Goal: Task Accomplishment & Management: Manage account settings

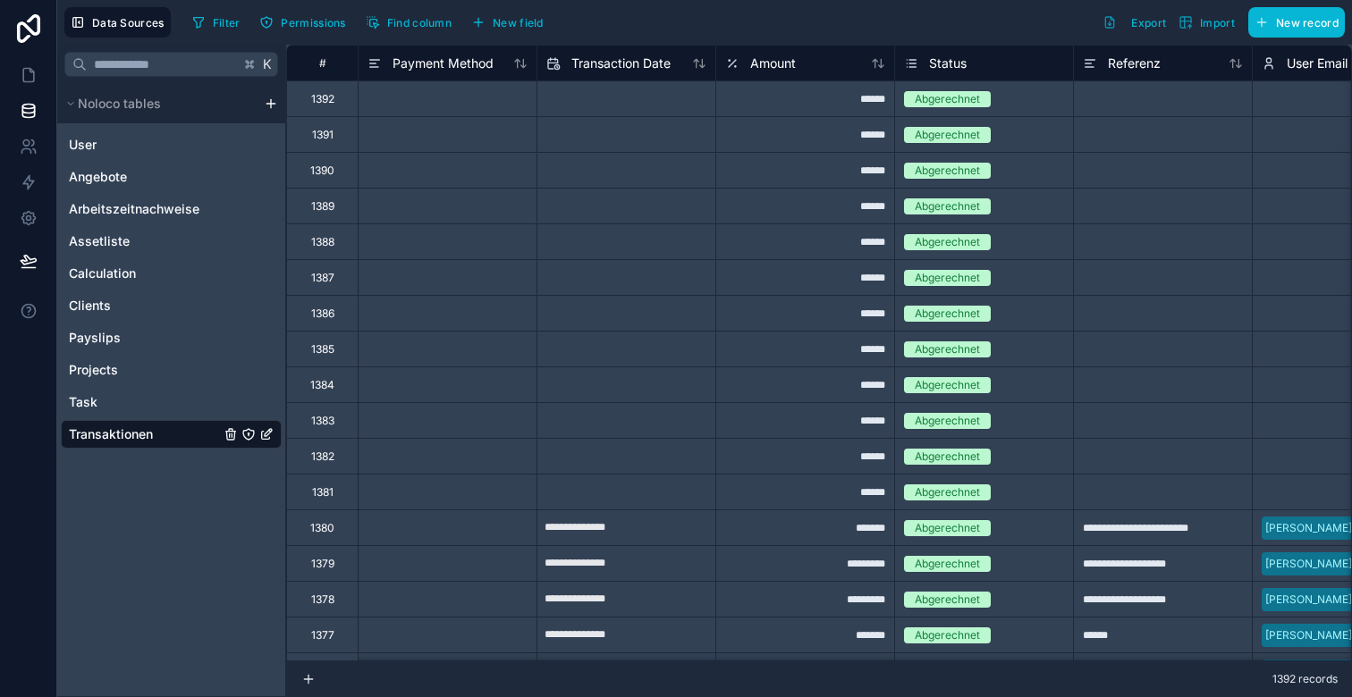
click at [562, 171] on input "text" at bounding box center [626, 170] width 178 height 29
select select "****"
select select "*"
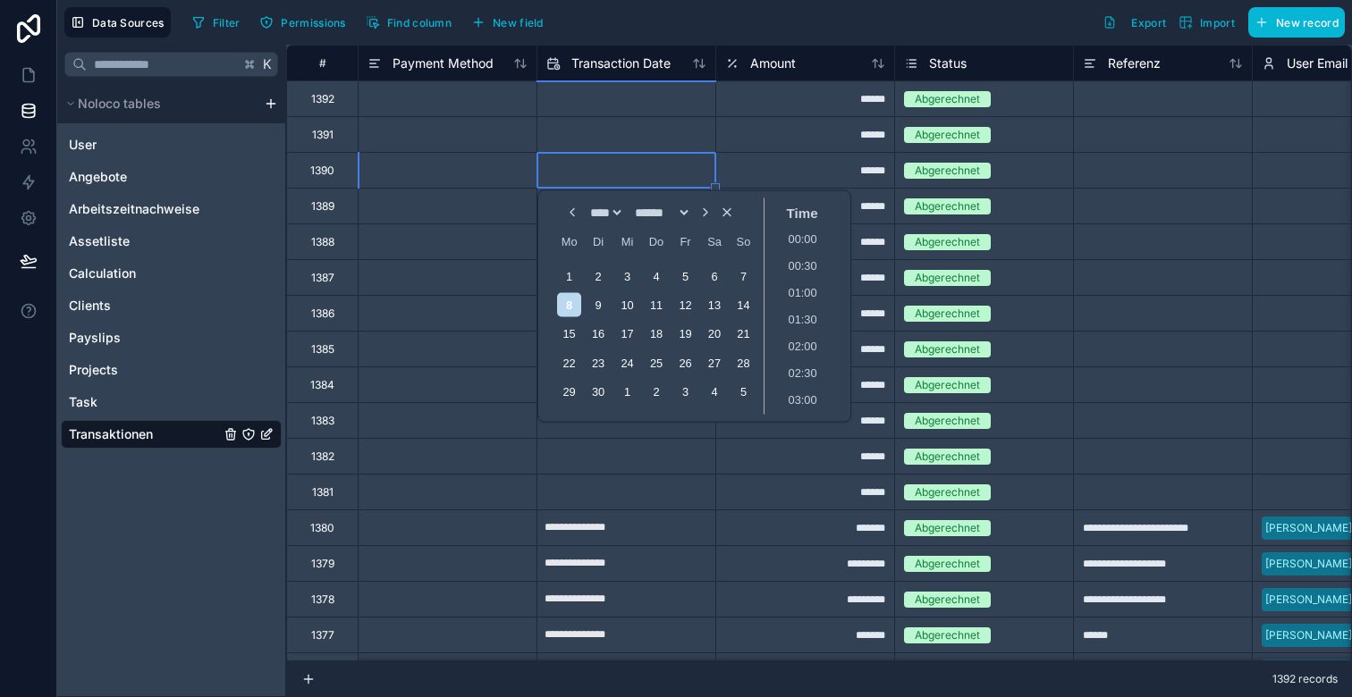
scroll to position [1101, 0]
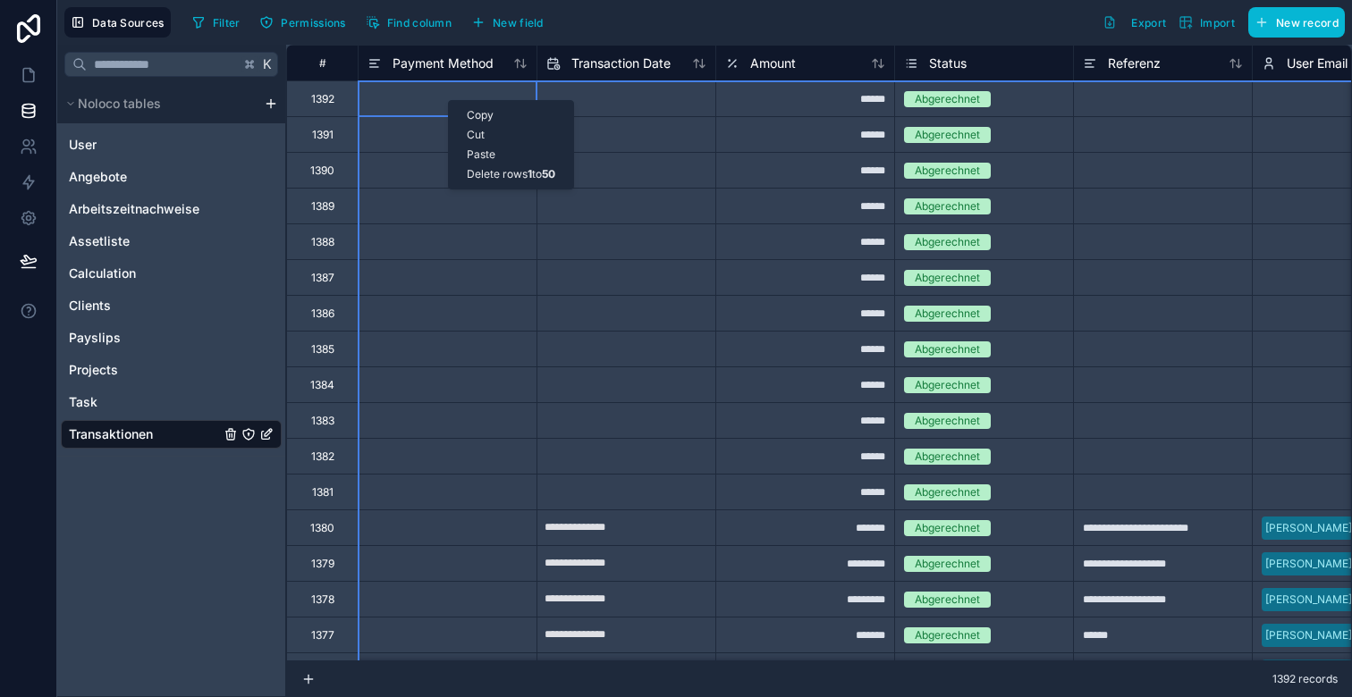
click at [491, 178] on div "Delete rows 1 to 50" at bounding box center [511, 175] width 124 height 20
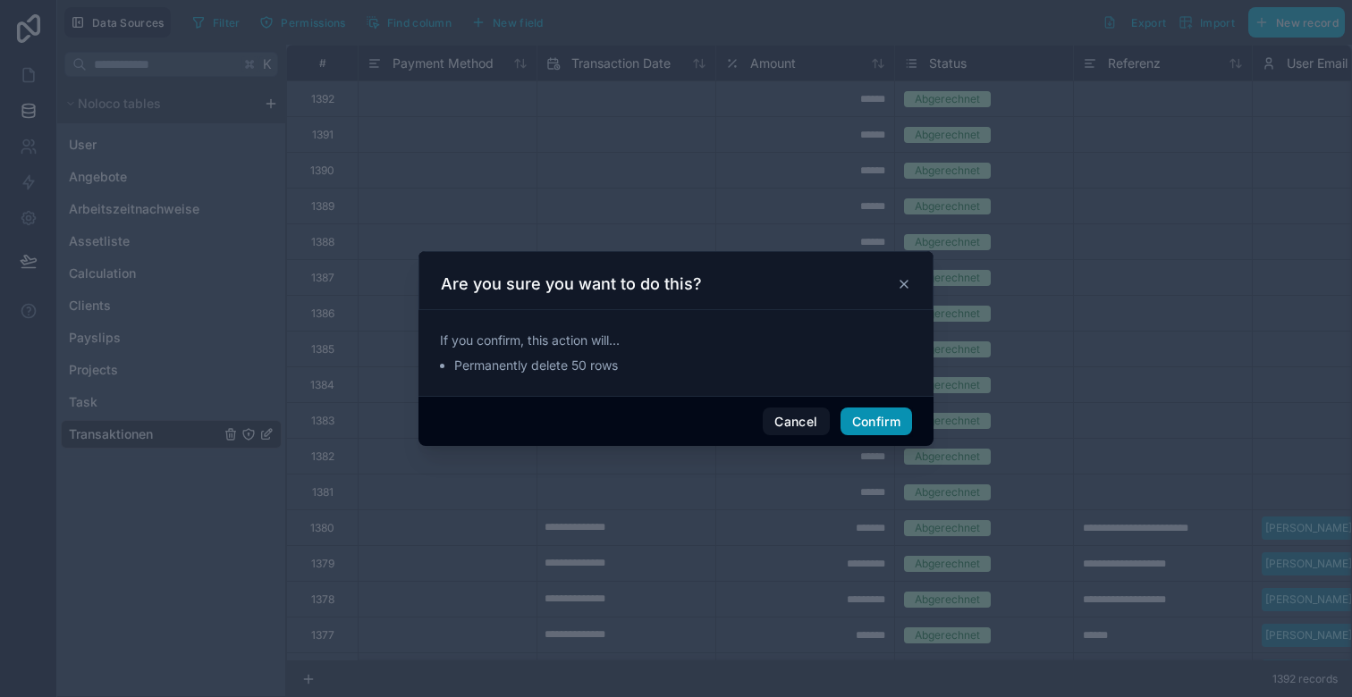
click at [881, 418] on button "Confirm" at bounding box center [877, 422] width 72 height 29
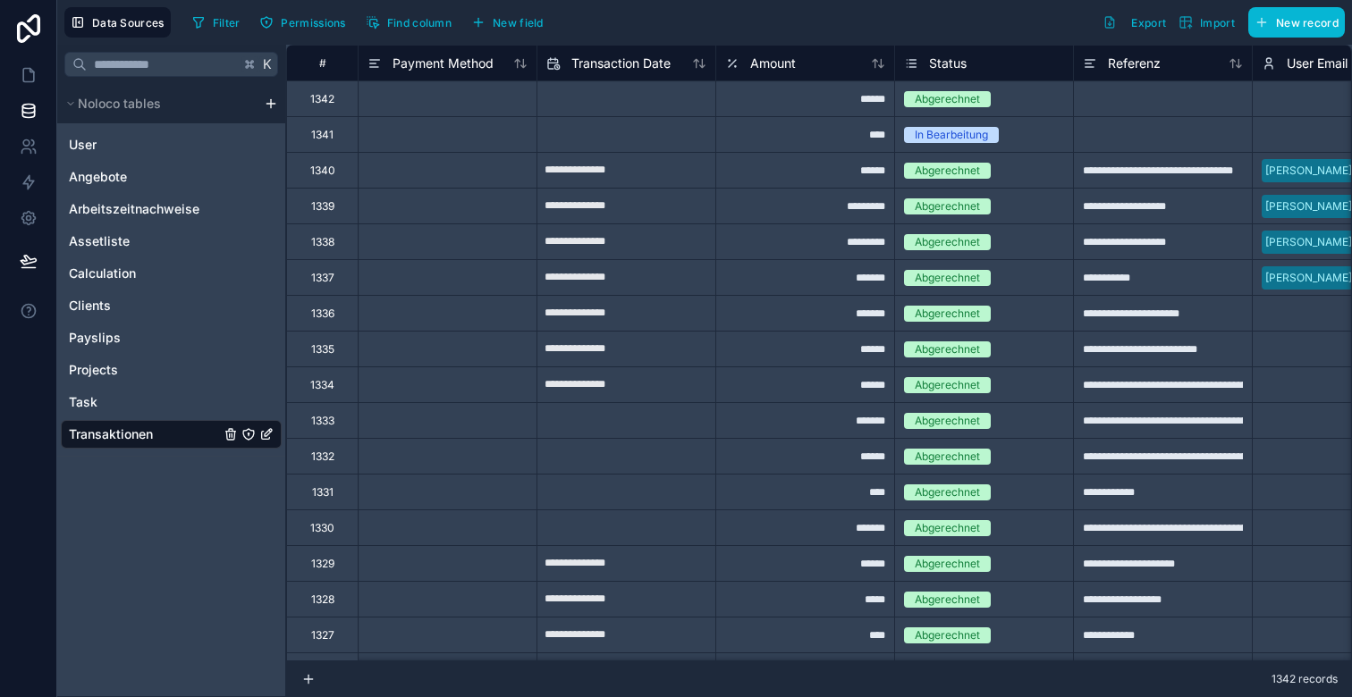
click at [427, 164] on div at bounding box center [447, 170] width 179 height 36
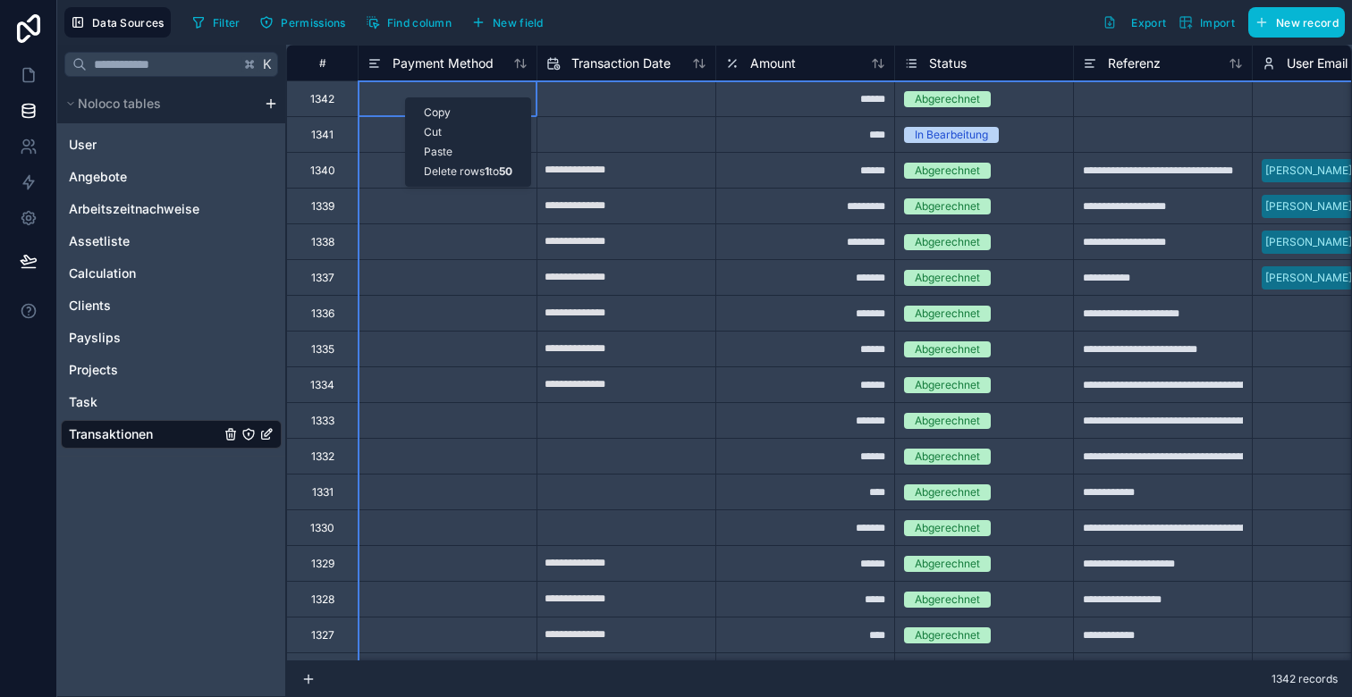
click at [456, 169] on div "Delete rows 1 to 50" at bounding box center [468, 172] width 124 height 20
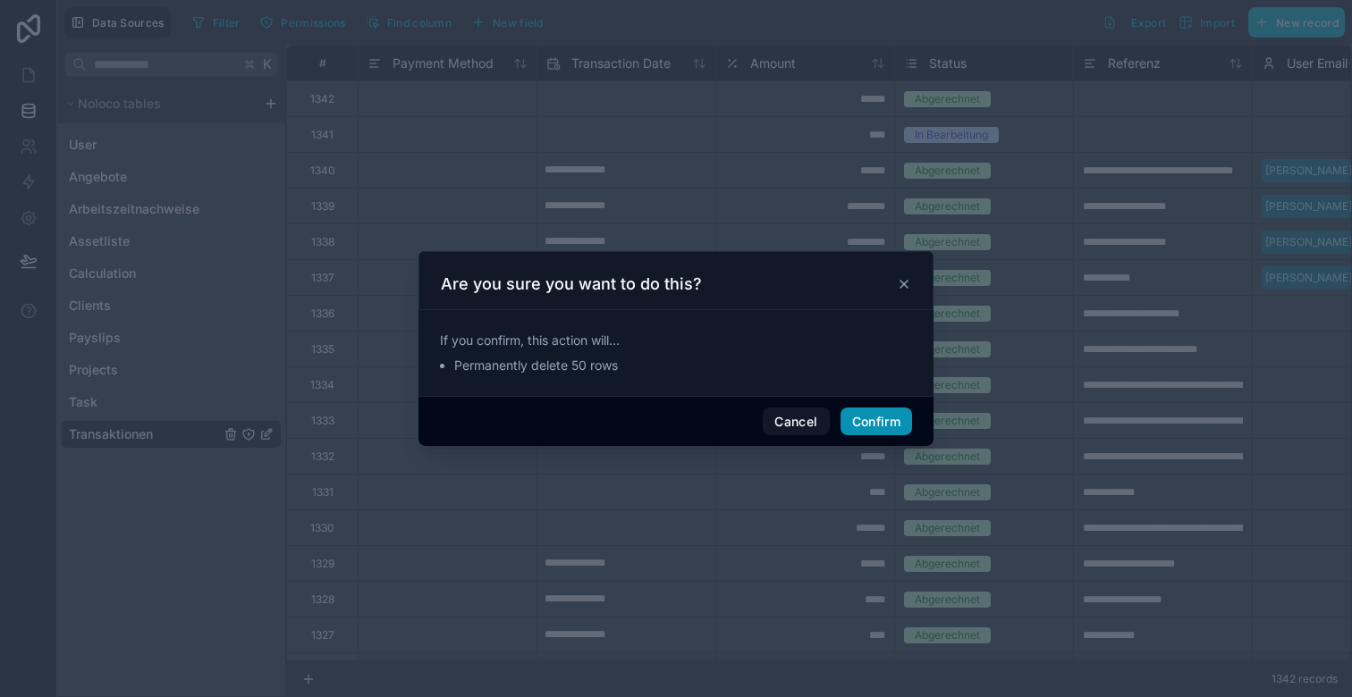
click at [863, 424] on button "Confirm" at bounding box center [877, 422] width 72 height 29
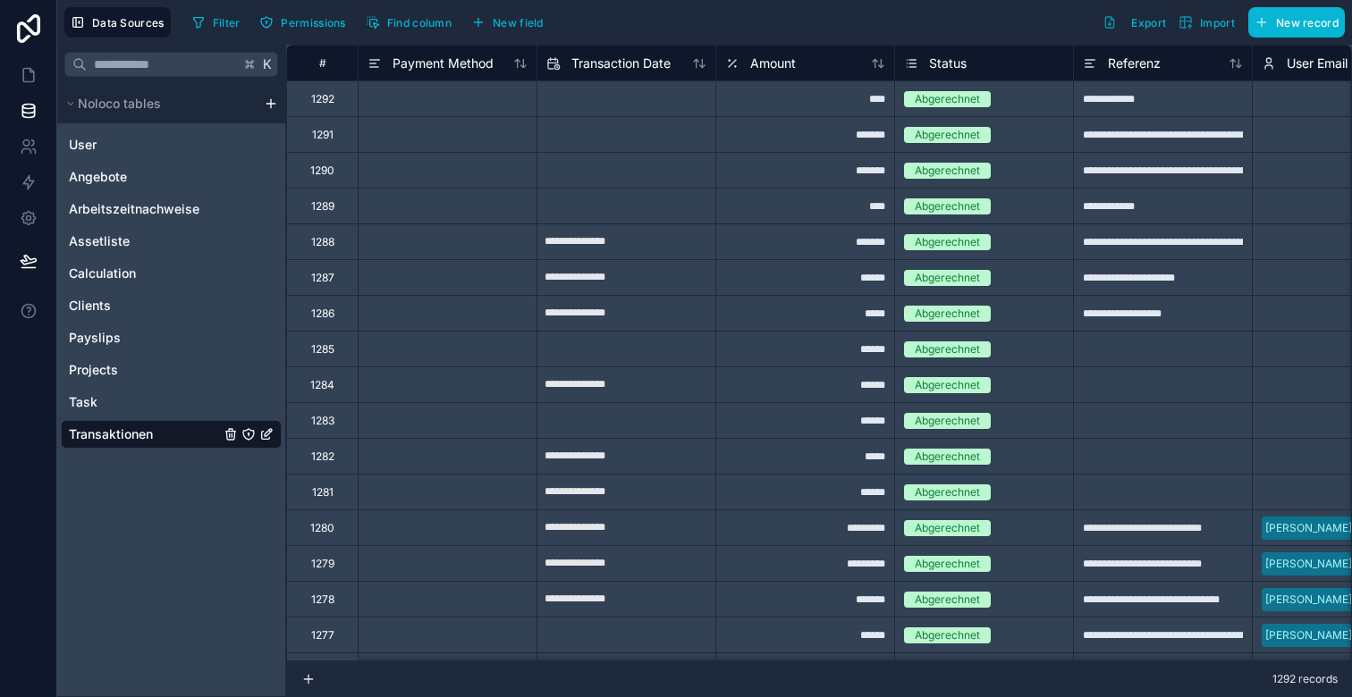
click at [473, 164] on div at bounding box center [447, 170] width 179 height 36
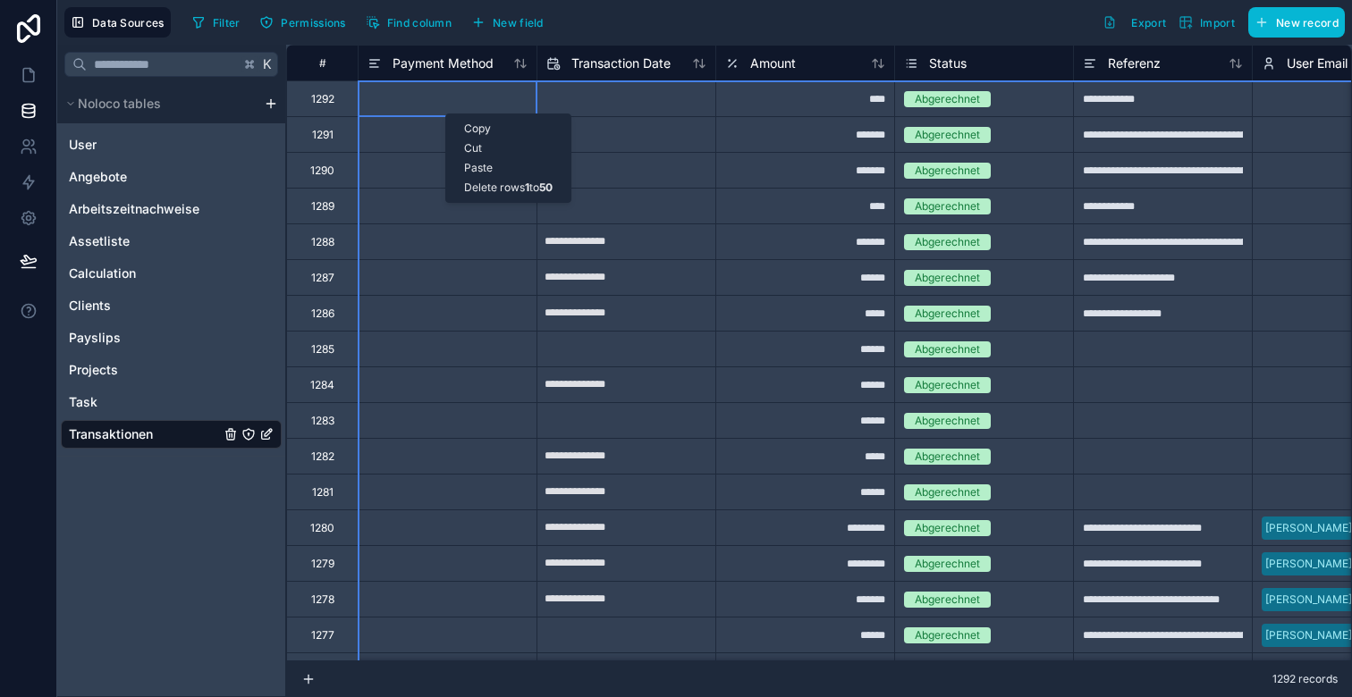
click at [469, 186] on div "Delete rows 1 to 50" at bounding box center [508, 188] width 124 height 20
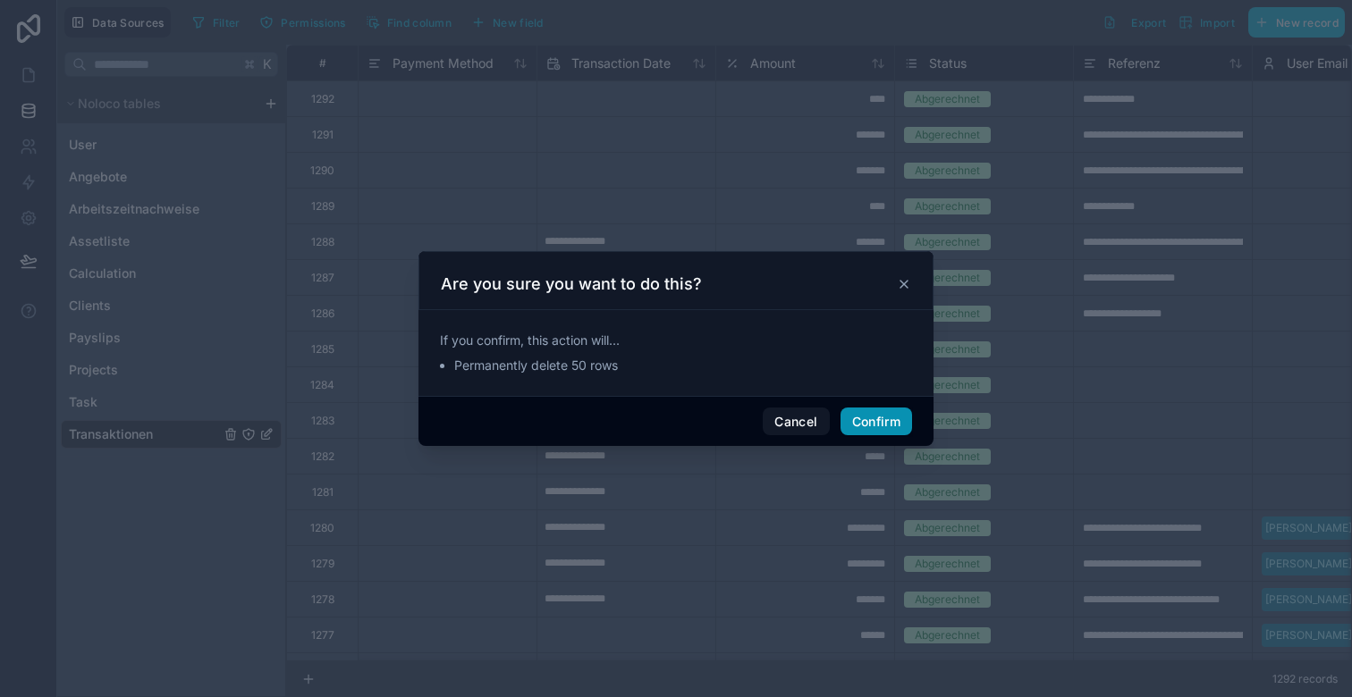
click at [883, 424] on button "Confirm" at bounding box center [877, 422] width 72 height 29
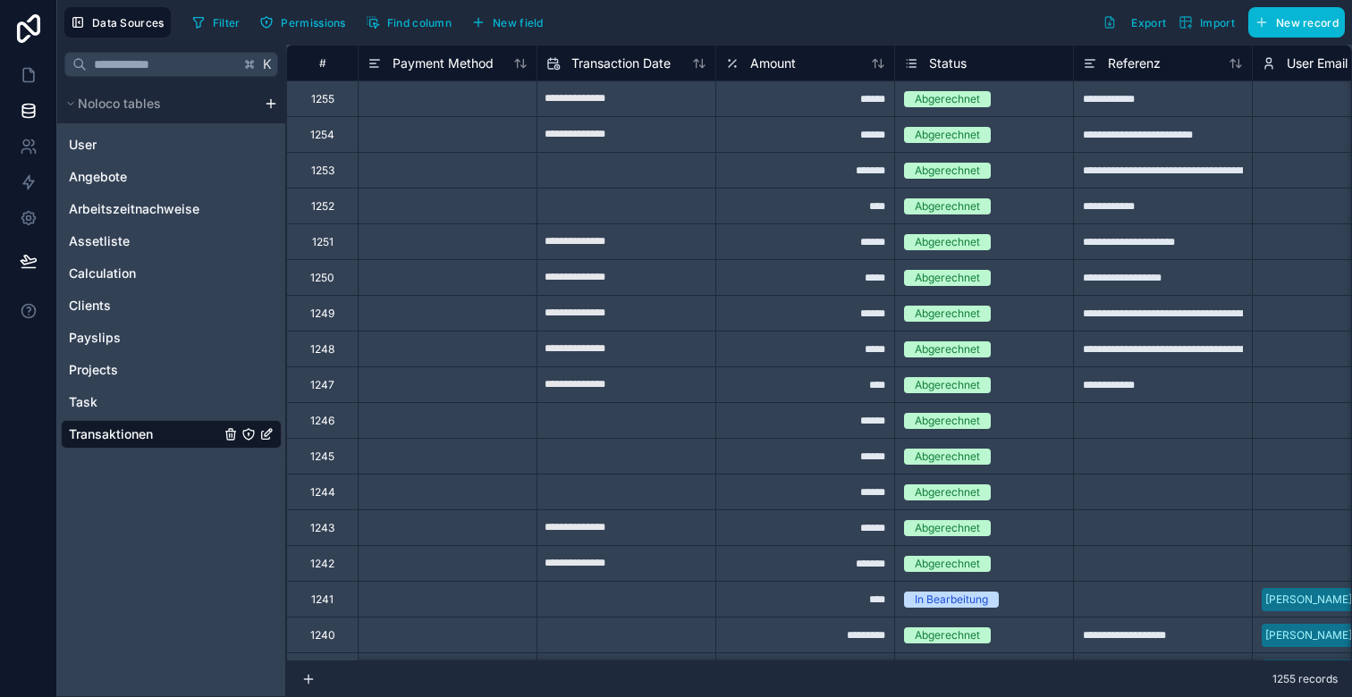
click at [418, 129] on div at bounding box center [447, 134] width 179 height 36
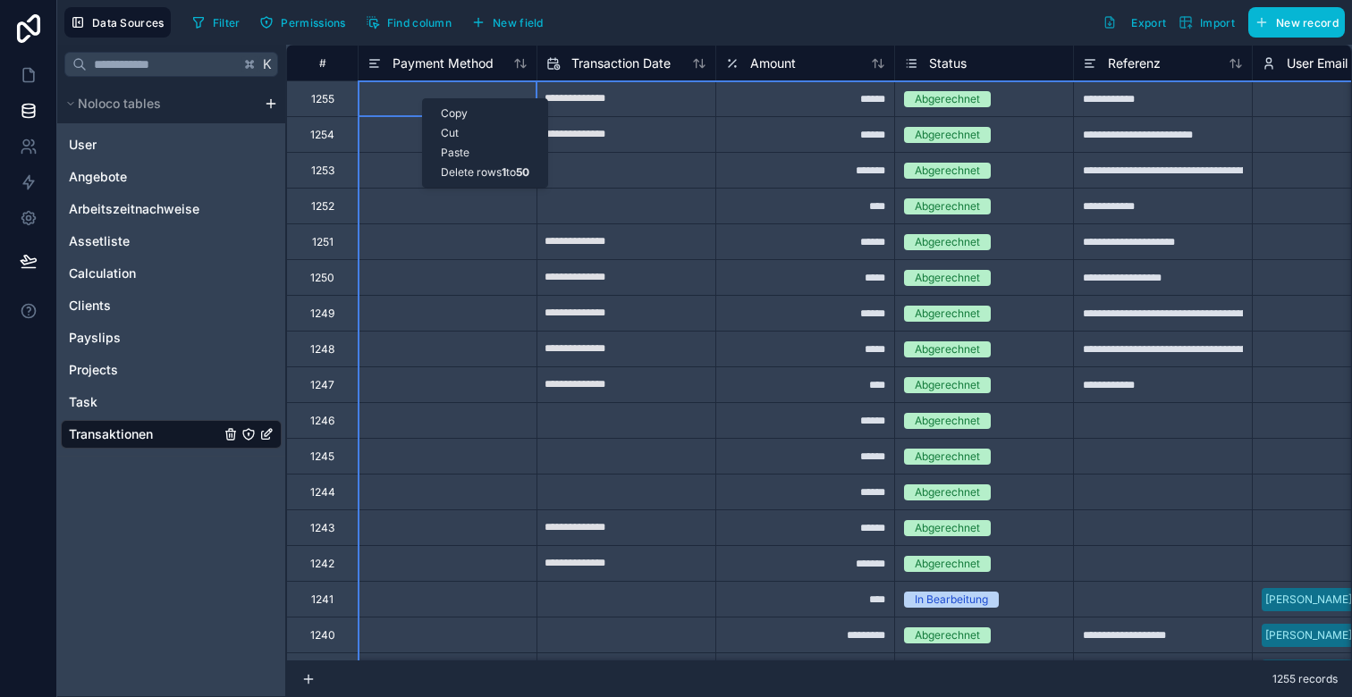
click at [458, 170] on div "Delete rows 1 to 50" at bounding box center [485, 173] width 124 height 20
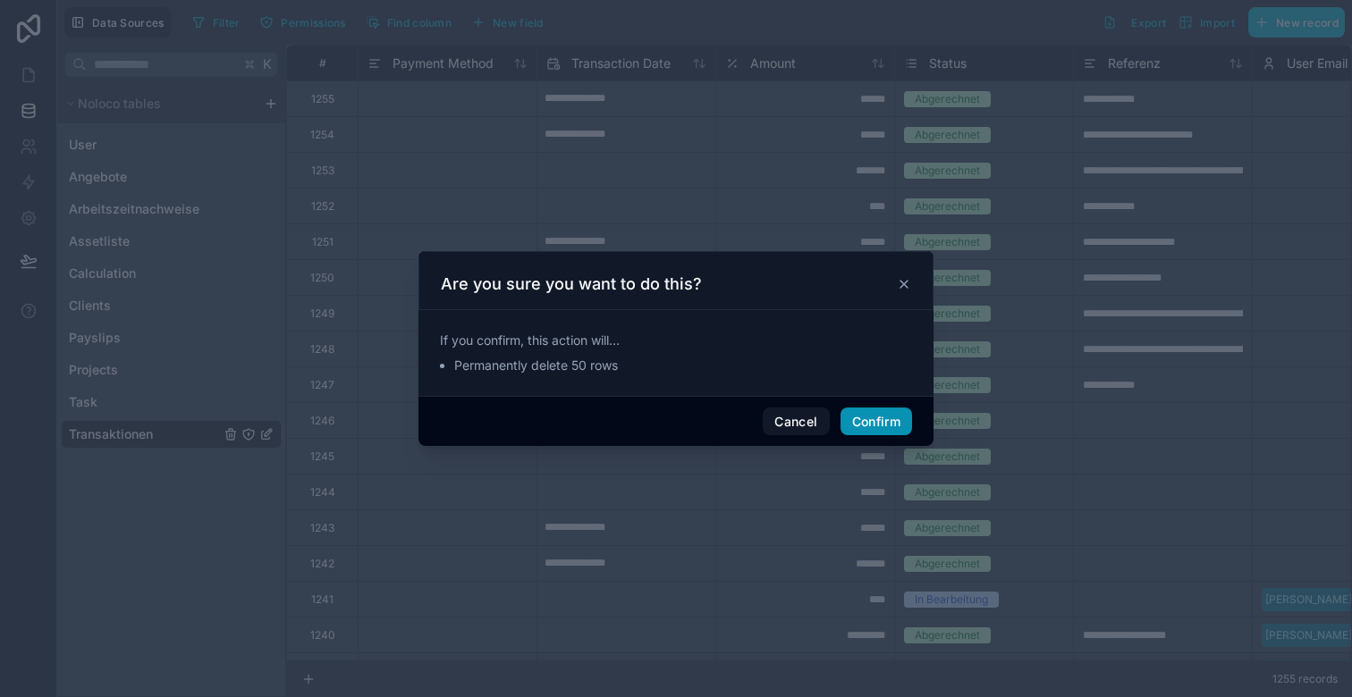
click at [884, 419] on button "Confirm" at bounding box center [877, 422] width 72 height 29
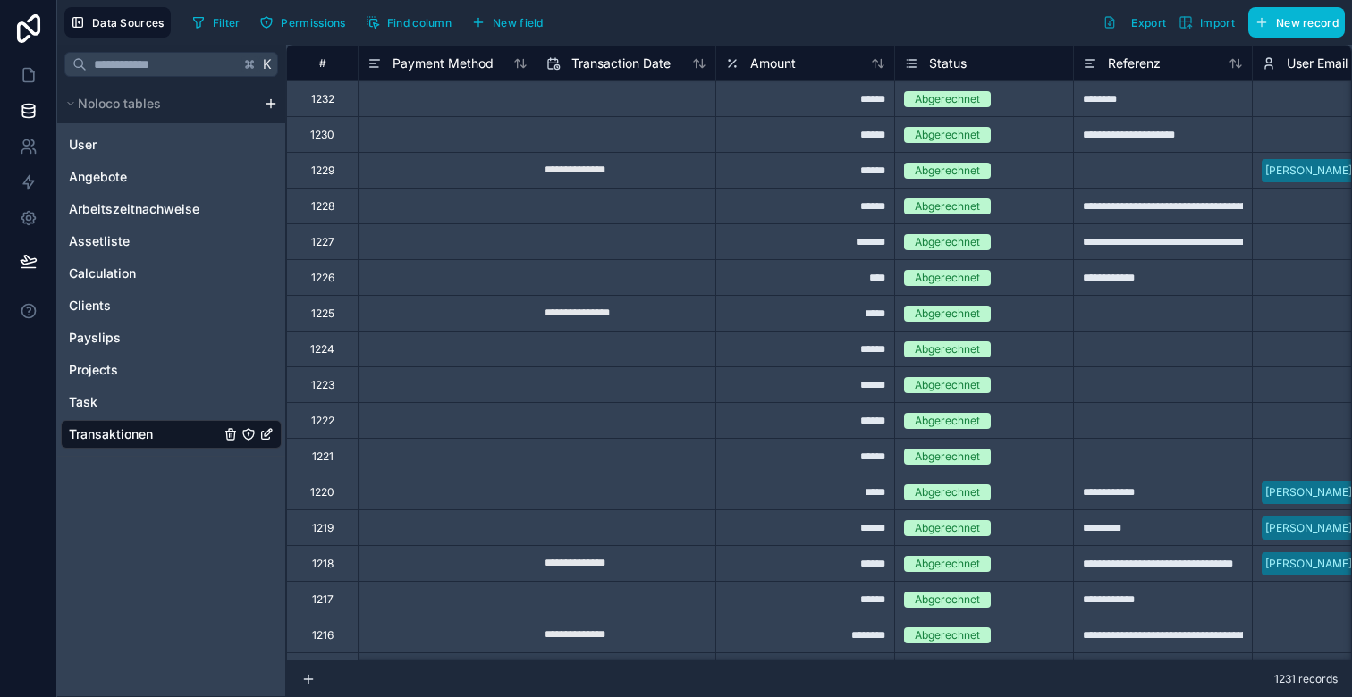
click at [413, 172] on div at bounding box center [447, 170] width 179 height 36
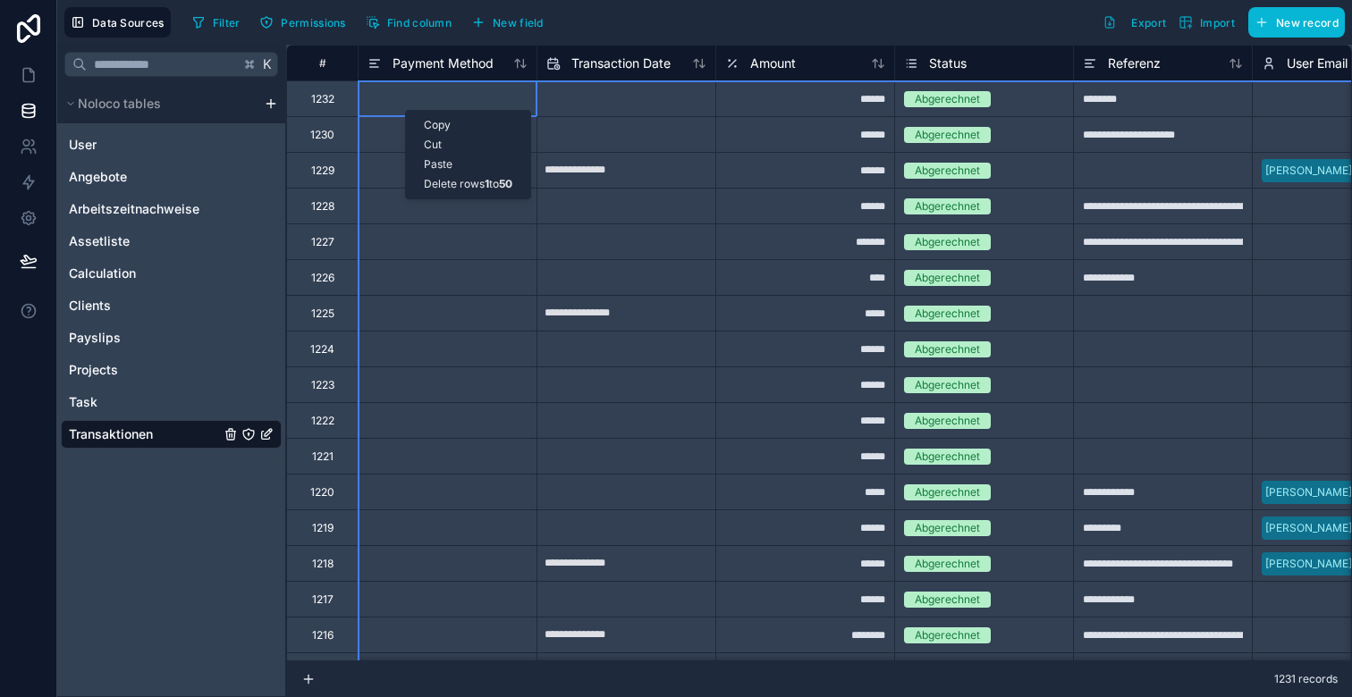
click at [440, 184] on div "Delete rows 1 to 50" at bounding box center [468, 184] width 124 height 20
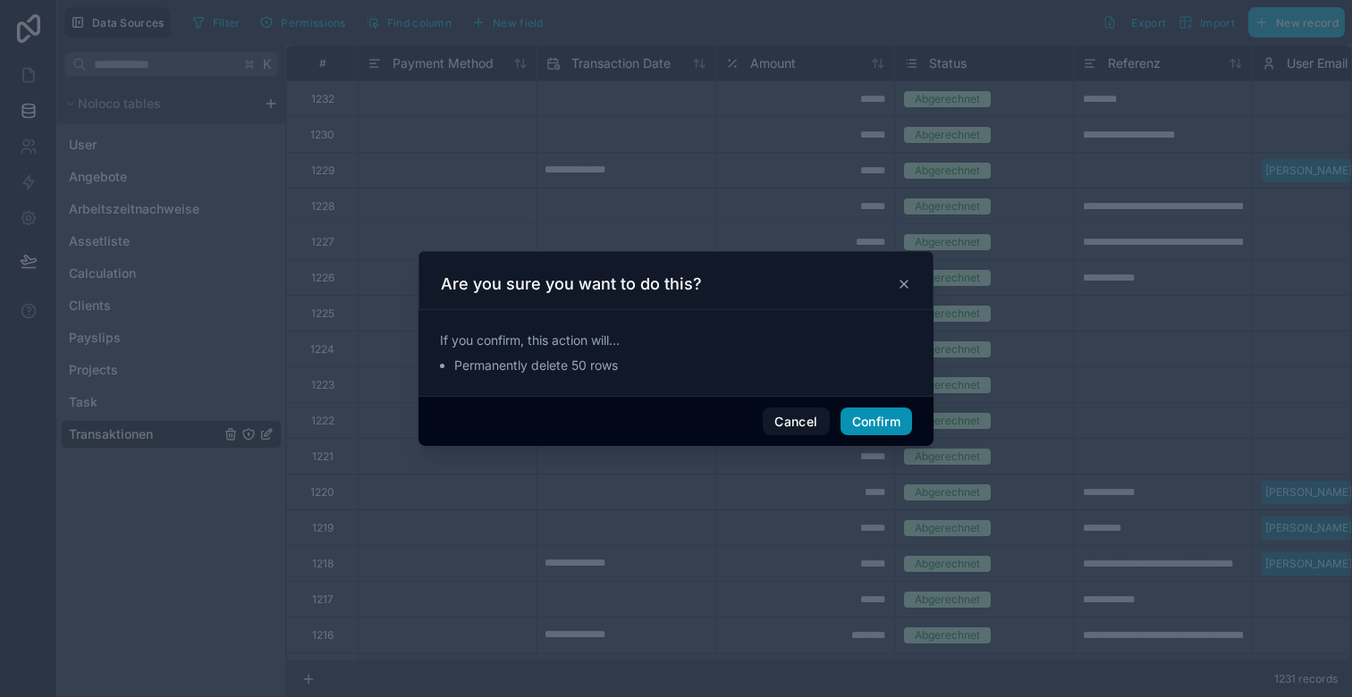
click at [870, 420] on button "Confirm" at bounding box center [877, 422] width 72 height 29
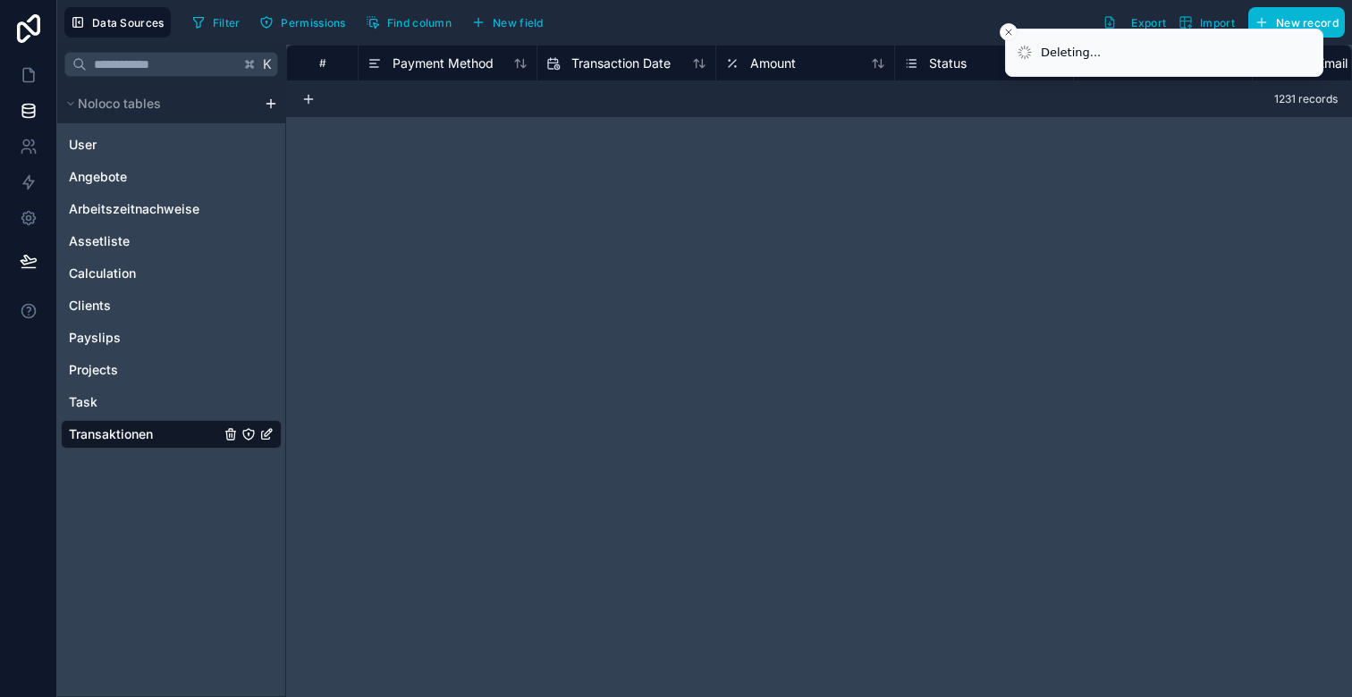
click at [316, 64] on div "#" at bounding box center [322, 62] width 44 height 13
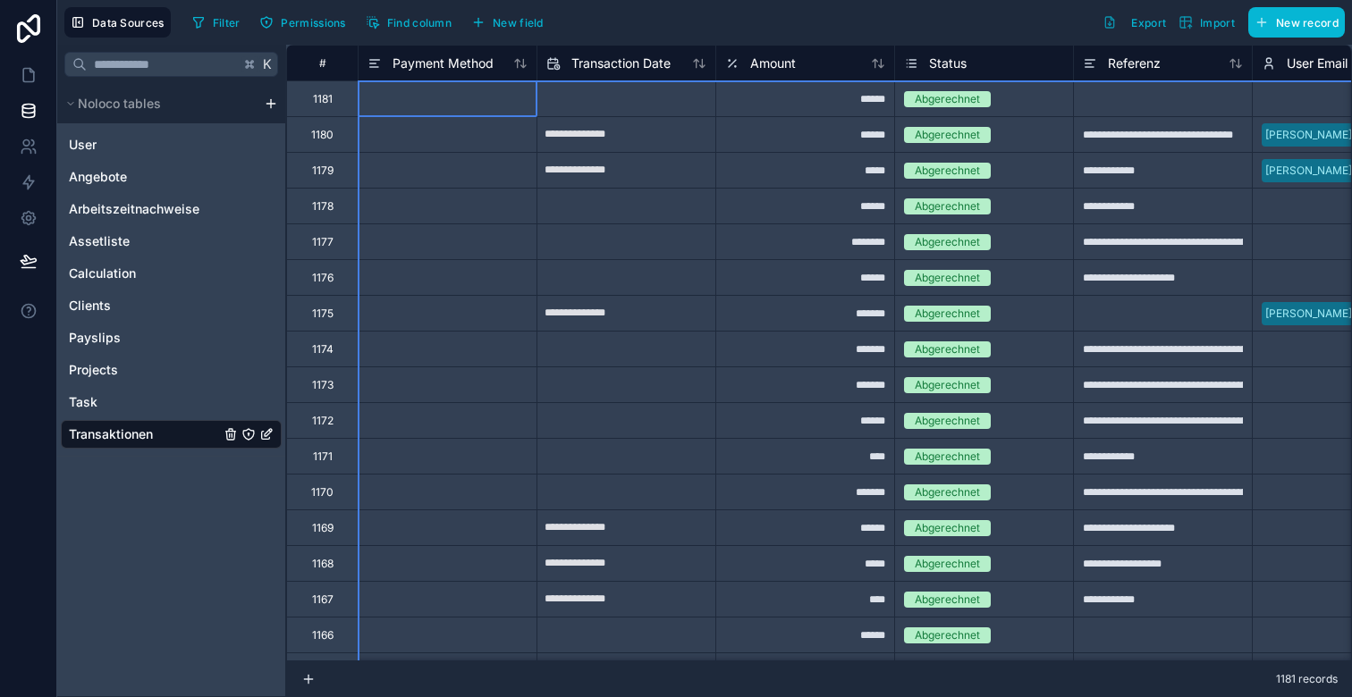
drag, startPoint x: 325, startPoint y: 62, endPoint x: 327, endPoint y: 206, distance: 144.0
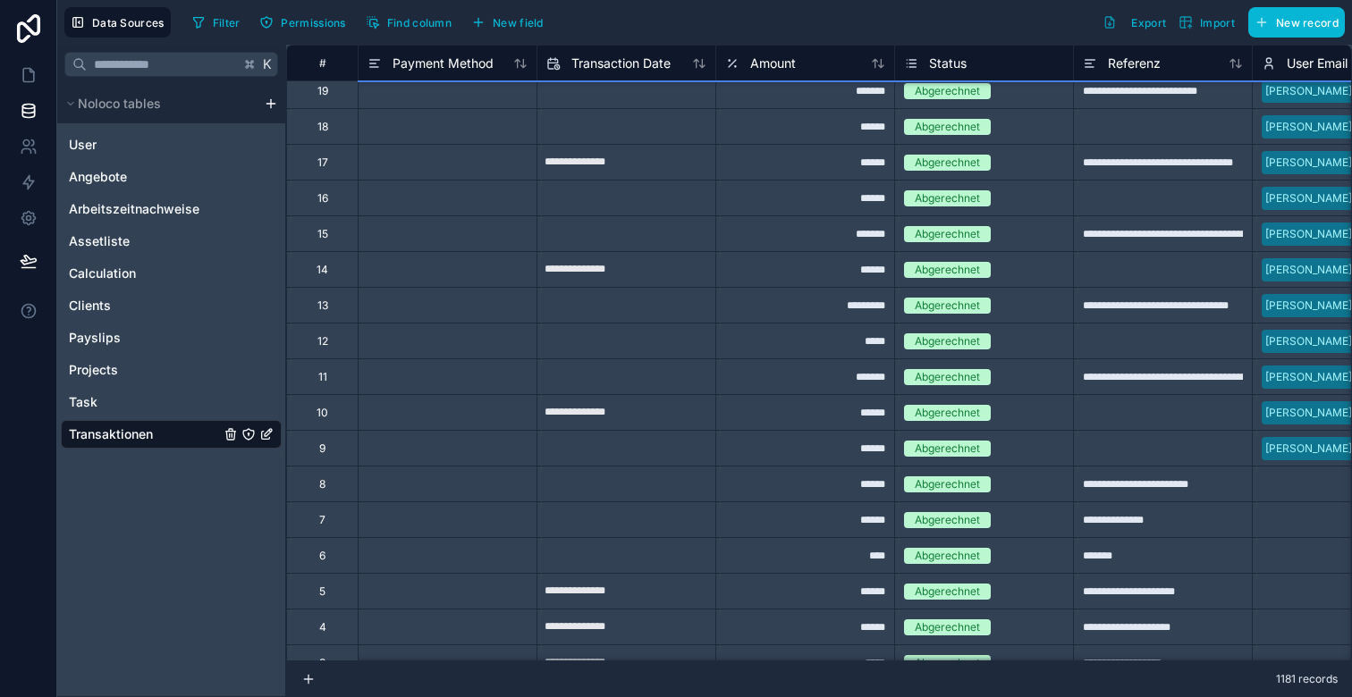
scroll to position [41662, 0]
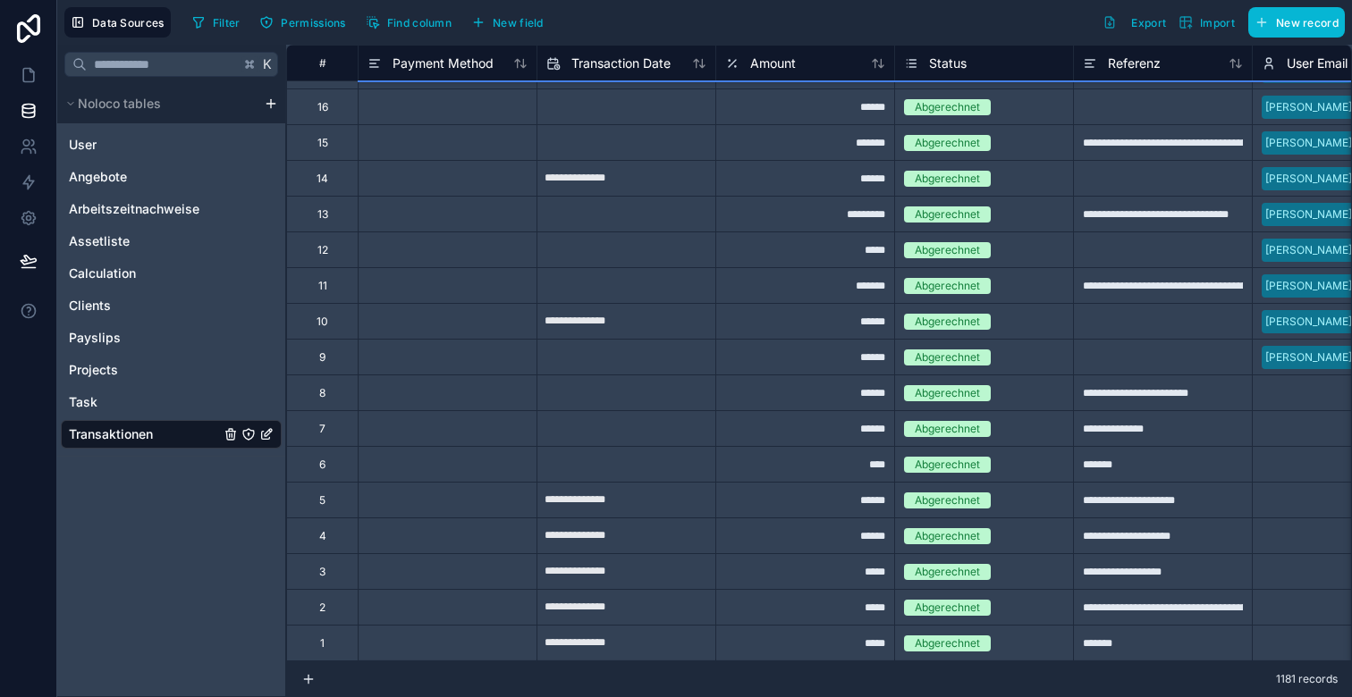
click at [557, 439] on input "text" at bounding box center [626, 429] width 178 height 29
select select "****"
select select "*"
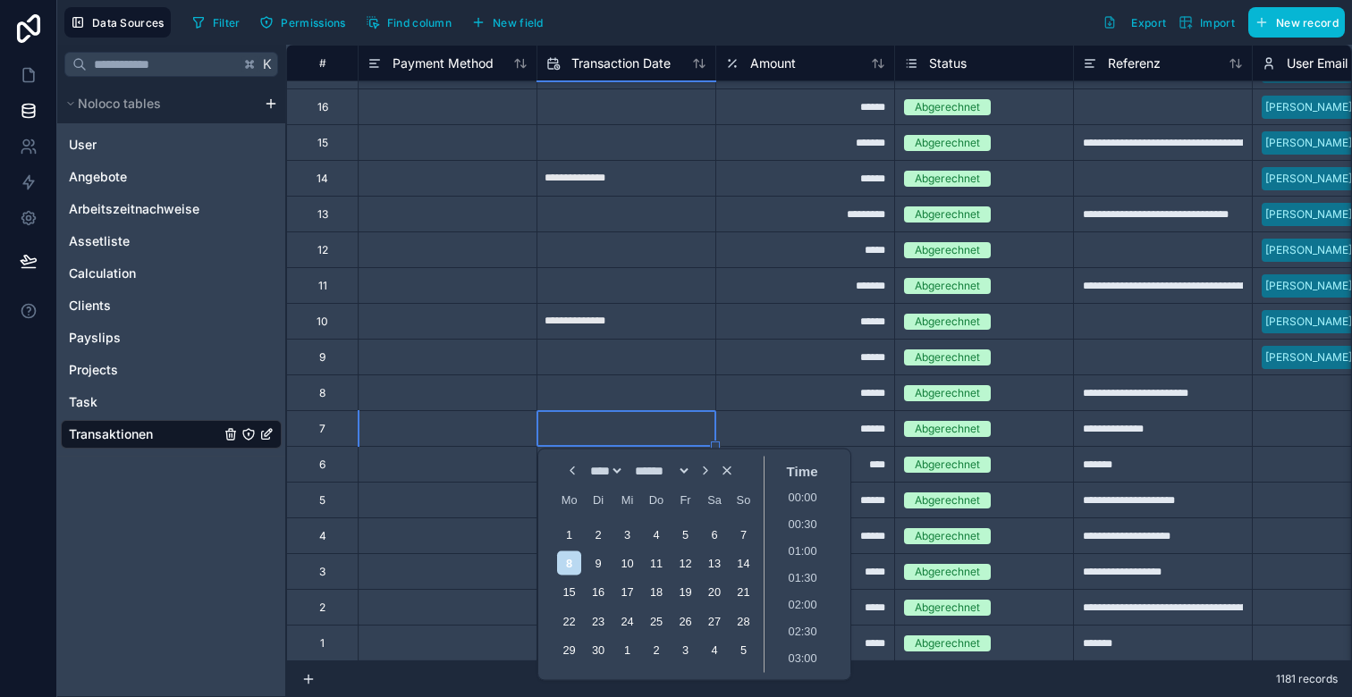
scroll to position [1101, 0]
click at [478, 405] on div at bounding box center [447, 393] width 179 height 36
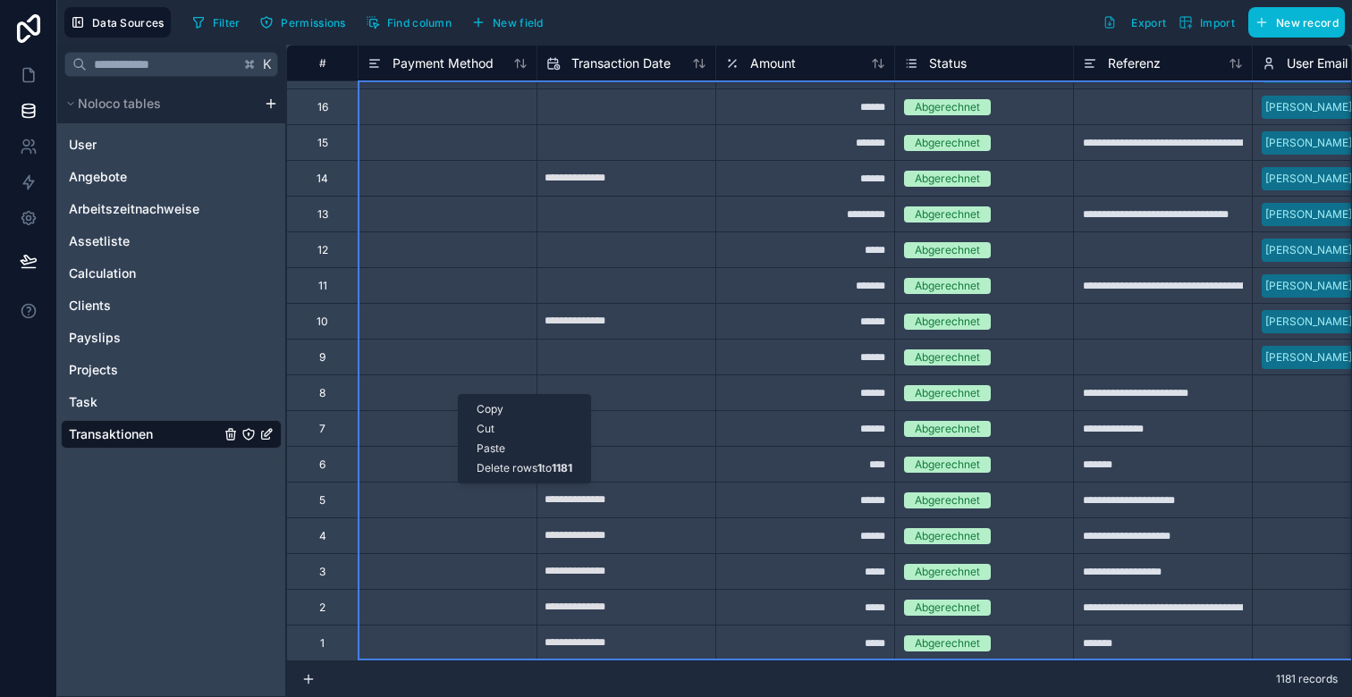
click at [503, 468] on div "Delete rows 1 to 1181" at bounding box center [524, 469] width 131 height 20
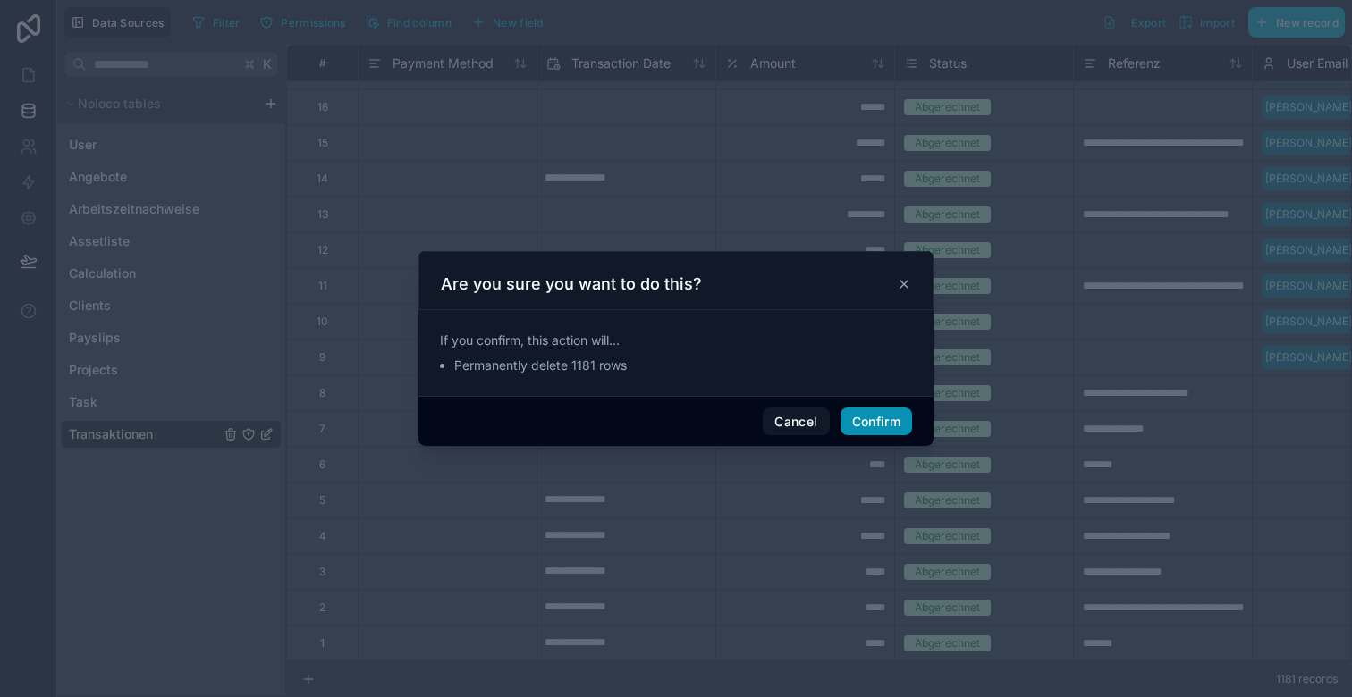
click at [876, 426] on button "Confirm" at bounding box center [877, 422] width 72 height 29
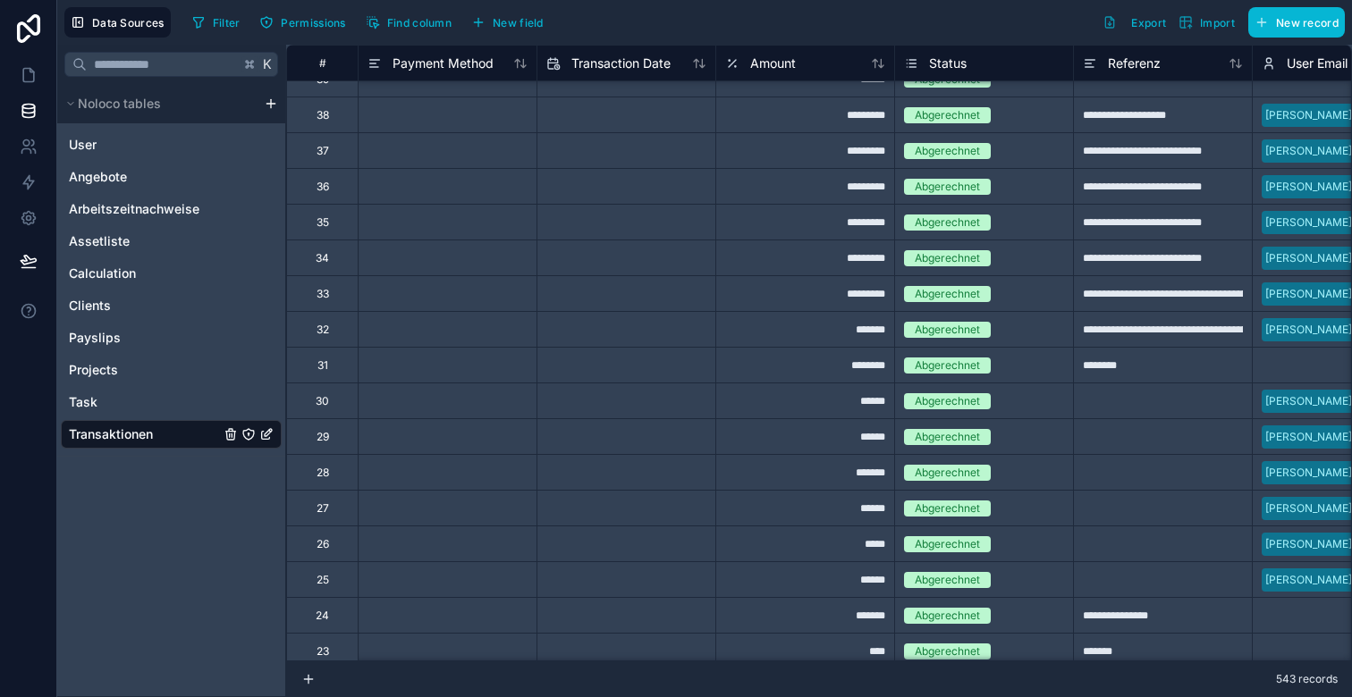
scroll to position [18842, 0]
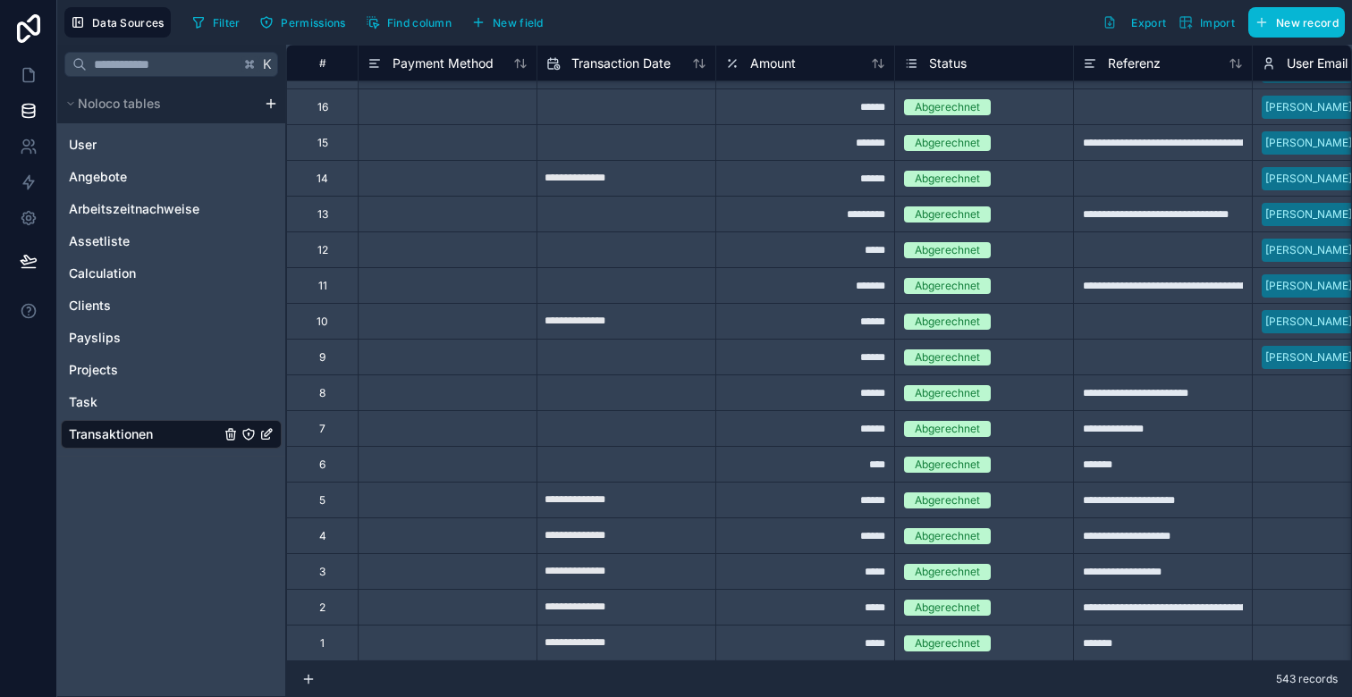
click at [537, 312] on input "**********" at bounding box center [626, 322] width 178 height 29
select select "****"
select select "*"
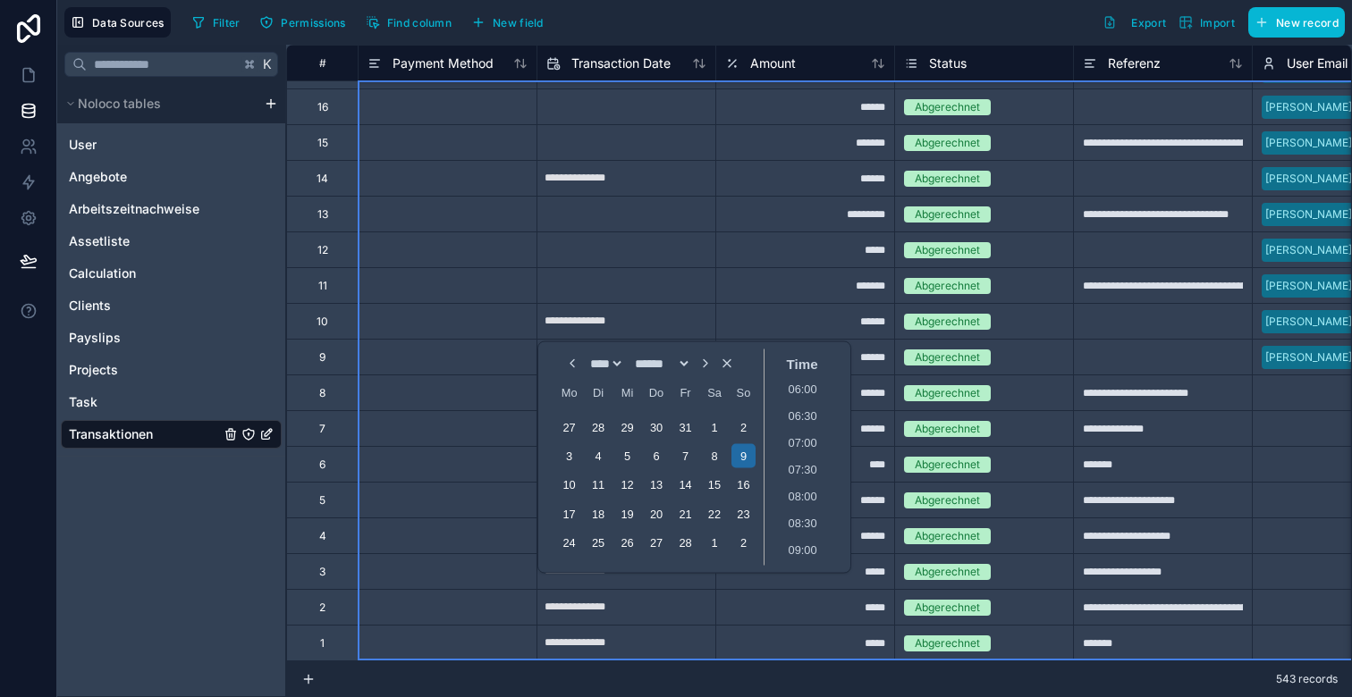
scroll to position [36, 0]
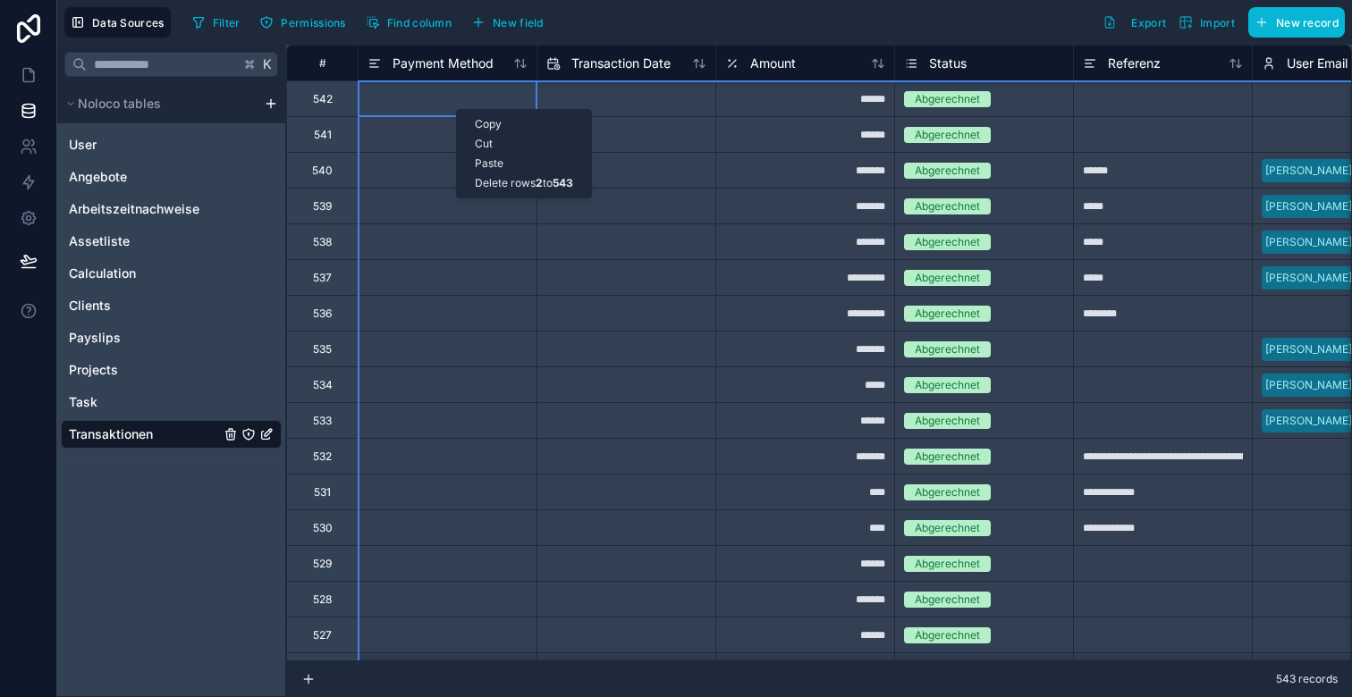
click at [459, 187] on div "Delete rows 2 to 543" at bounding box center [524, 183] width 134 height 20
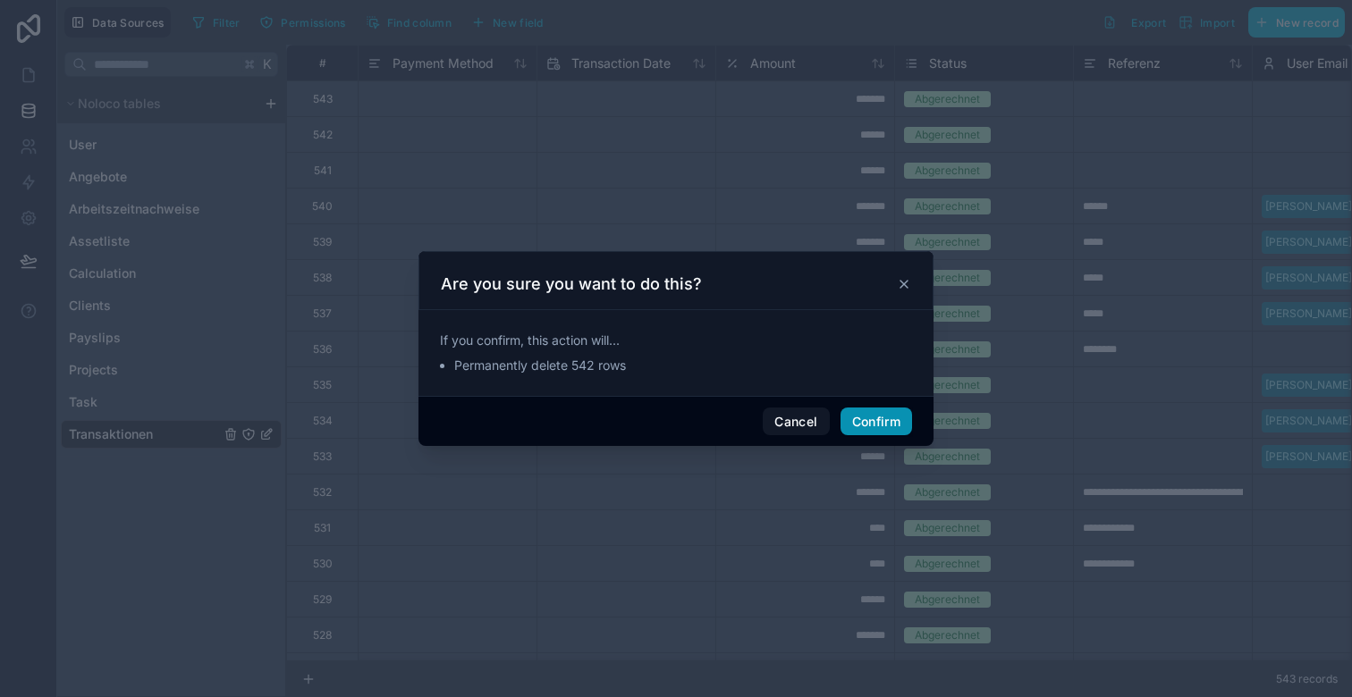
click at [875, 426] on button "Confirm" at bounding box center [877, 422] width 72 height 29
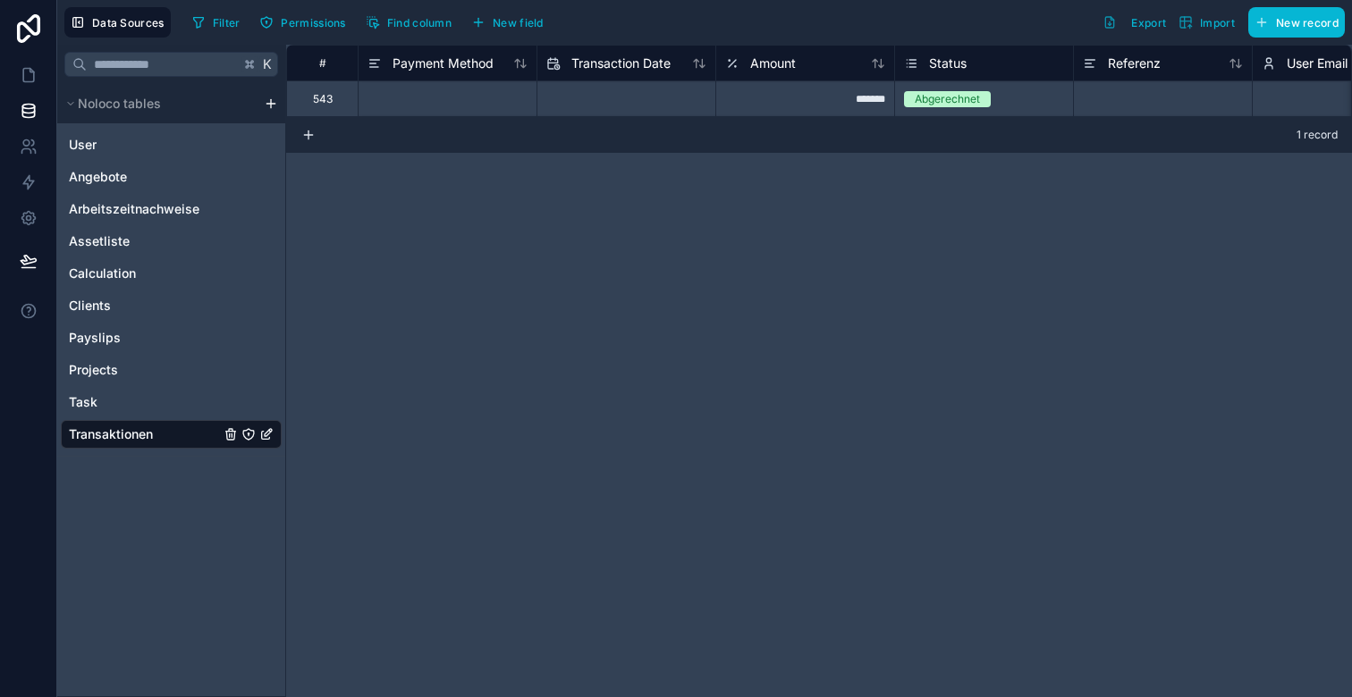
click at [363, 97] on div at bounding box center [447, 98] width 179 height 36
click at [417, 180] on div "Delete row" at bounding box center [409, 171] width 91 height 20
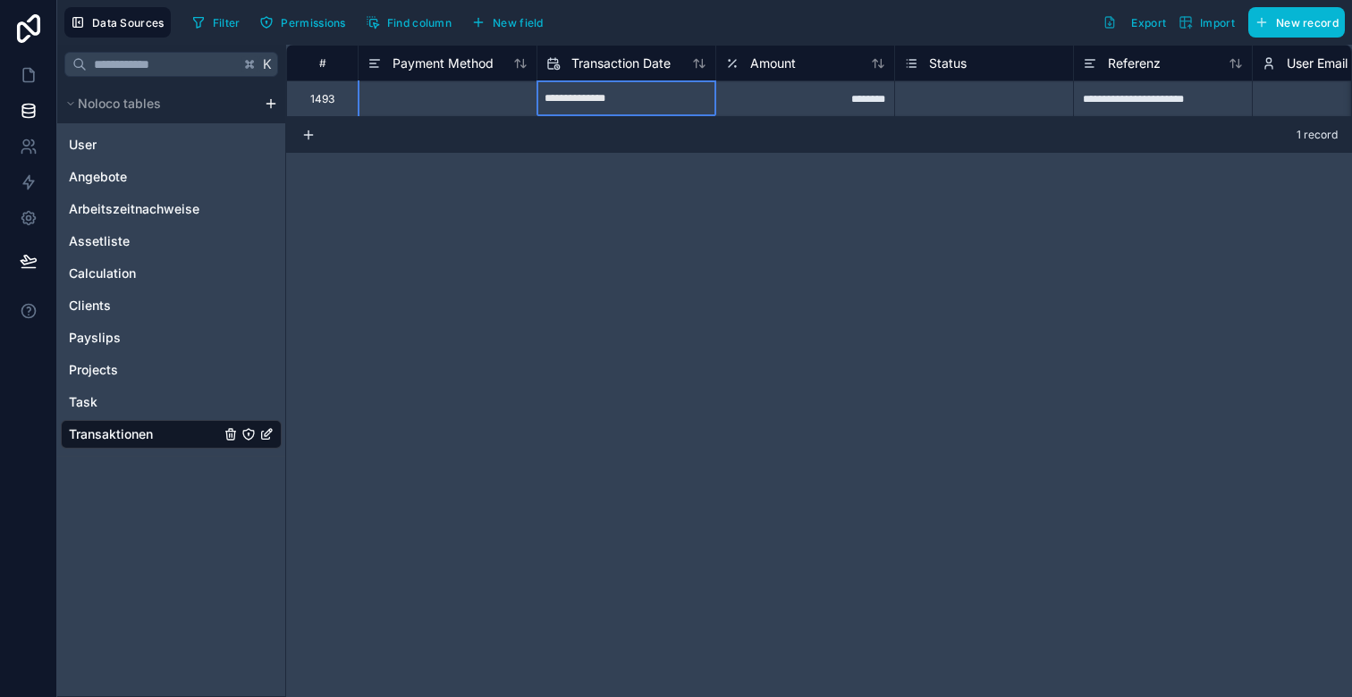
click at [562, 98] on input "**********" at bounding box center [626, 99] width 178 height 29
select select "****"
select select "*"
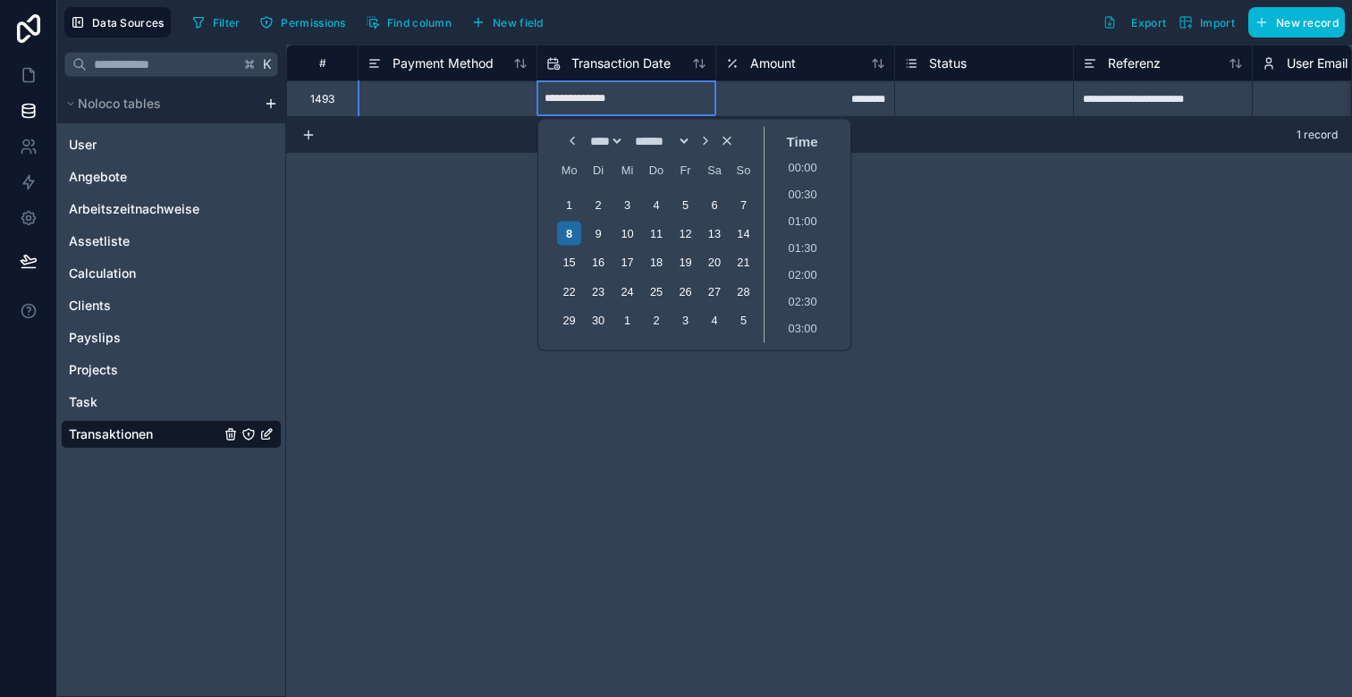
scroll to position [591, 0]
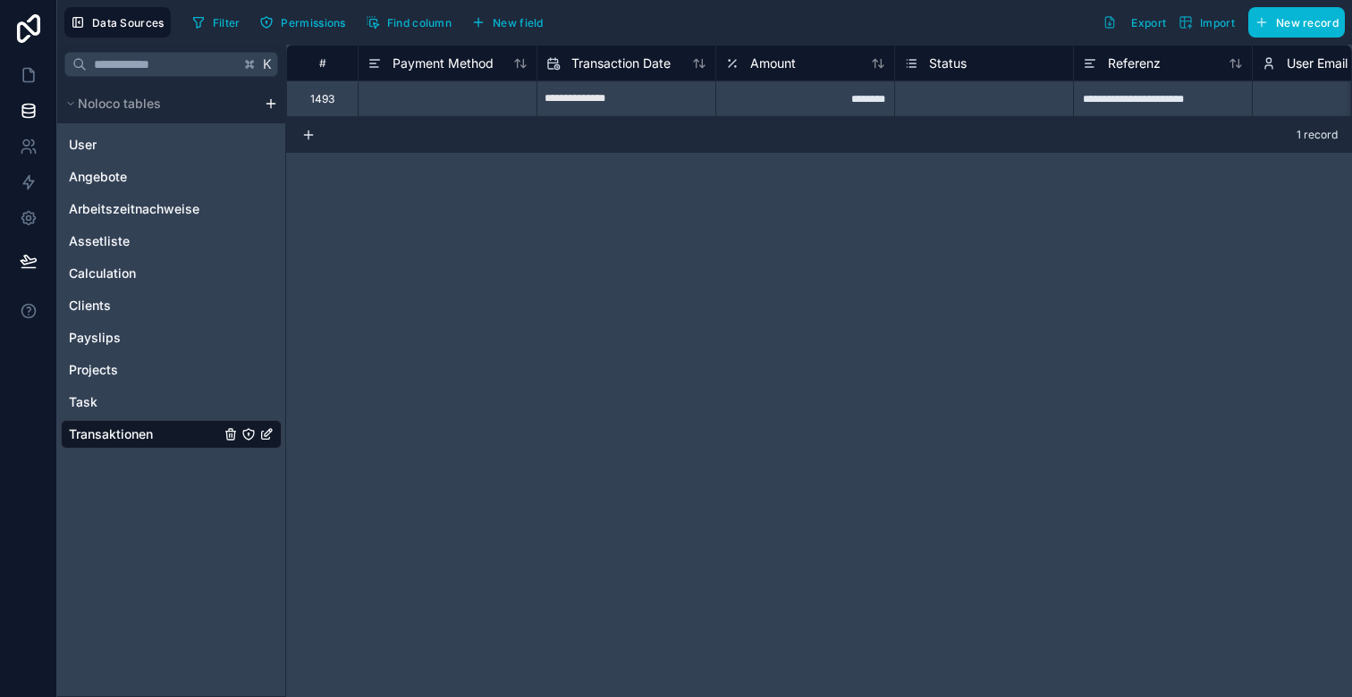
click at [495, 171] on div "**********" at bounding box center [819, 371] width 1066 height 653
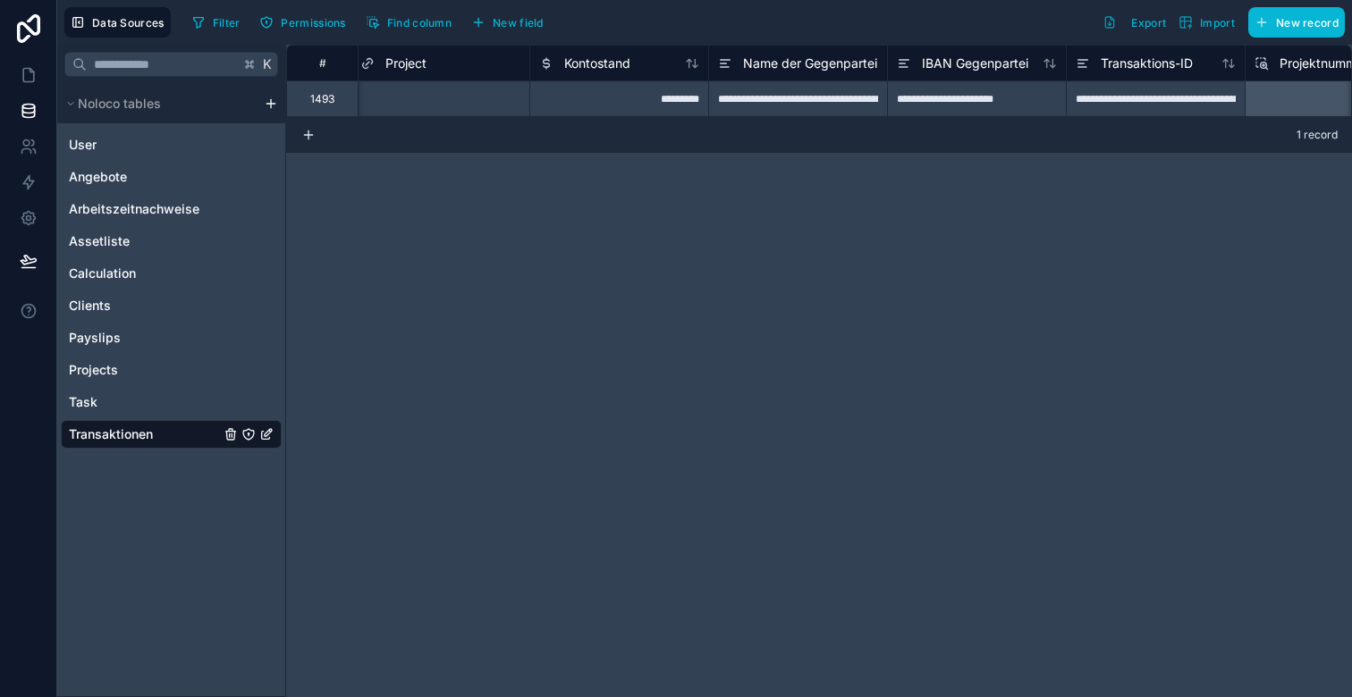
scroll to position [0, 1084]
click at [31, 74] on icon at bounding box center [29, 75] width 18 height 18
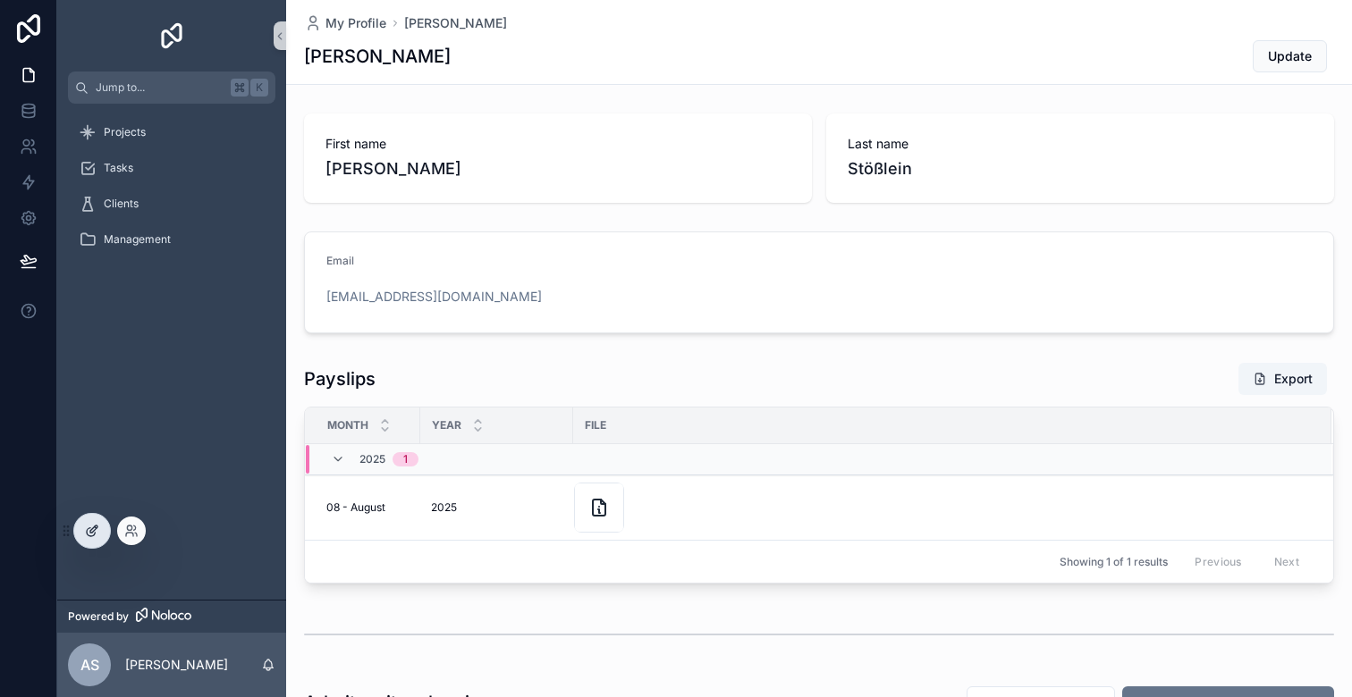
click at [91, 527] on icon at bounding box center [92, 531] width 14 height 14
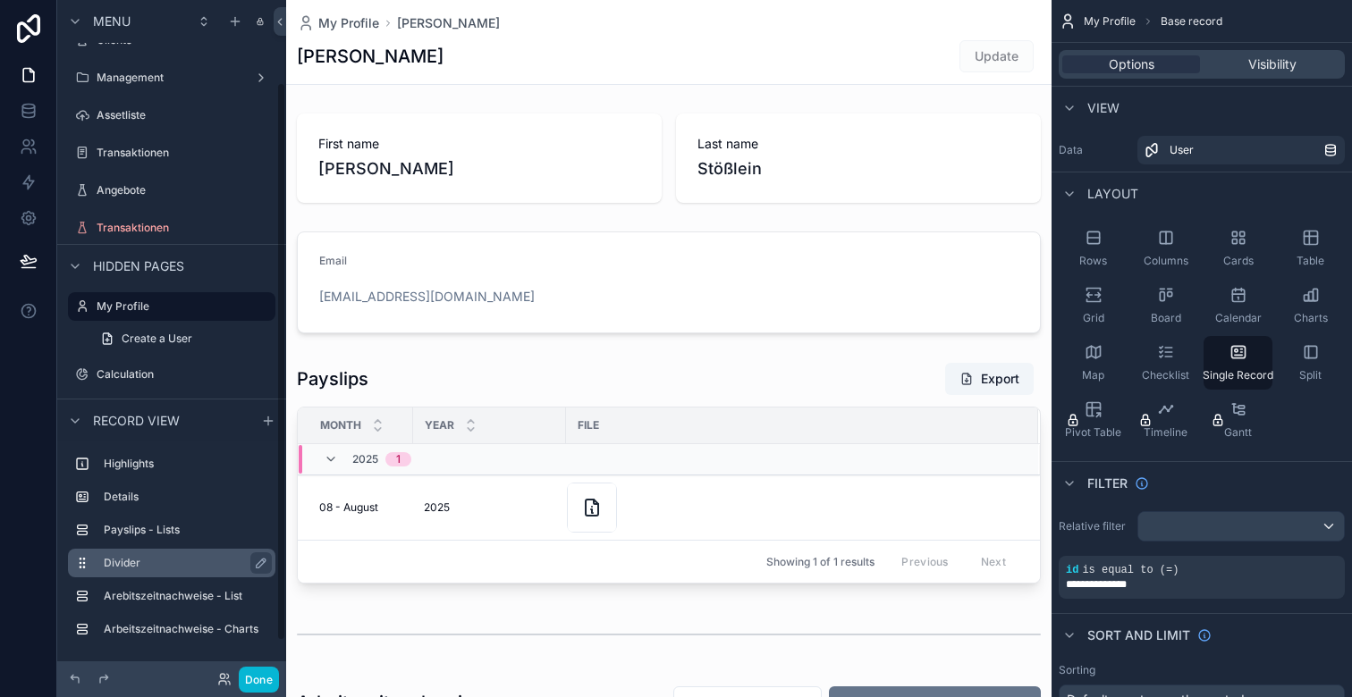
scroll to position [141, 0]
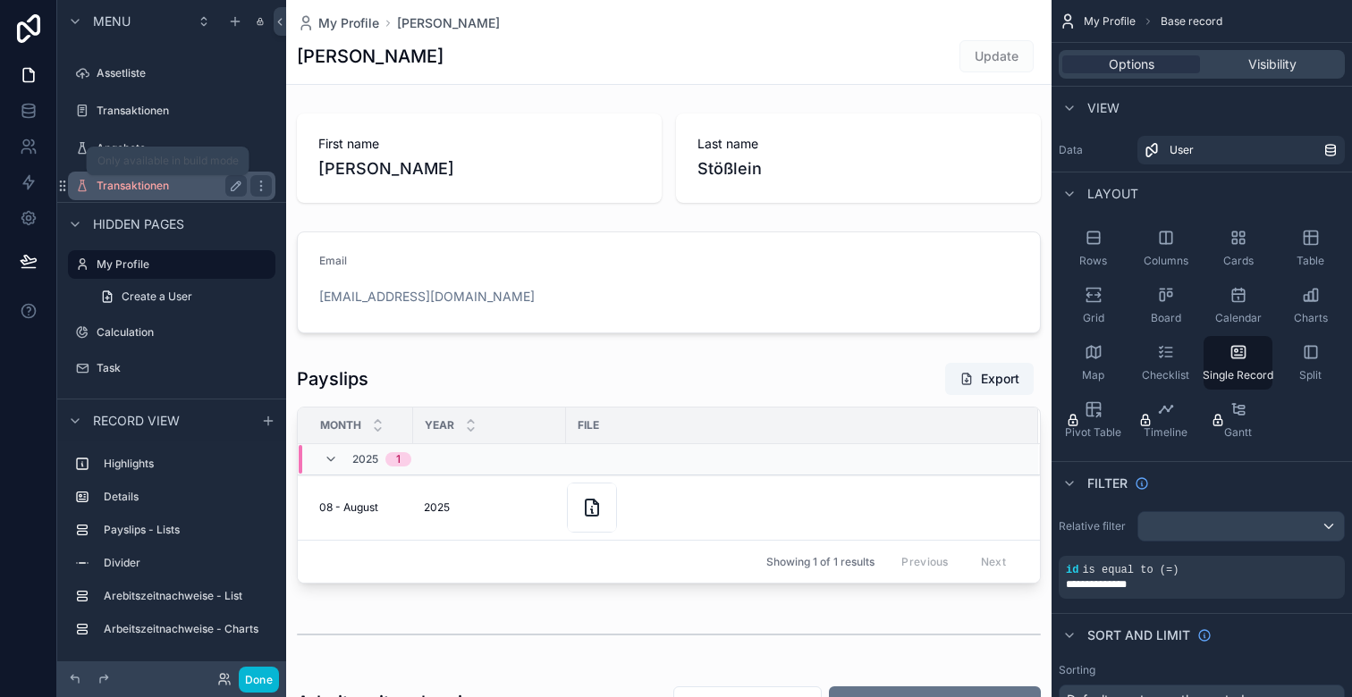
click at [184, 181] on label "Transaktionen" at bounding box center [168, 186] width 143 height 14
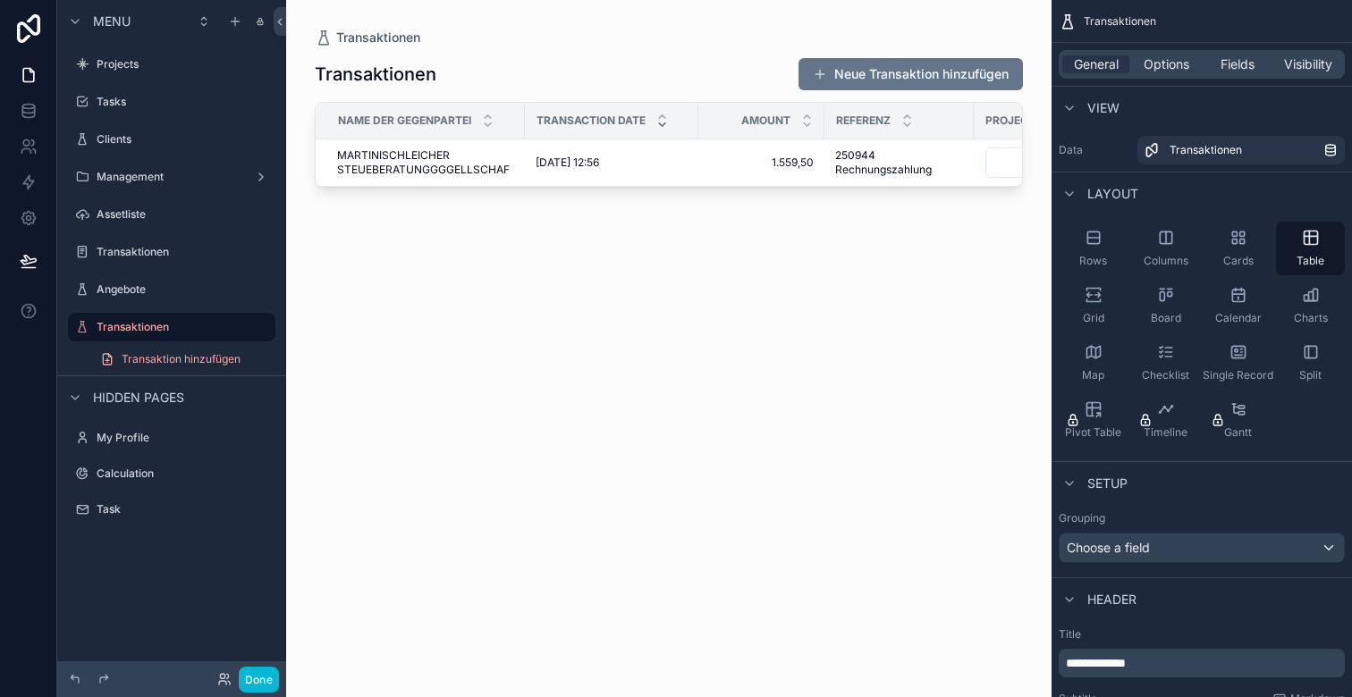
click at [591, 90] on div "scrollable content" at bounding box center [668, 338] width 765 height 676
click at [569, 83] on div "Transaktionen Neue Transaktion hinzufügen" at bounding box center [669, 74] width 708 height 34
click at [270, 676] on button "Done" at bounding box center [259, 680] width 40 height 26
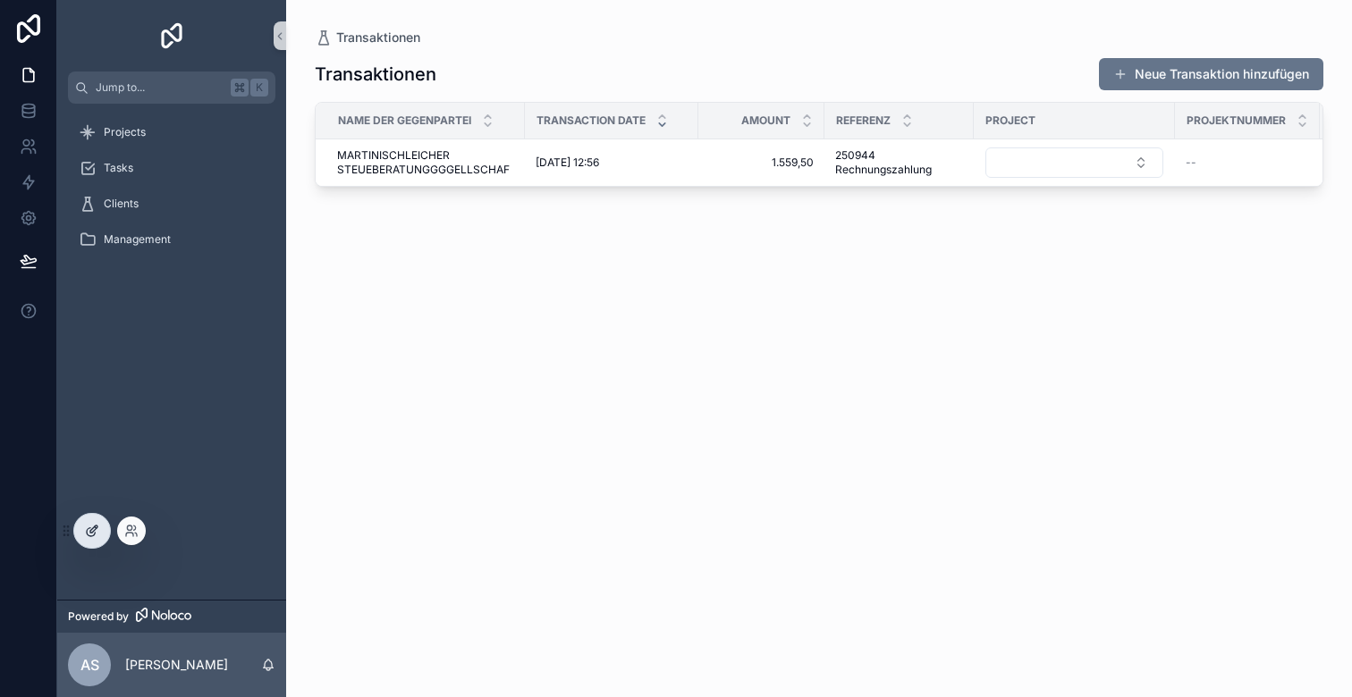
click at [98, 528] on icon at bounding box center [92, 531] width 14 height 14
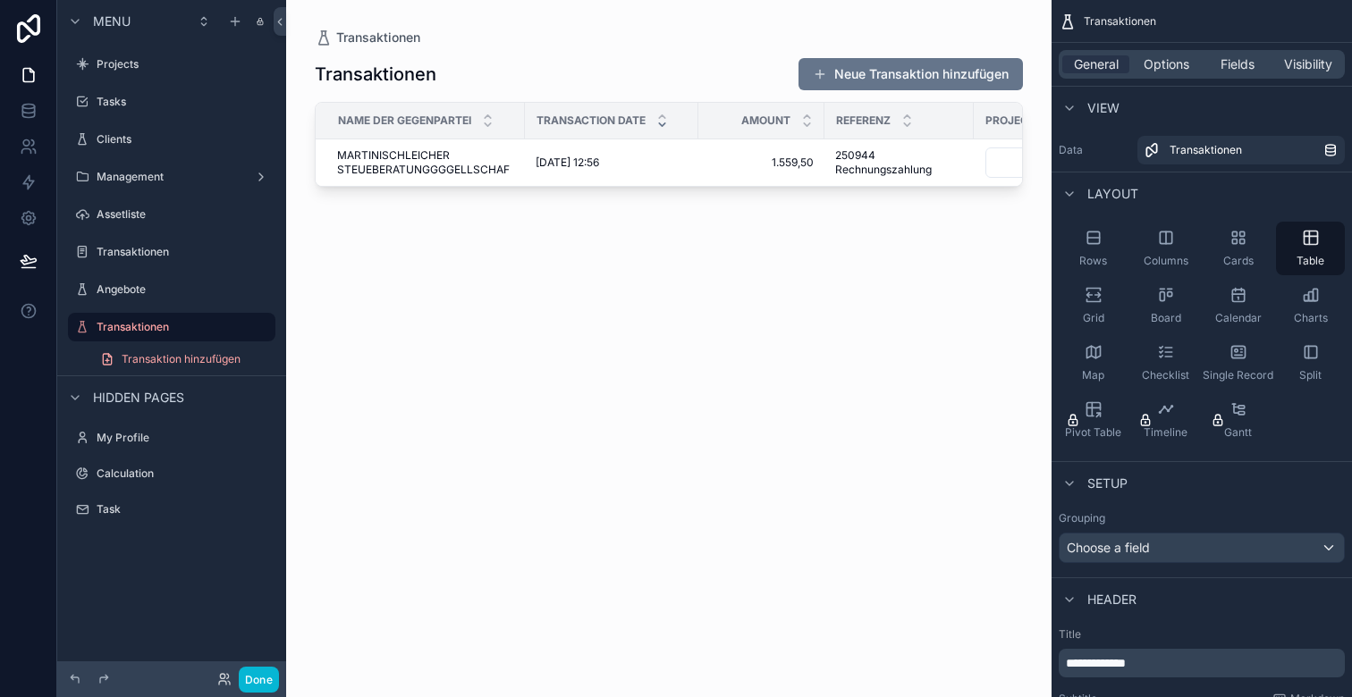
click at [672, 86] on div "scrollable content" at bounding box center [668, 338] width 765 height 676
click at [186, 322] on label "Transaktionen" at bounding box center [168, 327] width 143 height 14
click at [1165, 60] on span "Options" at bounding box center [1167, 64] width 46 height 18
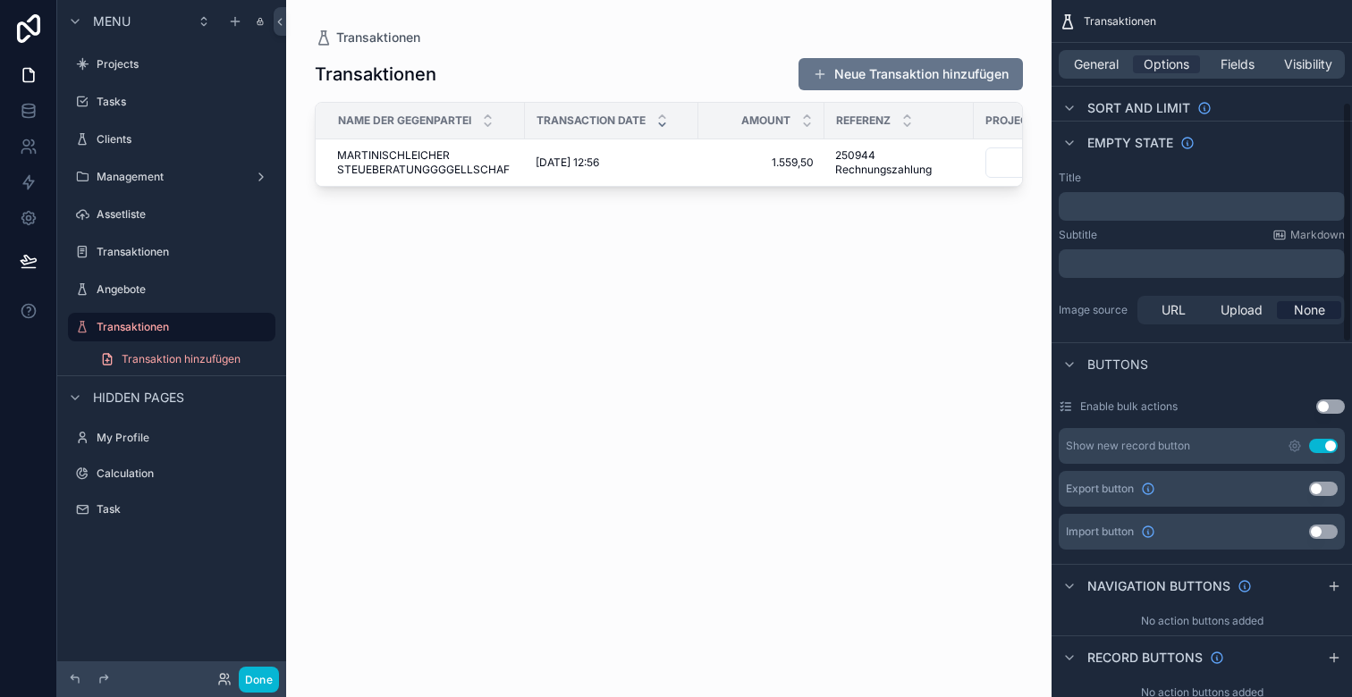
scroll to position [297, 0]
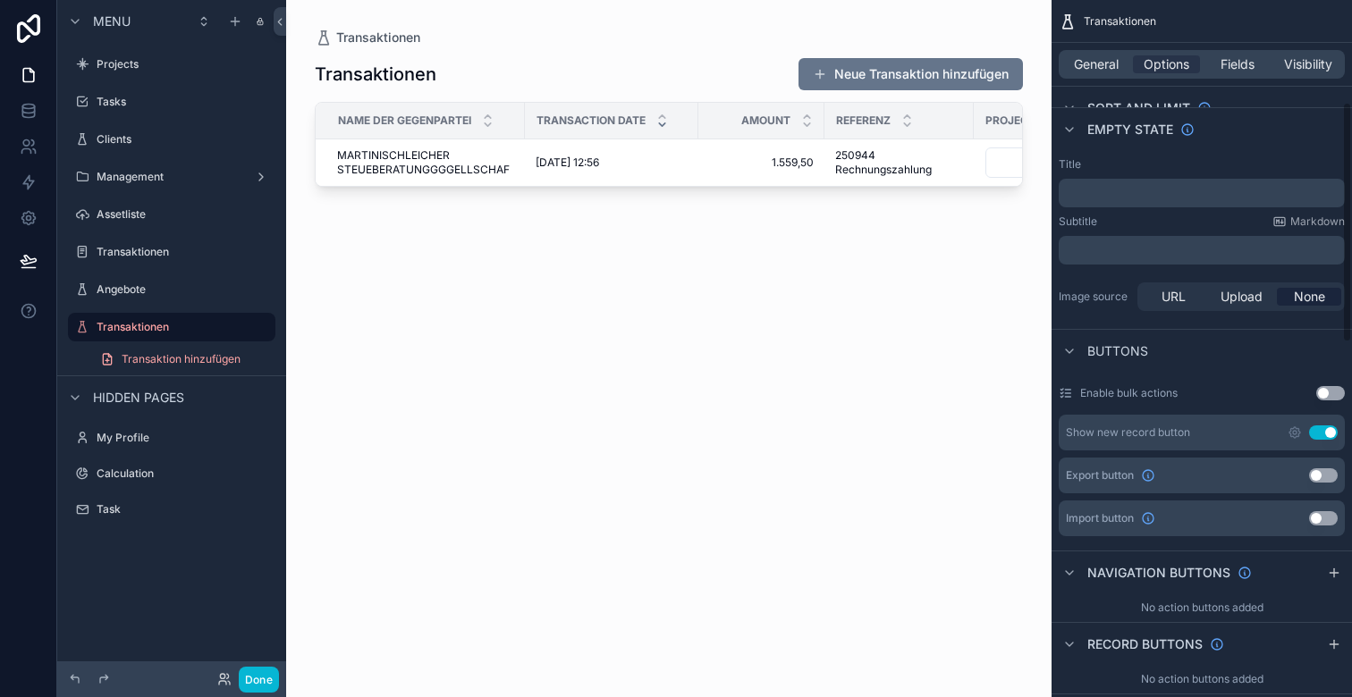
click at [1323, 435] on button "Use setting" at bounding box center [1323, 433] width 29 height 14
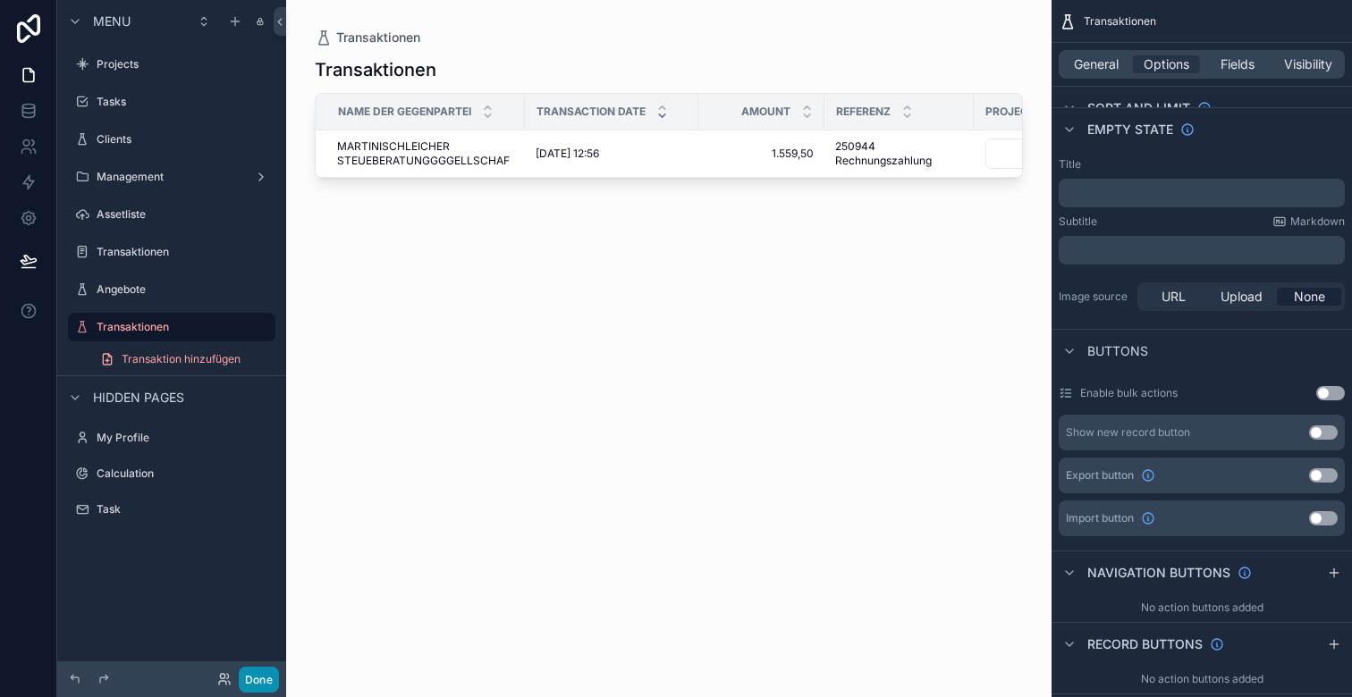
click at [264, 679] on button "Done" at bounding box center [259, 680] width 40 height 26
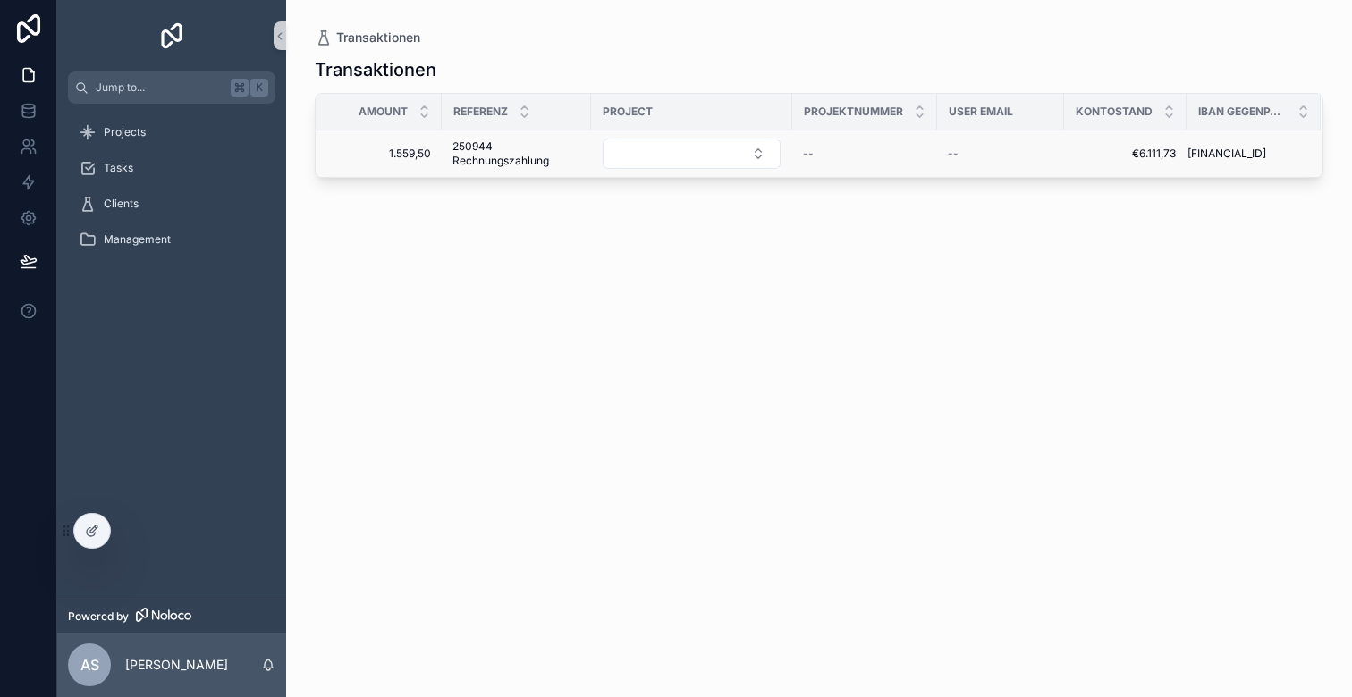
scroll to position [0, 344]
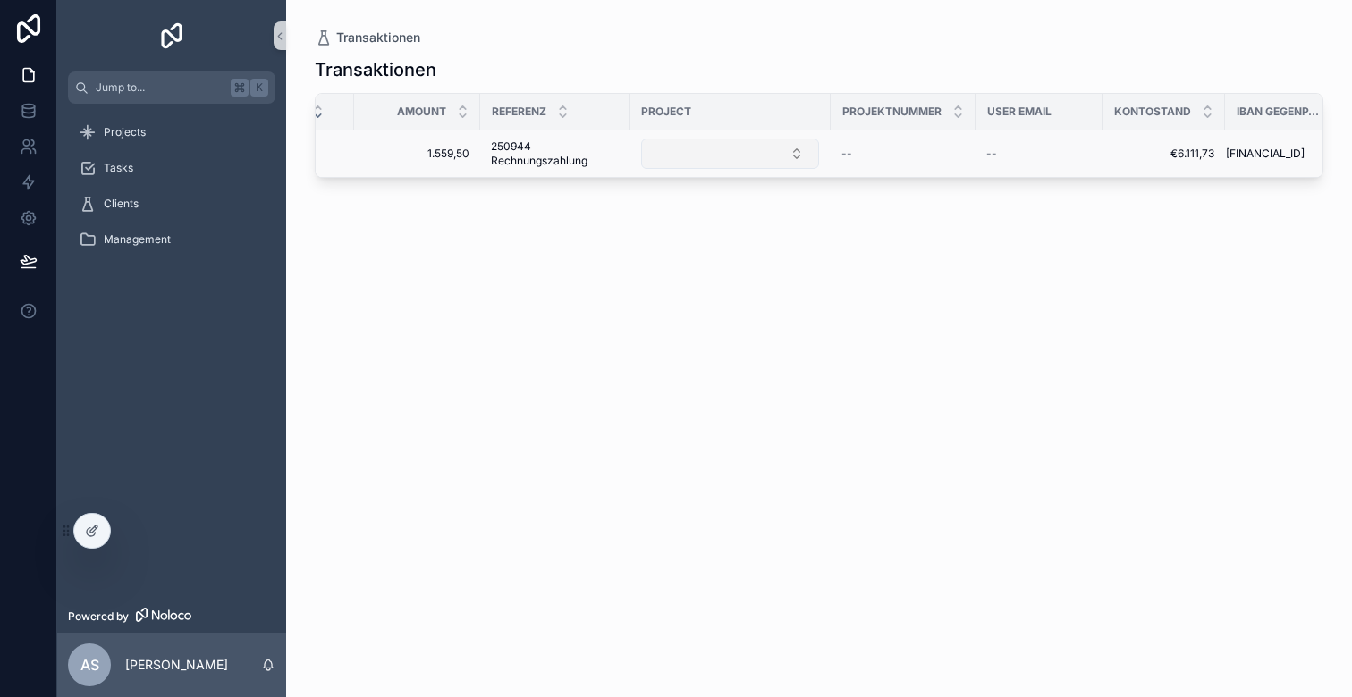
click at [700, 155] on button "Select Button" at bounding box center [730, 154] width 178 height 30
click at [664, 156] on button "Select Button" at bounding box center [730, 154] width 178 height 30
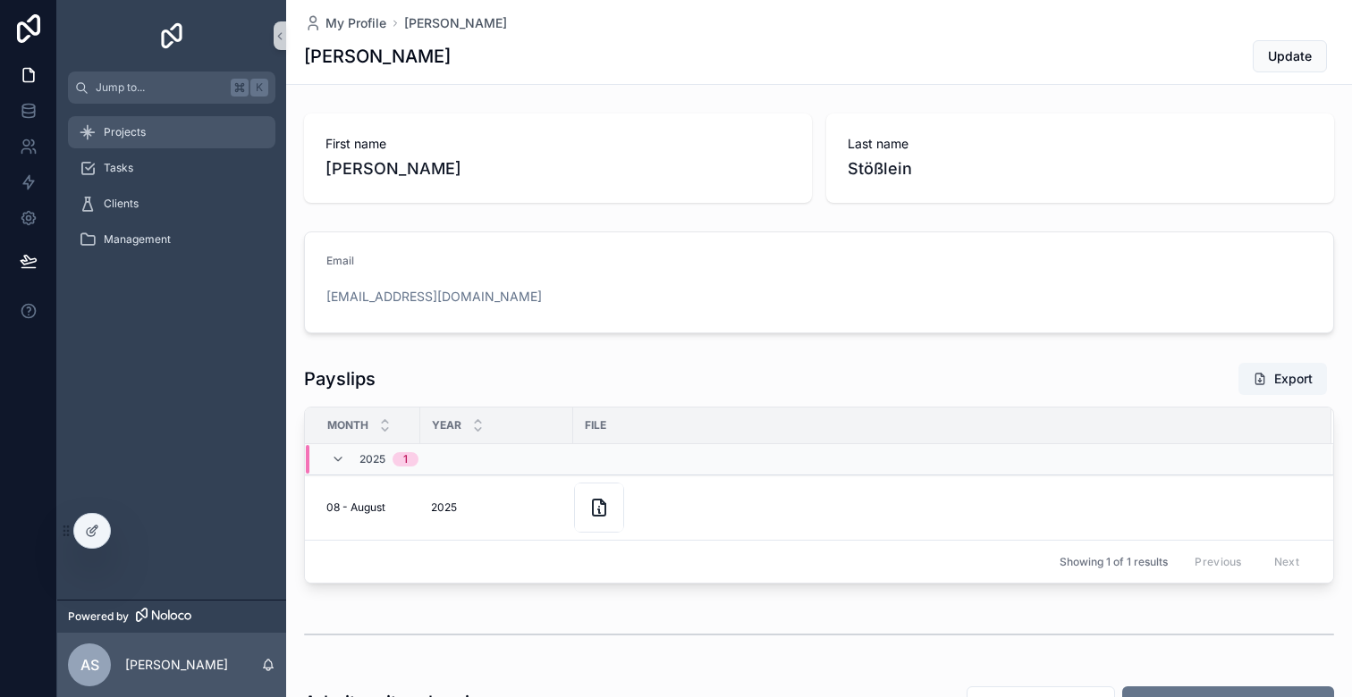
click at [133, 137] on span "Projects" at bounding box center [125, 132] width 42 height 14
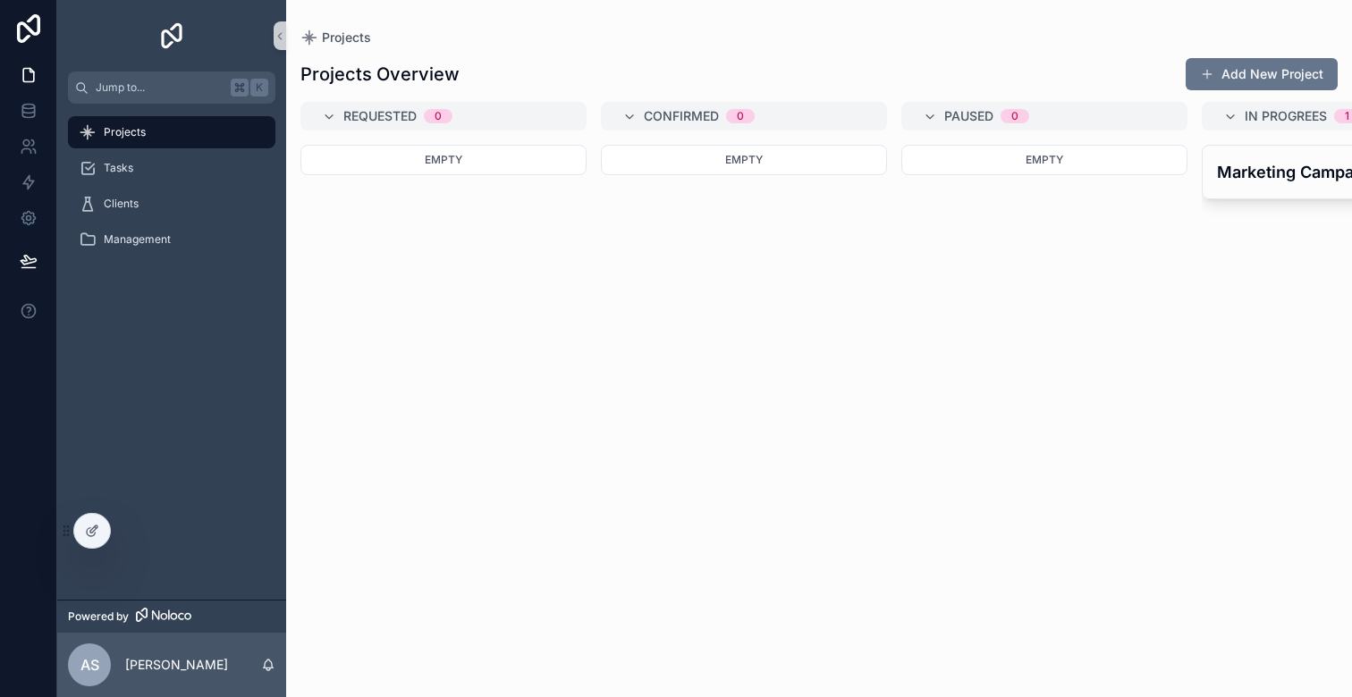
scroll to position [0, 401]
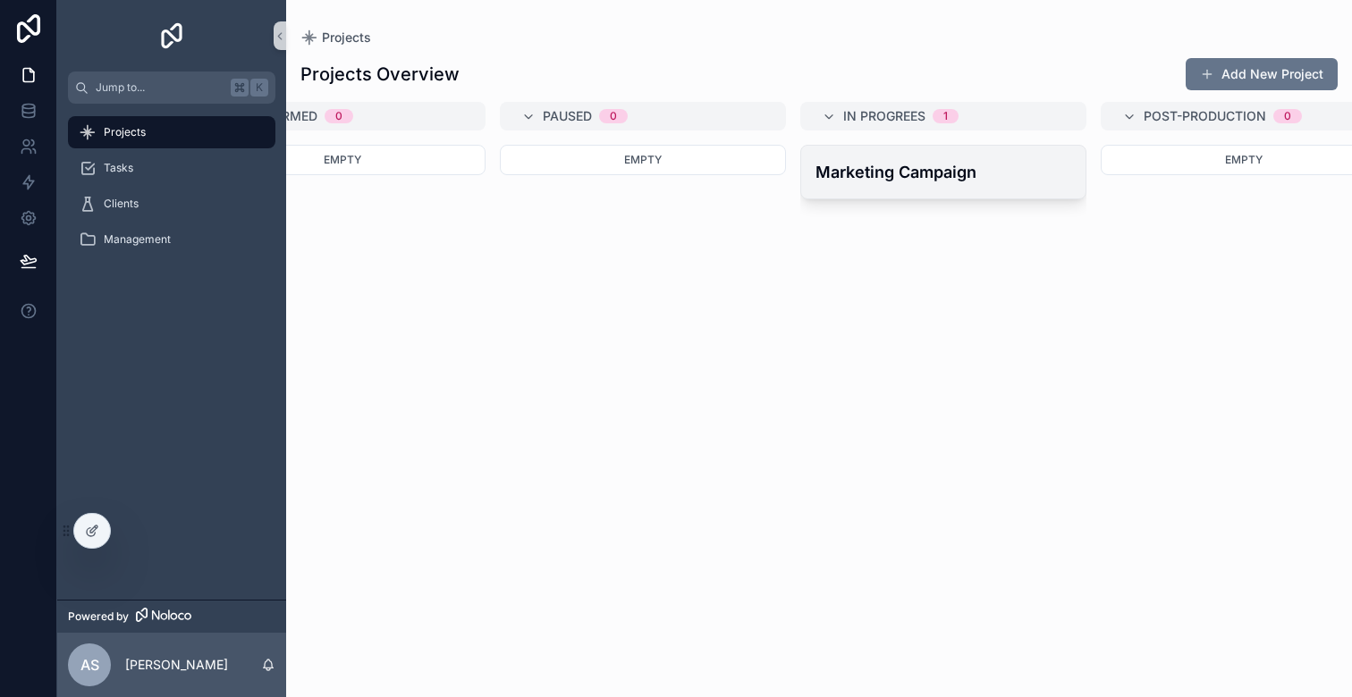
click at [942, 166] on h4 "Marketing Campaign" at bounding box center [944, 172] width 256 height 24
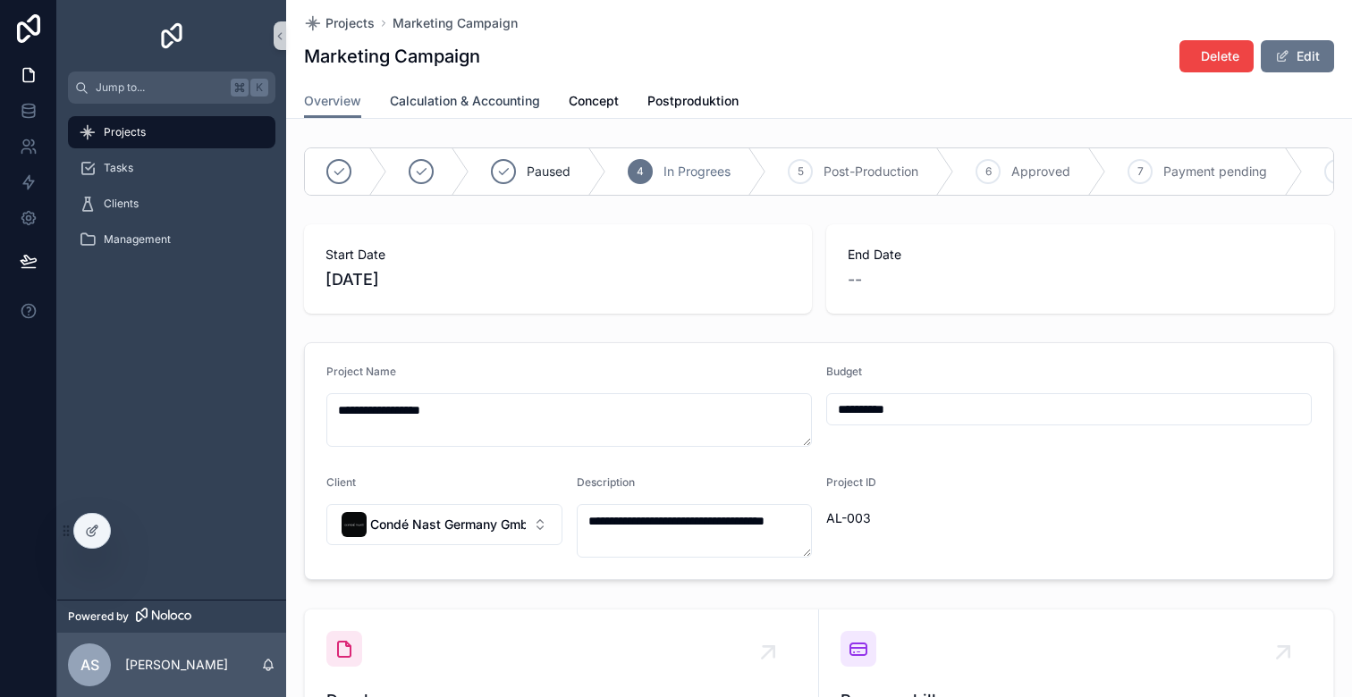
click at [479, 96] on span "Calculation & Accounting" at bounding box center [465, 101] width 150 height 18
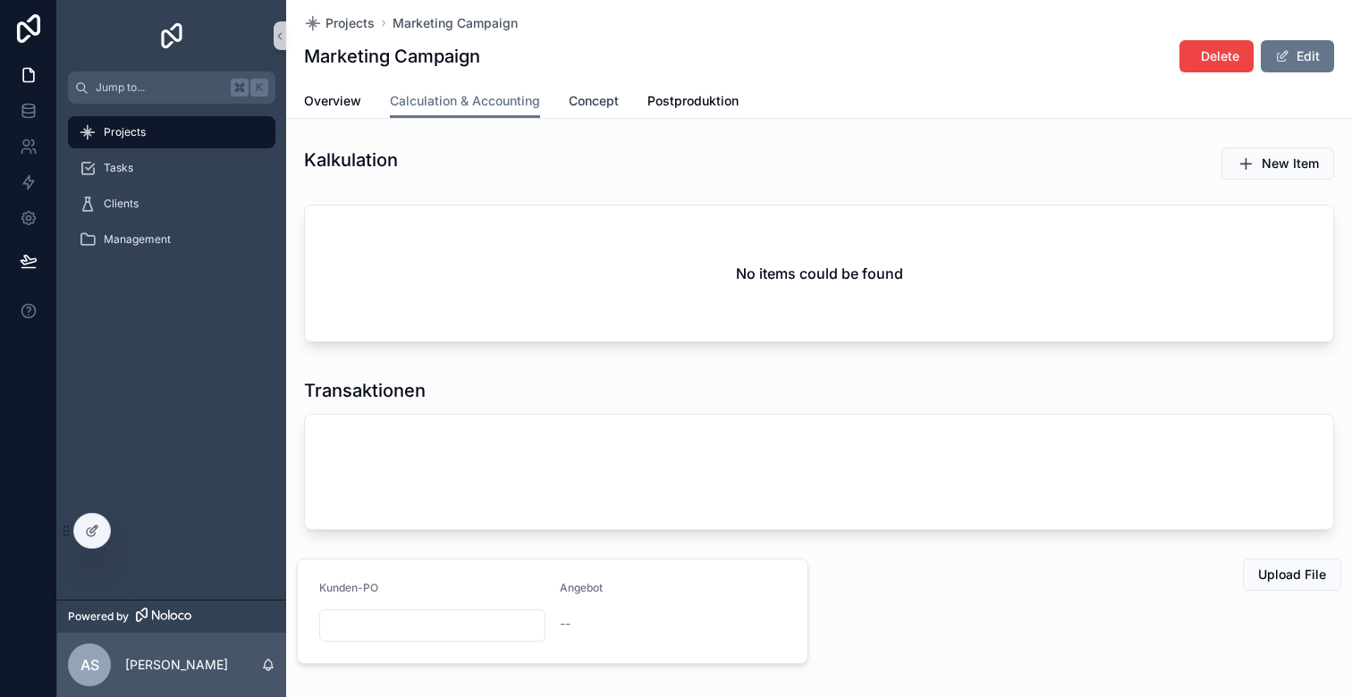
click at [587, 97] on span "Concept" at bounding box center [594, 101] width 50 height 18
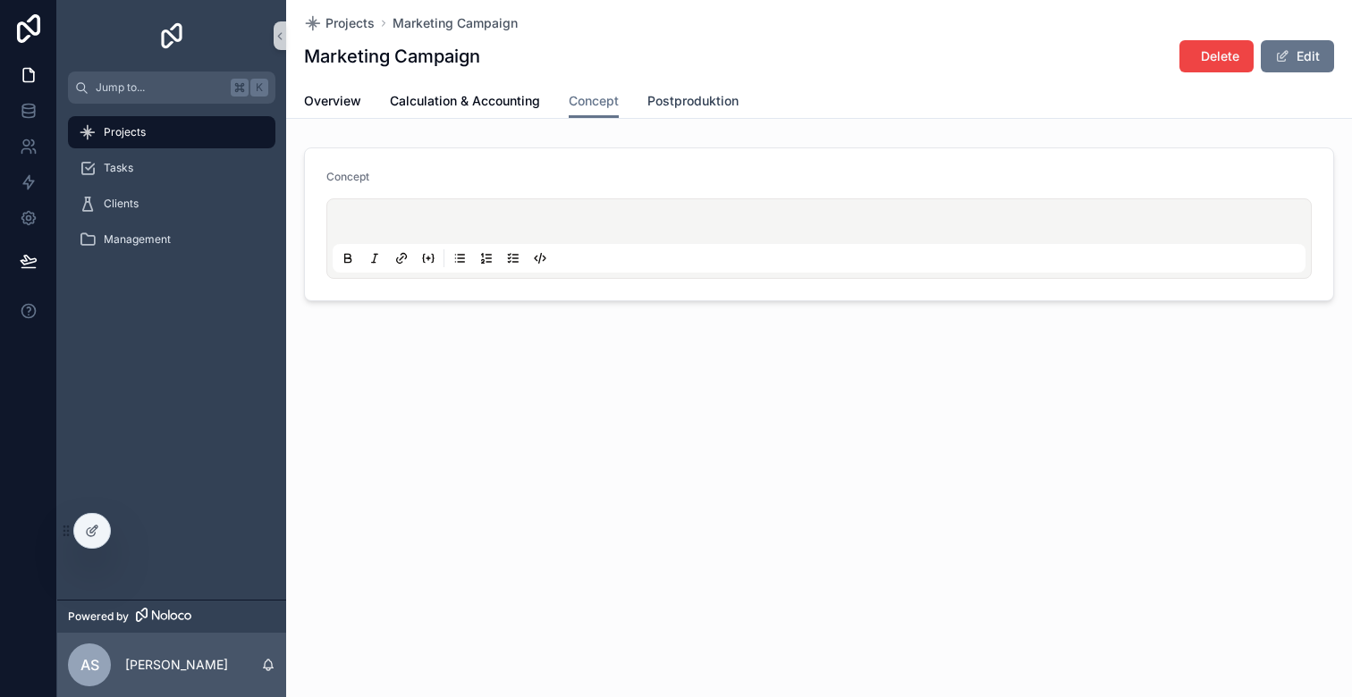
click at [677, 98] on span "Postproduktion" at bounding box center [692, 101] width 91 height 18
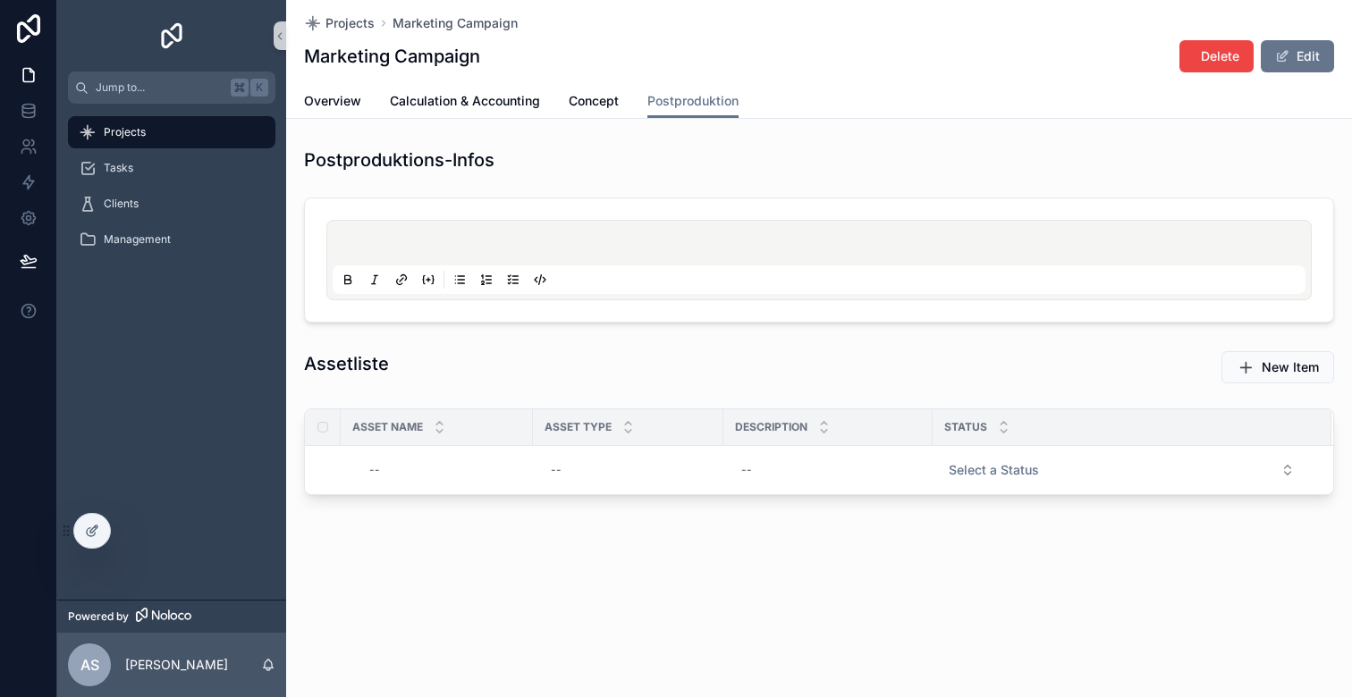
click at [569, 228] on div "scrollable content" at bounding box center [819, 260] width 973 height 68
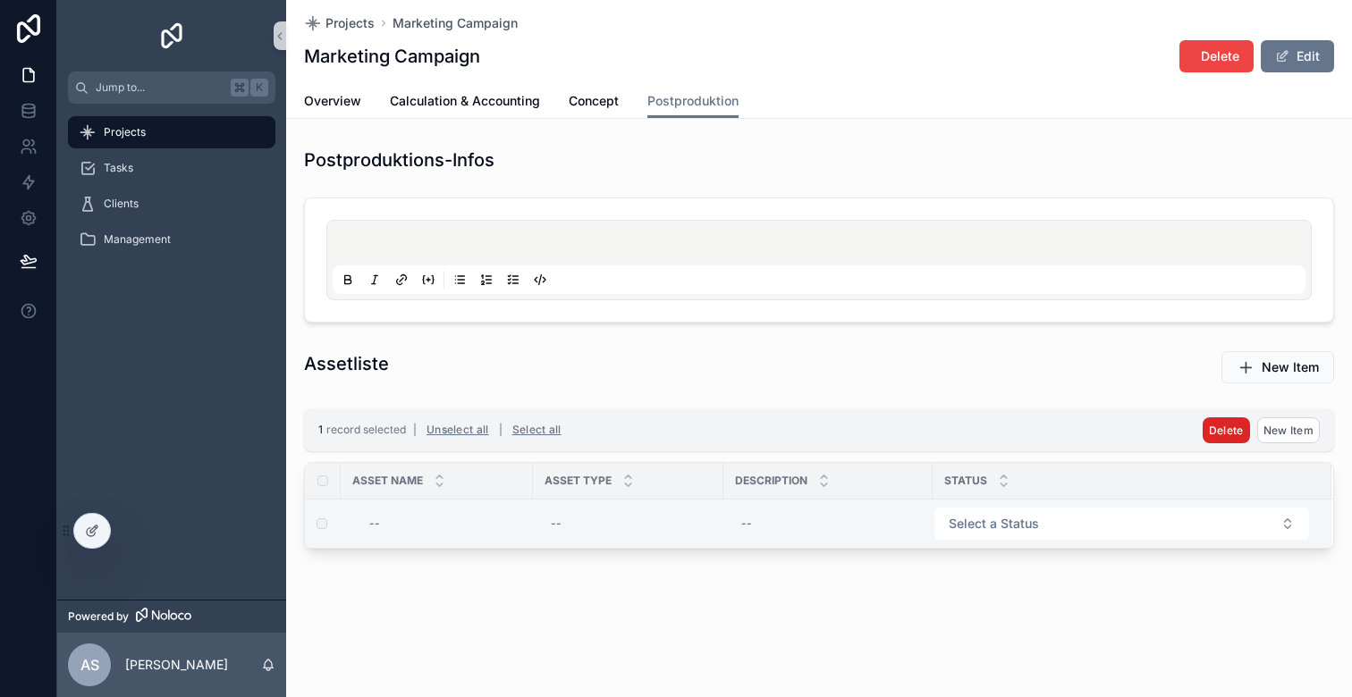
click at [1223, 427] on span "Delete" at bounding box center [1226, 430] width 35 height 13
click at [1306, 400] on icon "scrollable content" at bounding box center [1308, 396] width 14 height 14
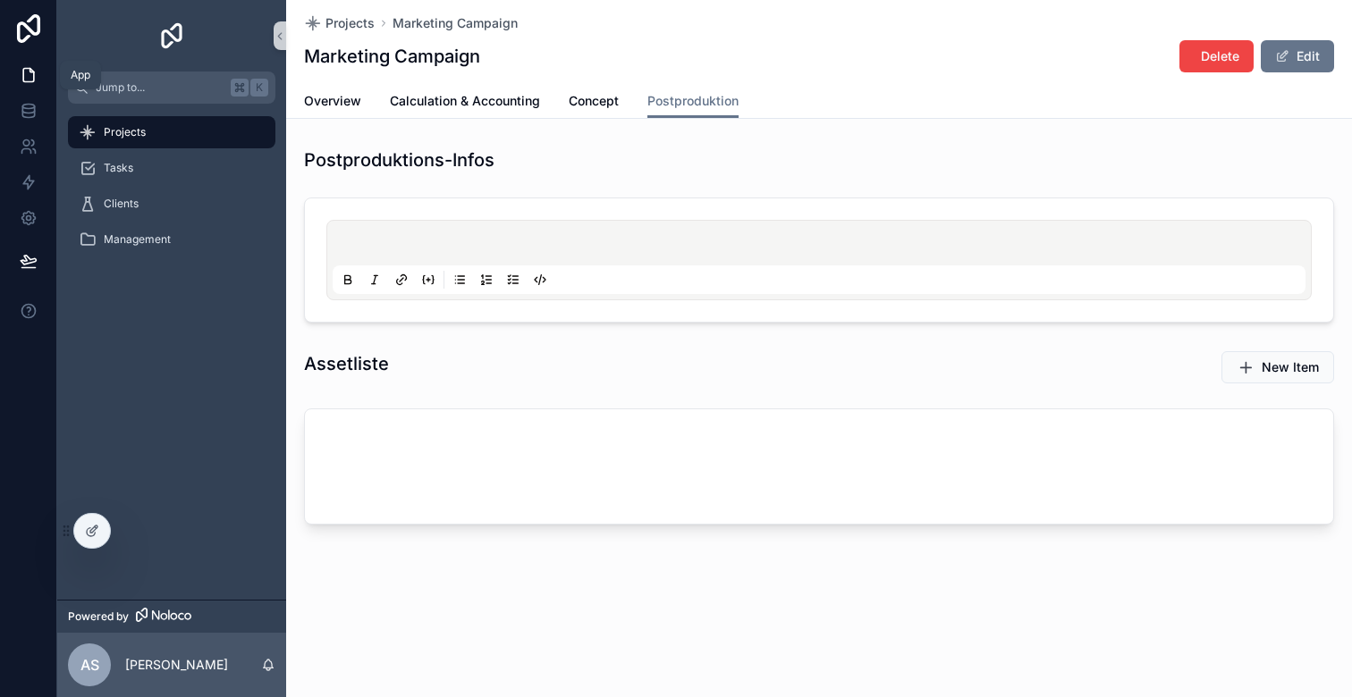
click at [30, 72] on icon at bounding box center [29, 75] width 18 height 18
click at [99, 152] on link "Tasks" at bounding box center [171, 168] width 207 height 32
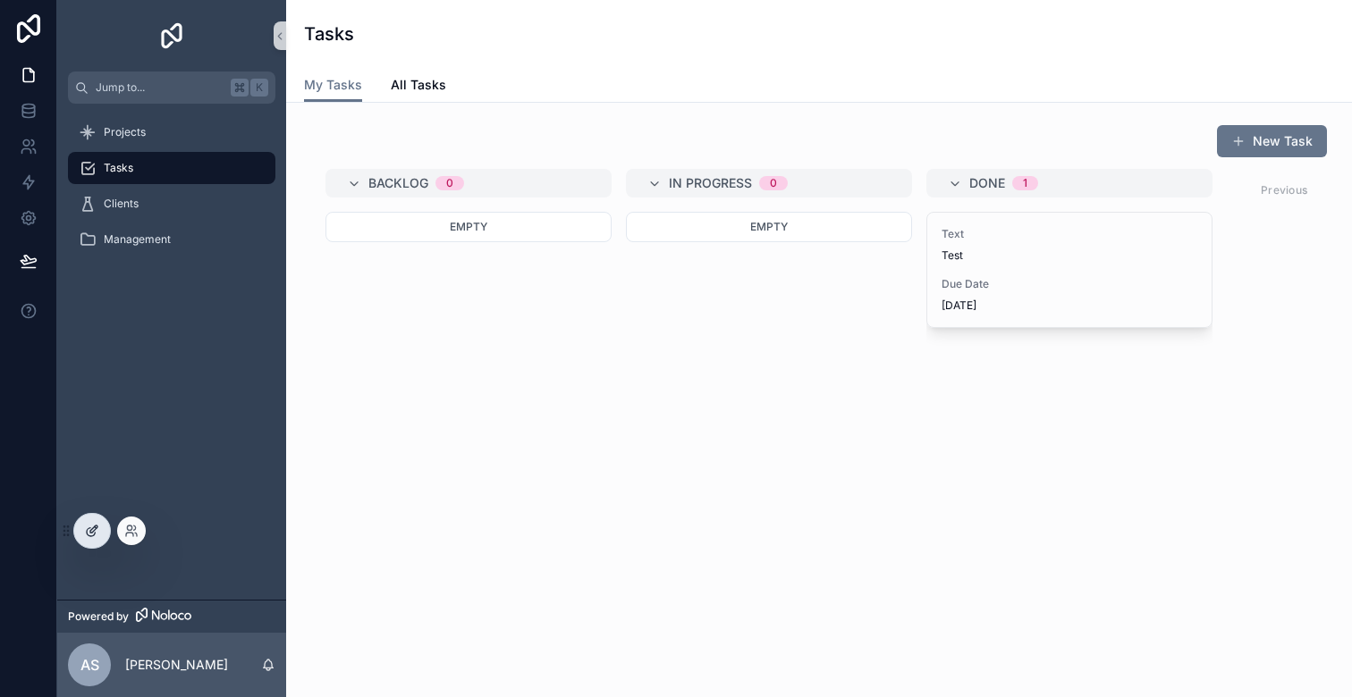
click at [98, 516] on div at bounding box center [92, 531] width 36 height 34
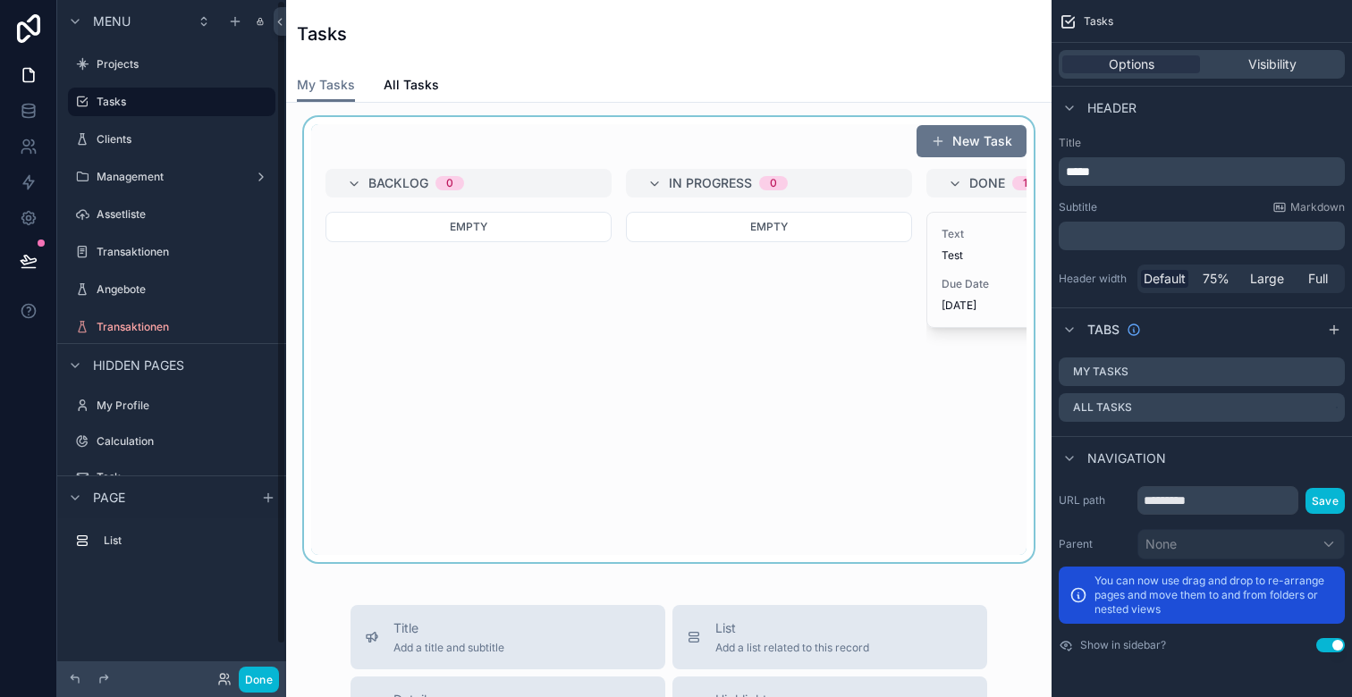
click at [558, 321] on div "scrollable content" at bounding box center [668, 339] width 737 height 445
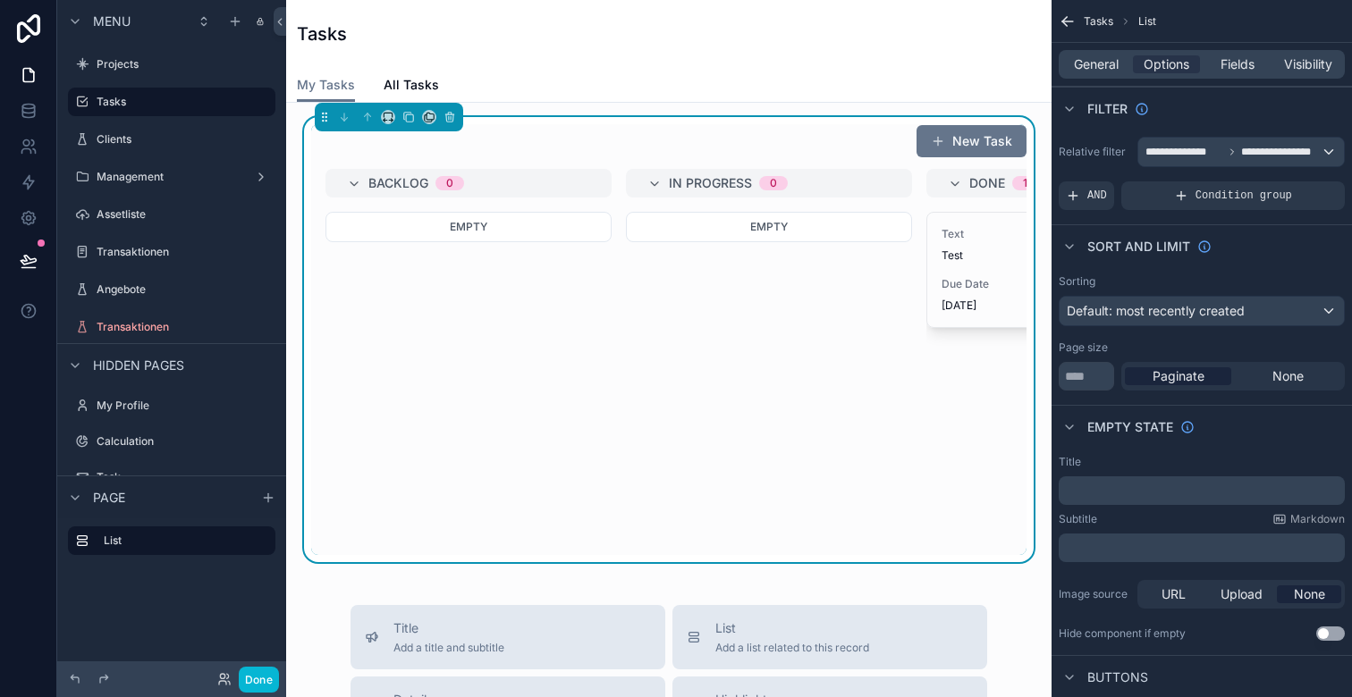
click at [501, 80] on div "My Tasks All Tasks" at bounding box center [669, 85] width 744 height 34
click at [510, 283] on div "Empty" at bounding box center [468, 383] width 286 height 343
click at [1099, 59] on span "General" at bounding box center [1096, 64] width 45 height 18
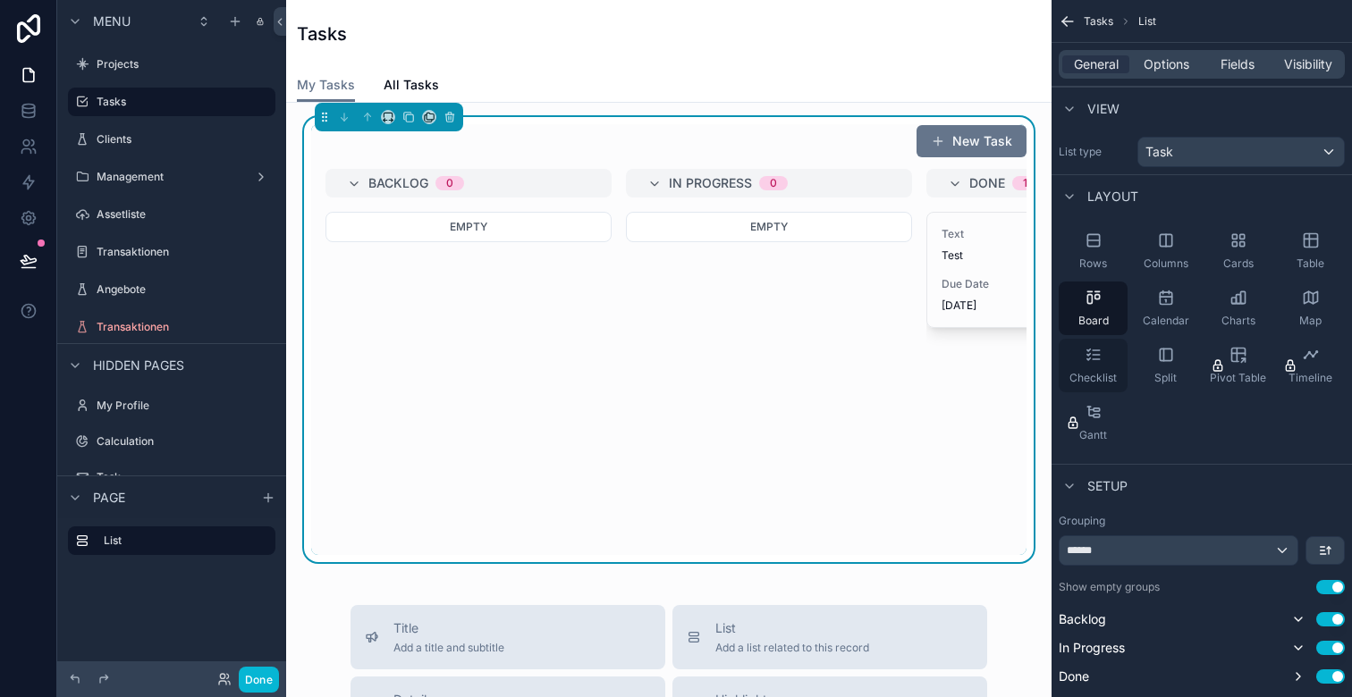
click at [1104, 361] on div "Checklist" at bounding box center [1093, 366] width 69 height 54
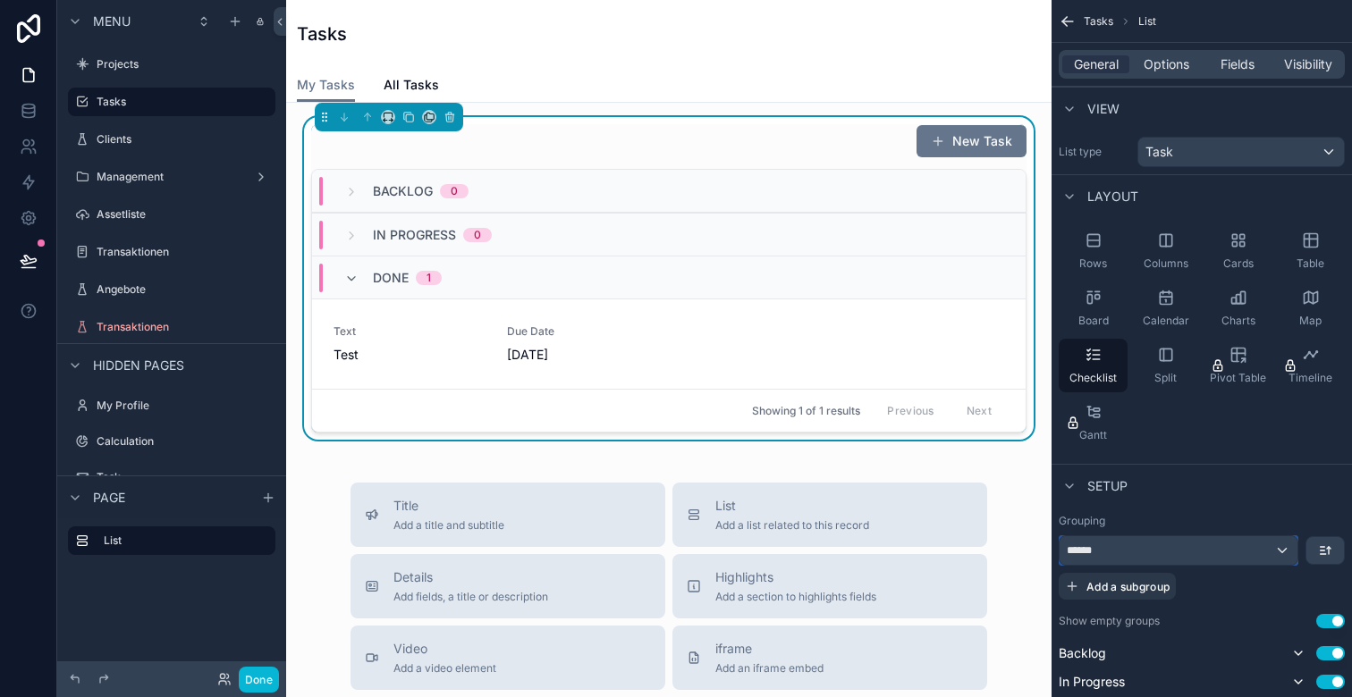
click at [1248, 547] on div "******" at bounding box center [1179, 551] width 238 height 29
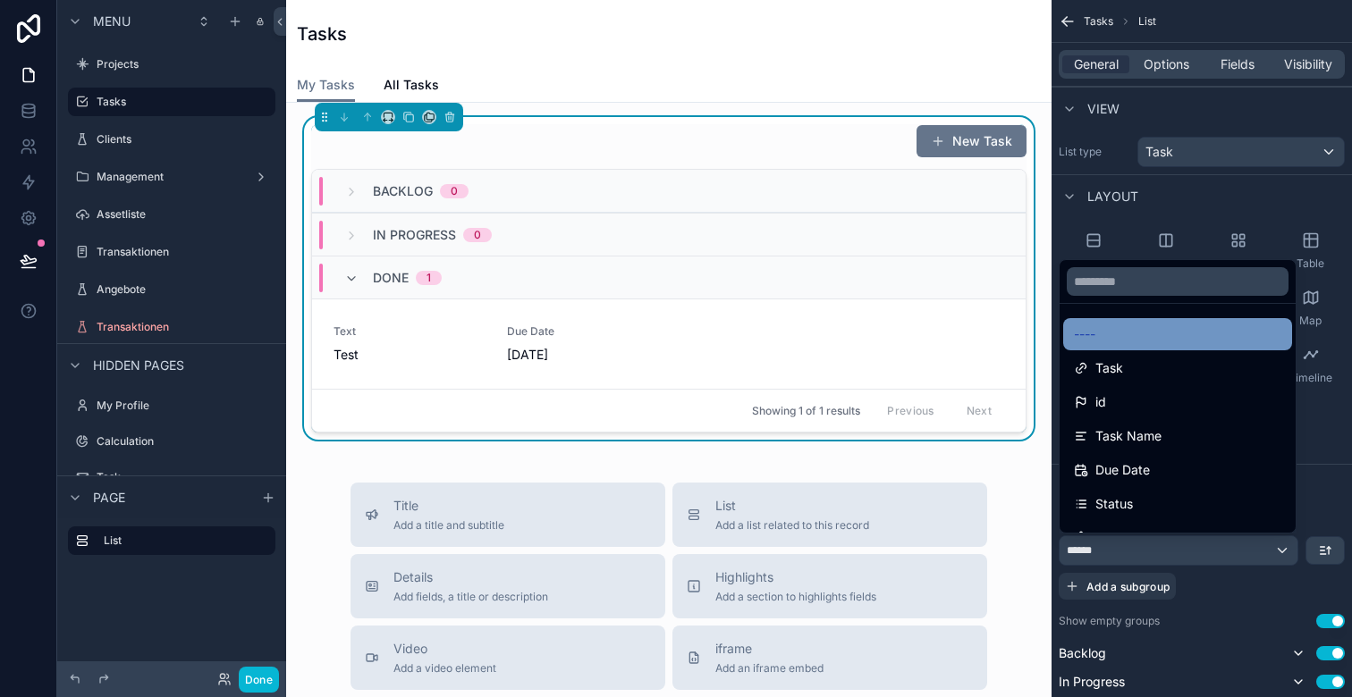
click at [1162, 338] on div "----" at bounding box center [1177, 334] width 207 height 21
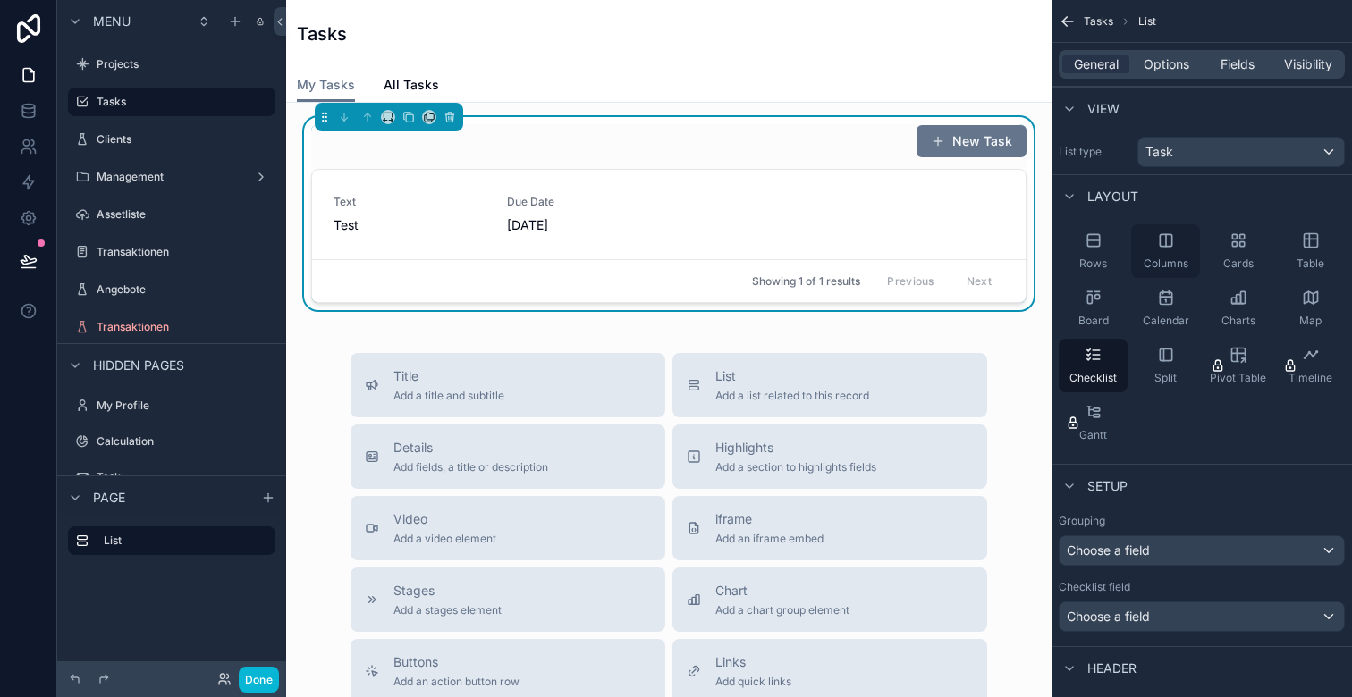
click at [1160, 240] on icon "scrollable content" at bounding box center [1166, 240] width 12 height 12
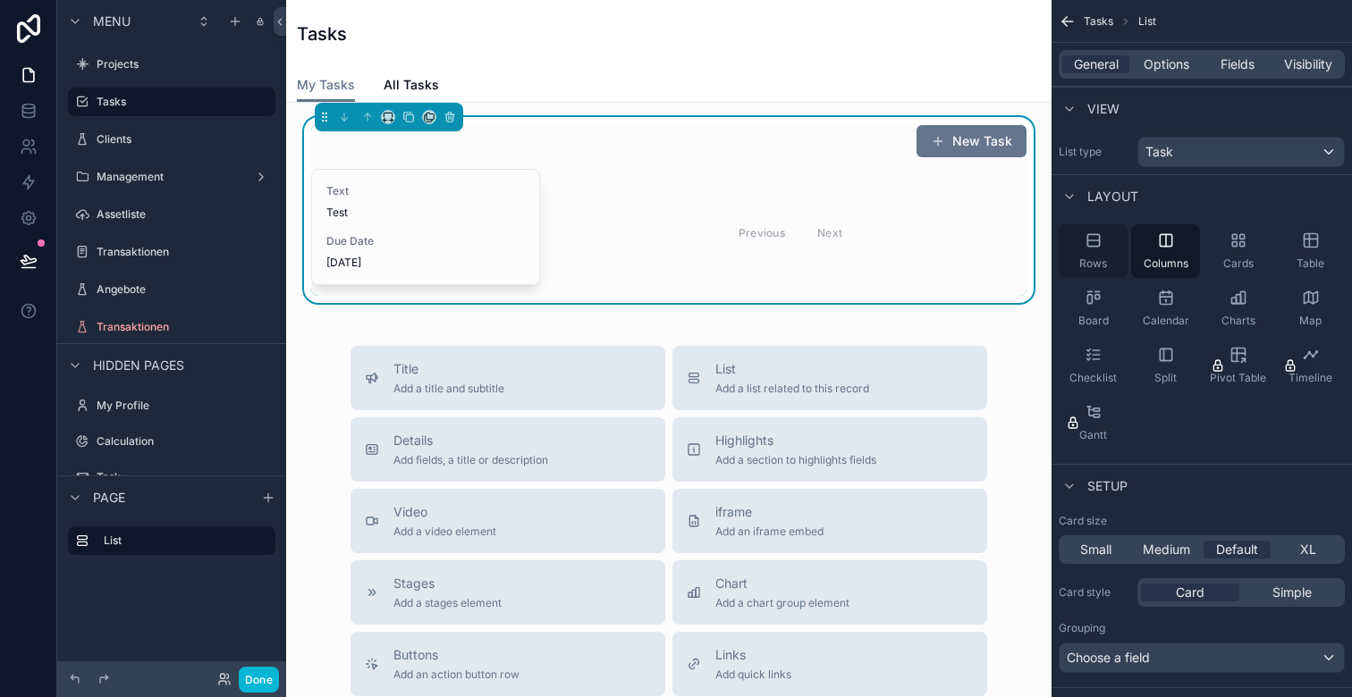
click at [1104, 245] on div "Rows" at bounding box center [1093, 251] width 69 height 54
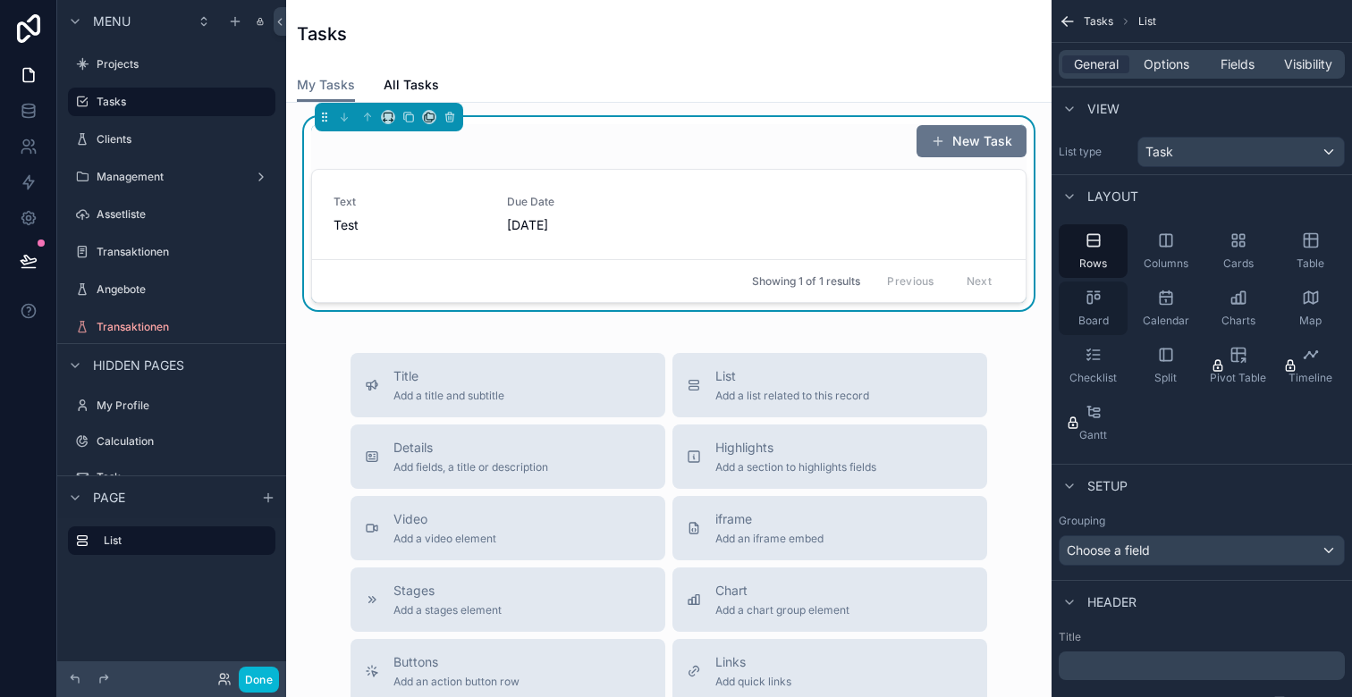
click at [1092, 301] on icon "scrollable content" at bounding box center [1089, 299] width 4 height 9
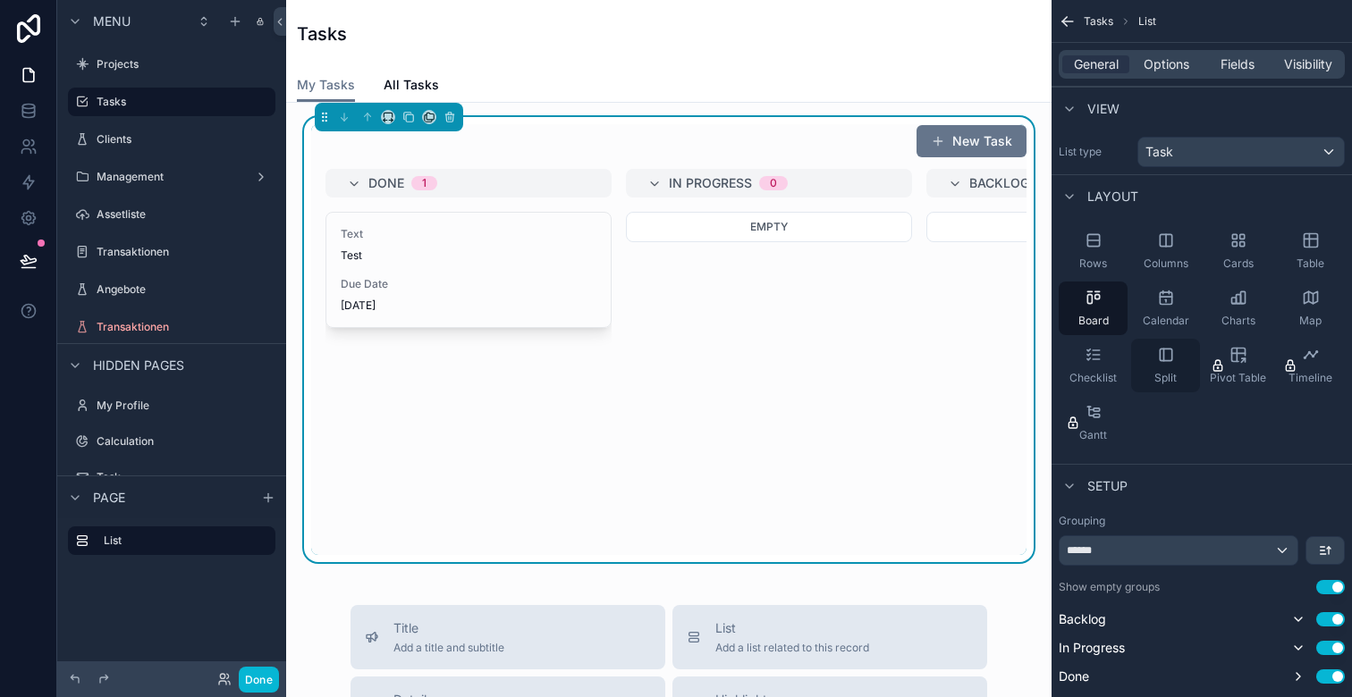
click at [1168, 362] on icon "scrollable content" at bounding box center [1166, 355] width 18 height 18
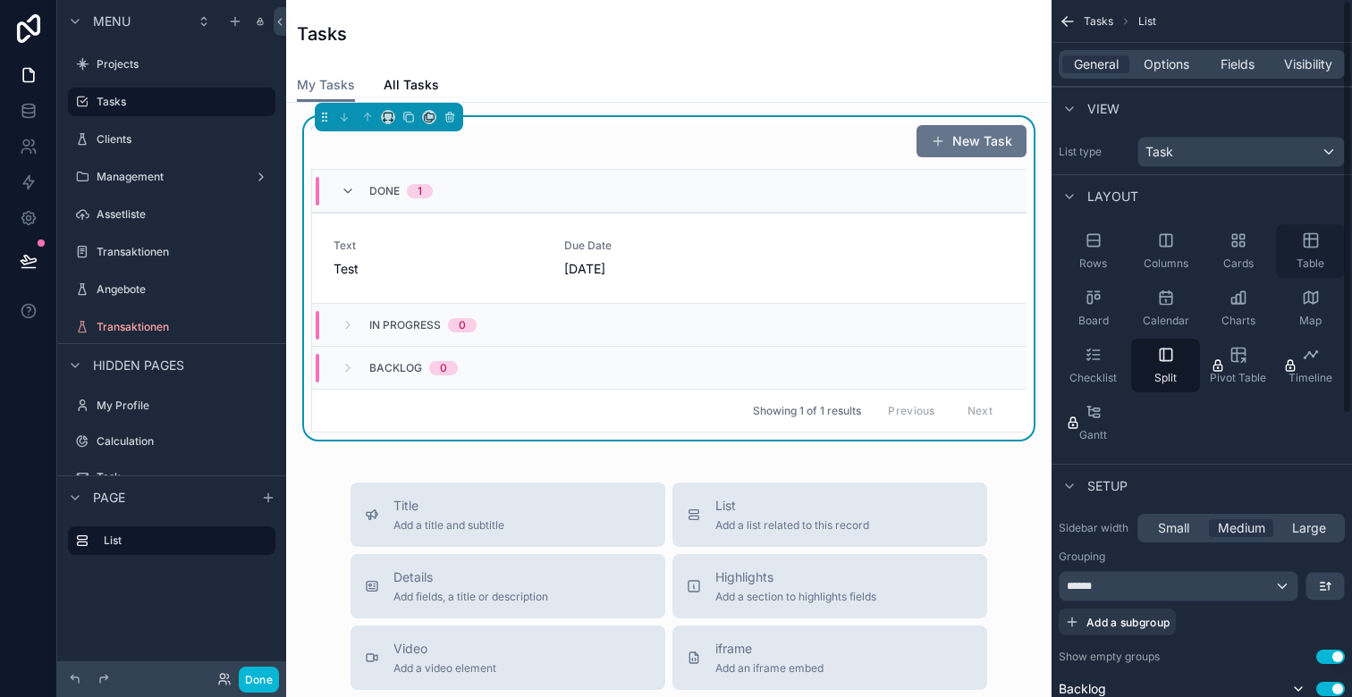
click at [1313, 248] on icon "scrollable content" at bounding box center [1311, 241] width 18 height 18
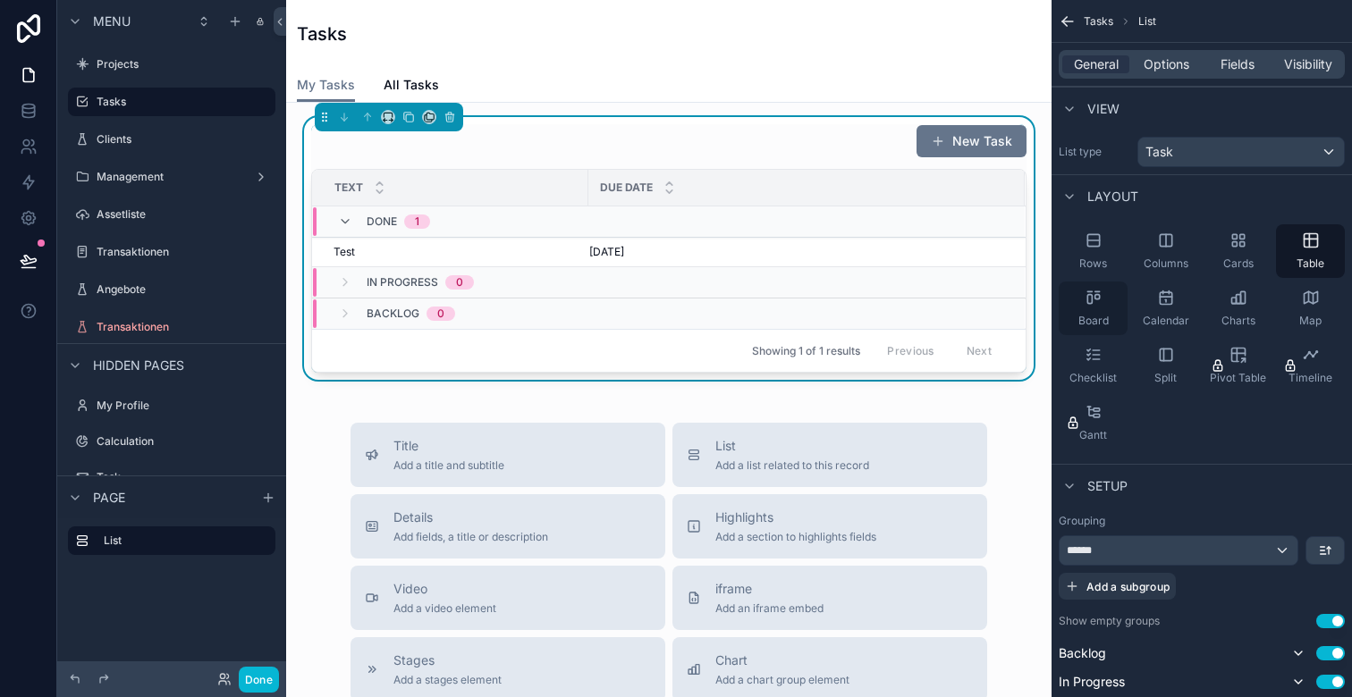
click at [1101, 287] on div "Board" at bounding box center [1093, 309] width 69 height 54
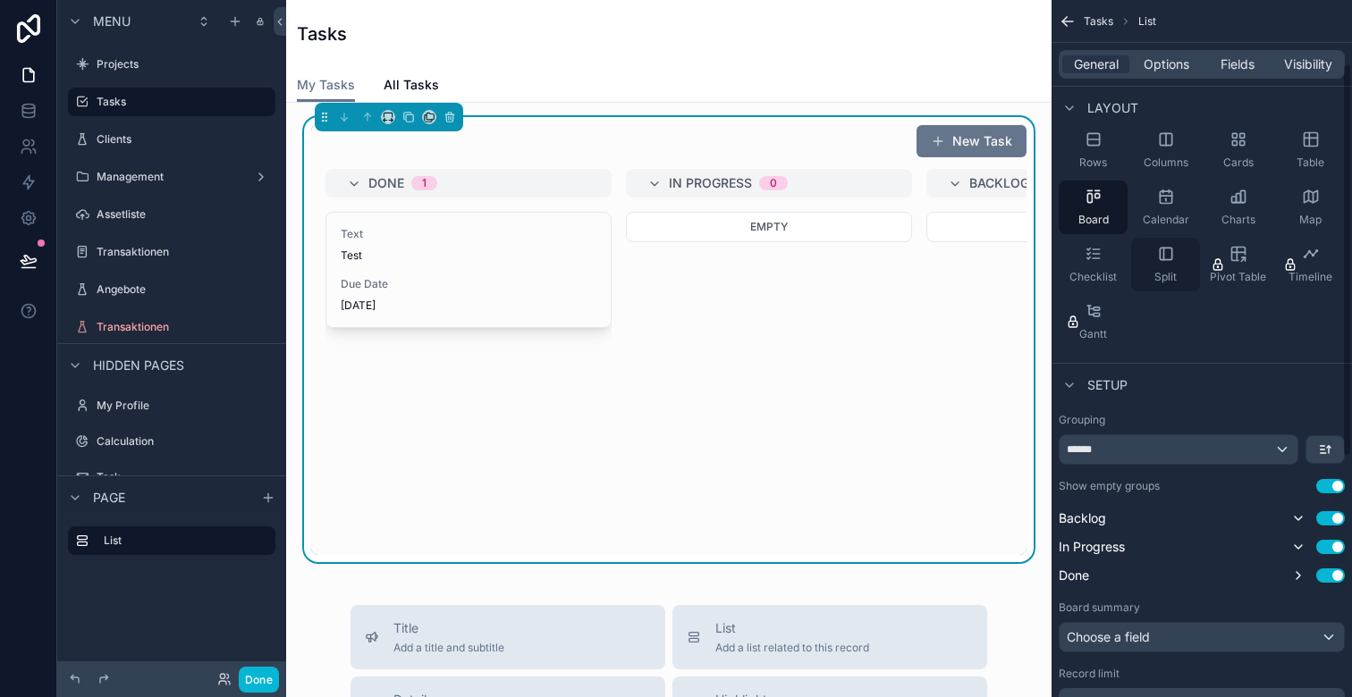
scroll to position [120, 0]
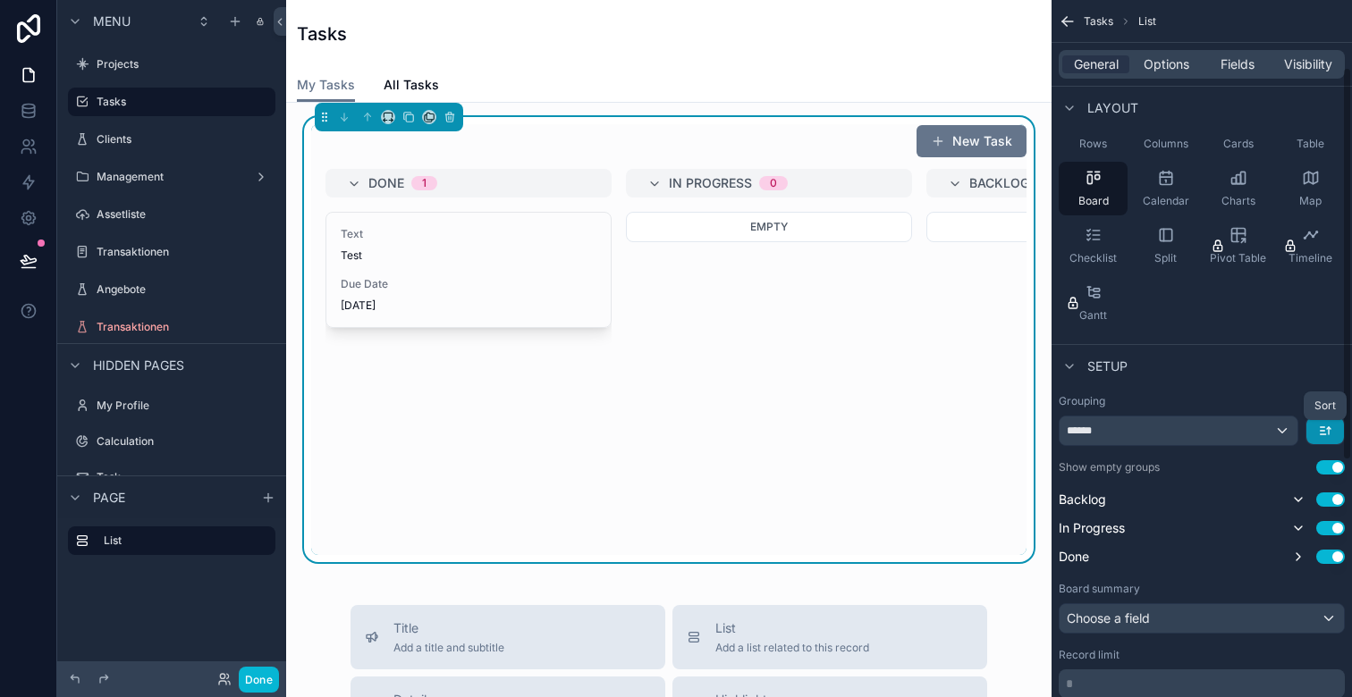
click at [1325, 431] on icon "scrollable content" at bounding box center [1325, 431] width 14 height 14
click at [1298, 497] on span "Last -> First" at bounding box center [1291, 504] width 69 height 21
click at [261, 676] on button "Done" at bounding box center [259, 680] width 40 height 26
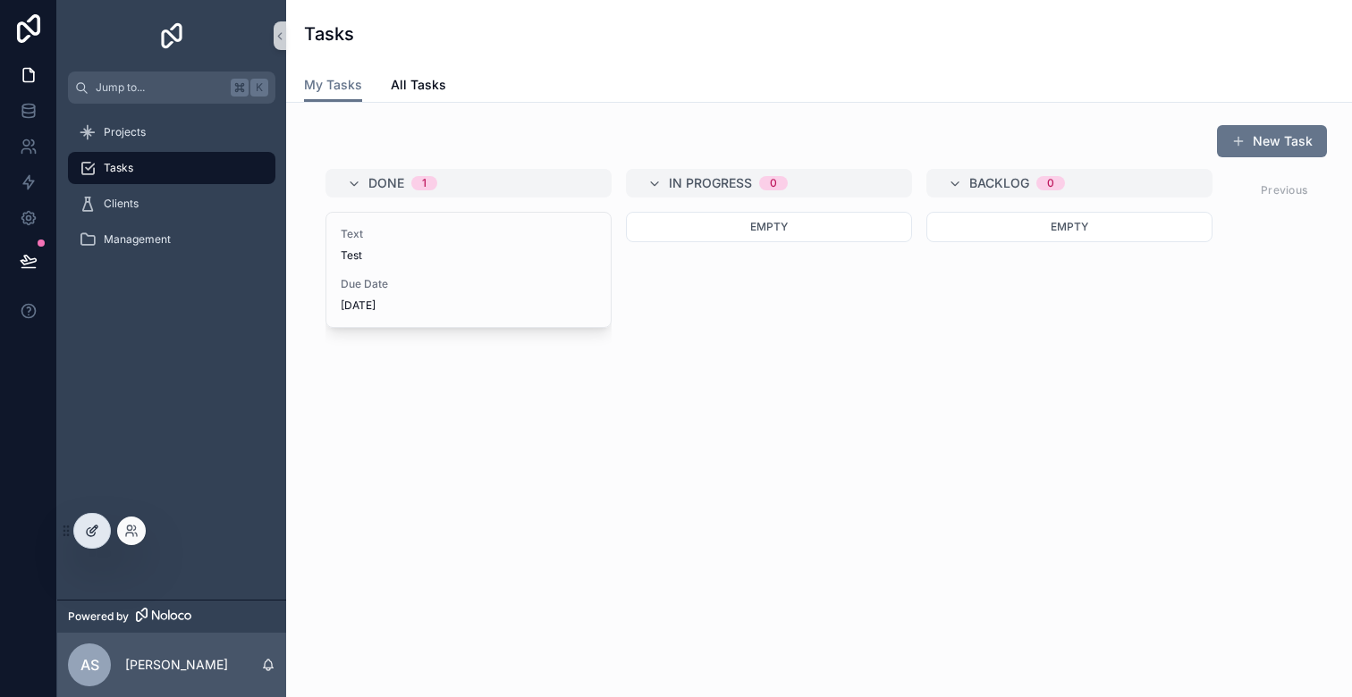
click at [92, 529] on icon at bounding box center [92, 531] width 14 height 14
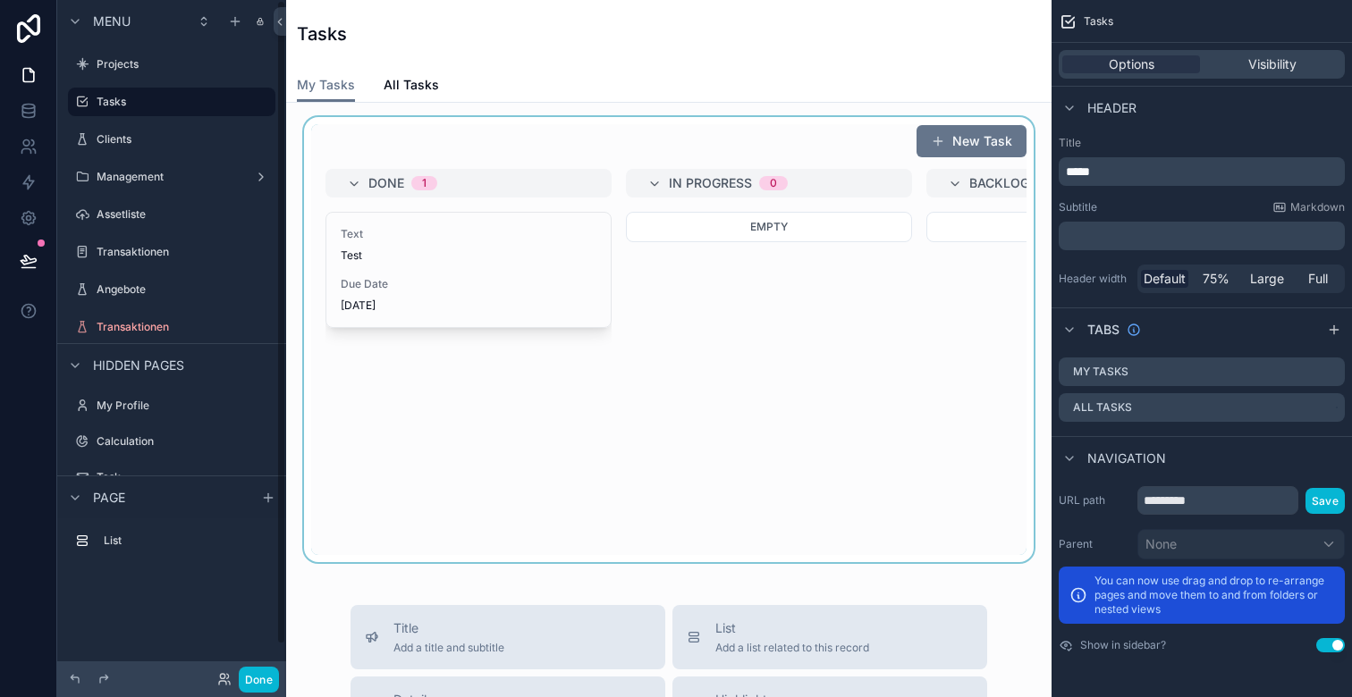
click at [585, 414] on div "scrollable content" at bounding box center [668, 339] width 737 height 445
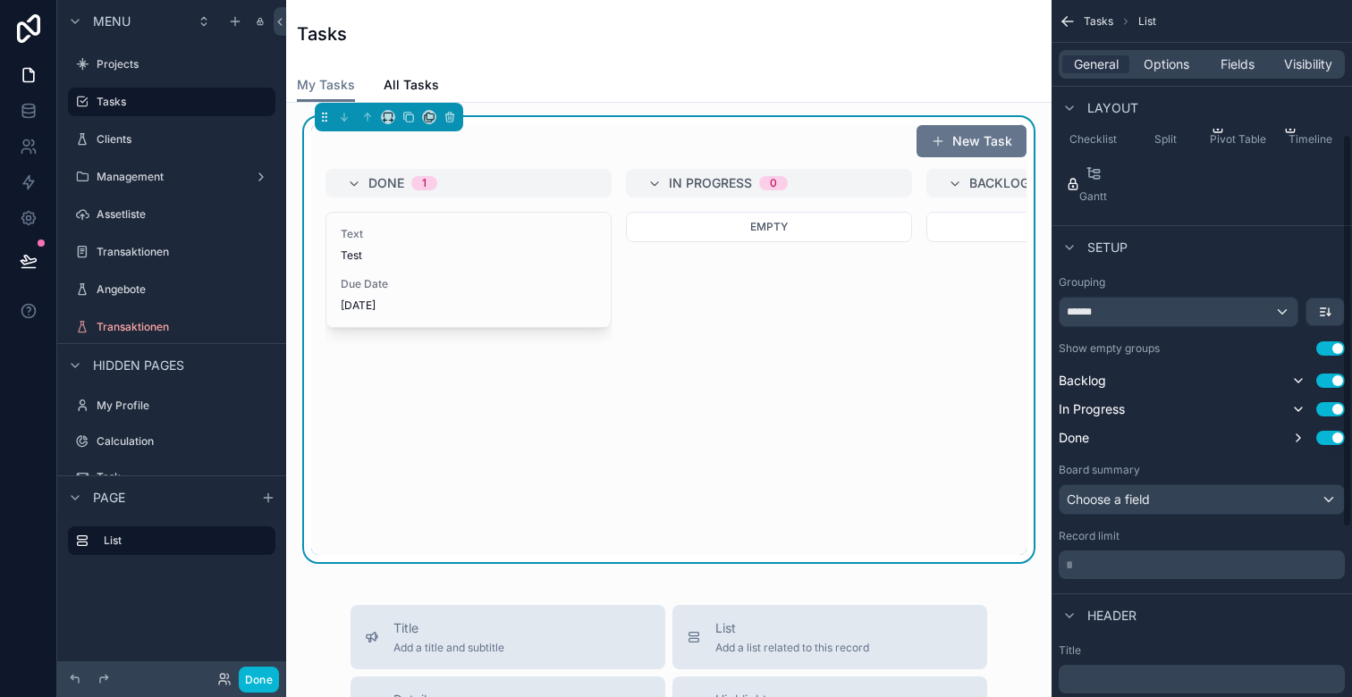
scroll to position [242, 0]
click at [1294, 433] on icon "scrollable content" at bounding box center [1298, 434] width 14 height 14
click at [1297, 429] on icon "scrollable content" at bounding box center [1298, 434] width 14 height 14
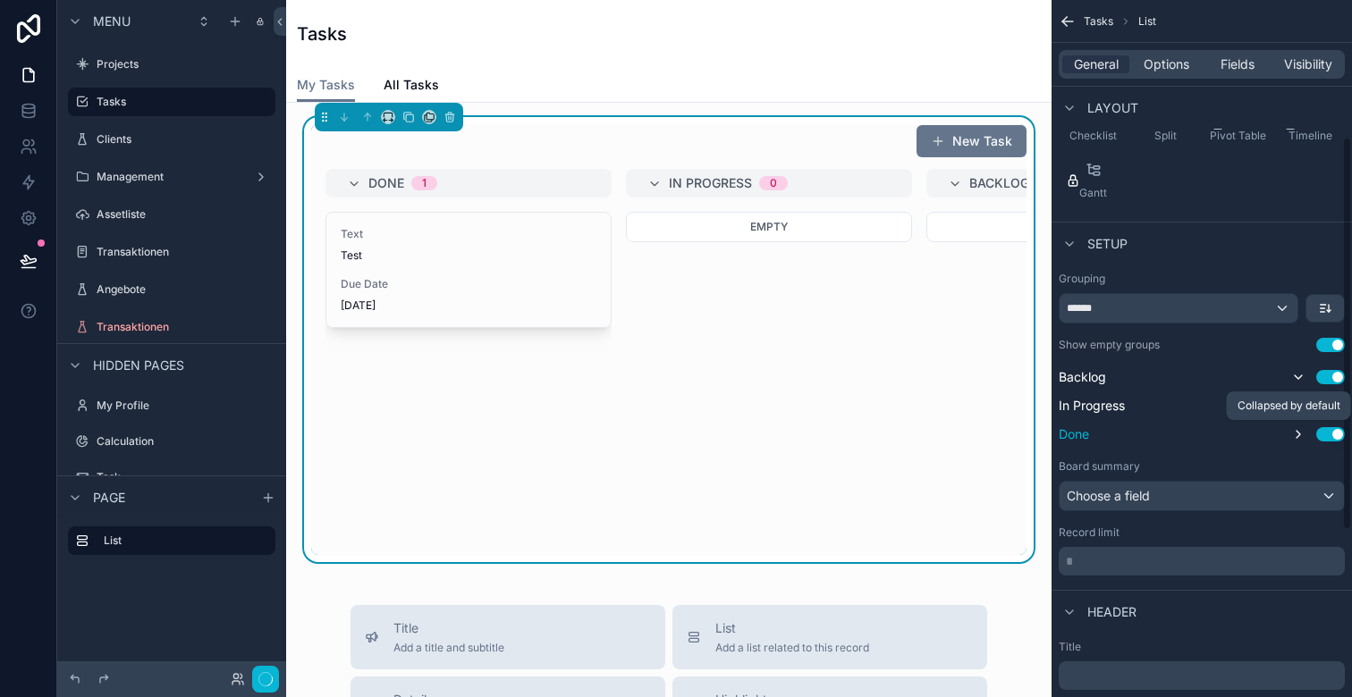
click at [1297, 429] on icon "scrollable content" at bounding box center [1298, 434] width 14 height 14
click at [1317, 308] on button "scrollable content" at bounding box center [1325, 308] width 38 height 27
click at [1290, 352] on span "First -> Last" at bounding box center [1291, 348] width 69 height 21
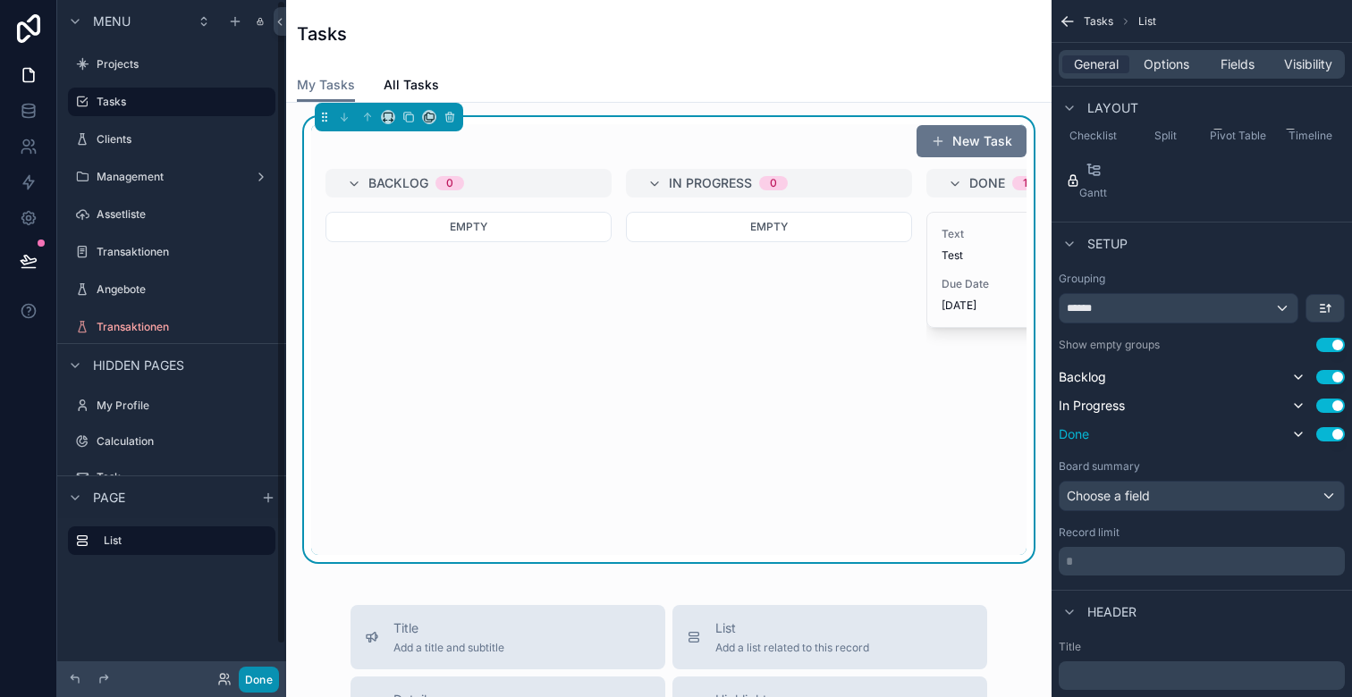
click at [260, 671] on button "Done" at bounding box center [259, 680] width 40 height 26
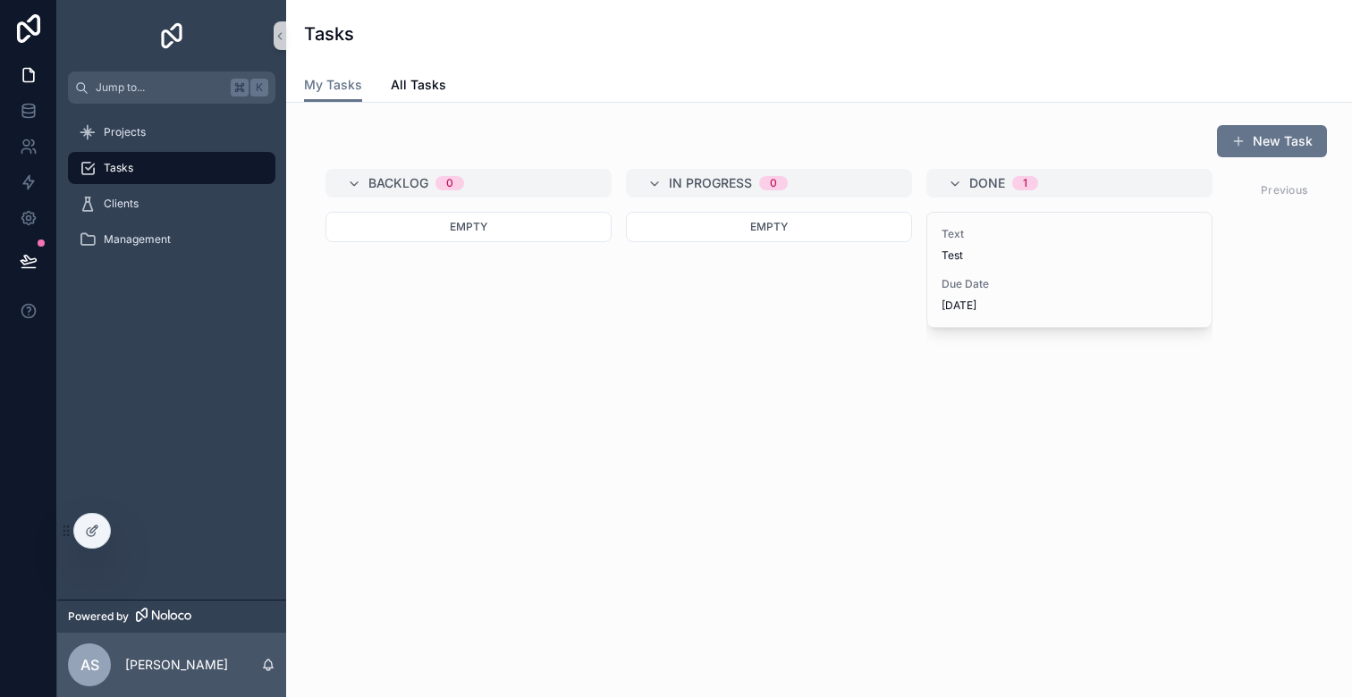
scroll to position [0, 86]
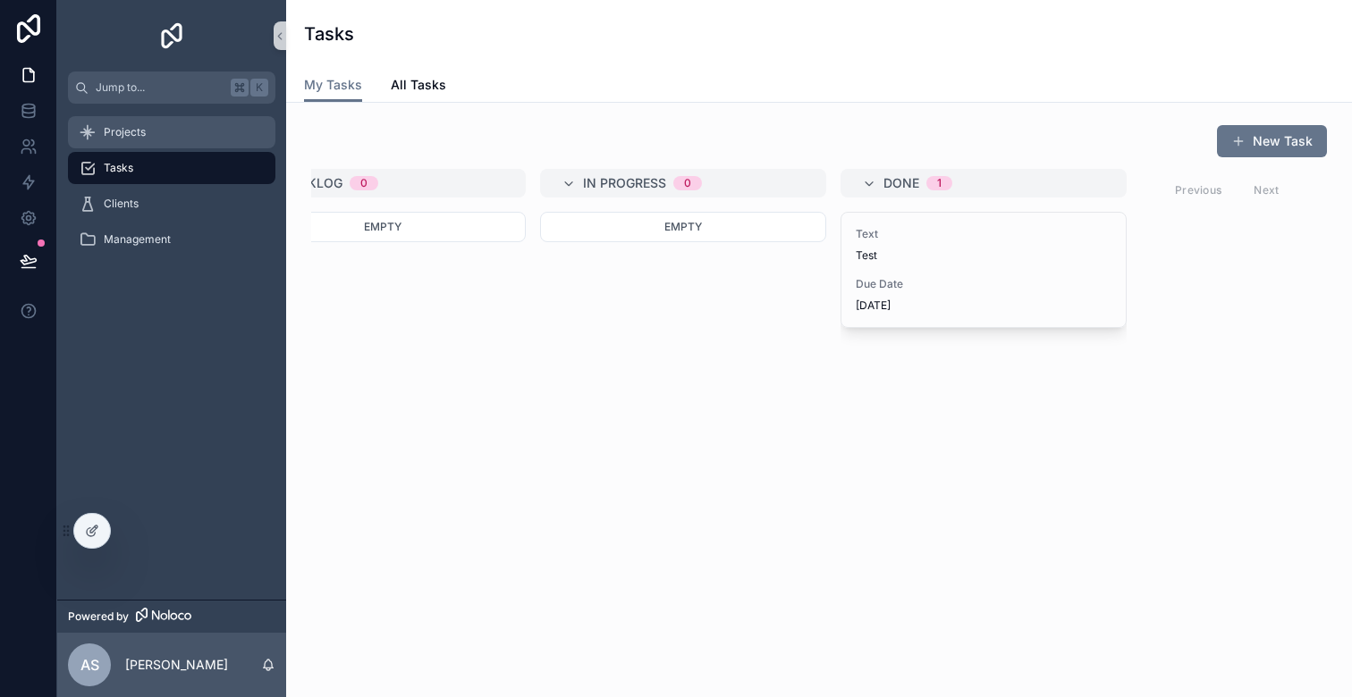
click at [155, 140] on div "Projects" at bounding box center [172, 132] width 186 height 29
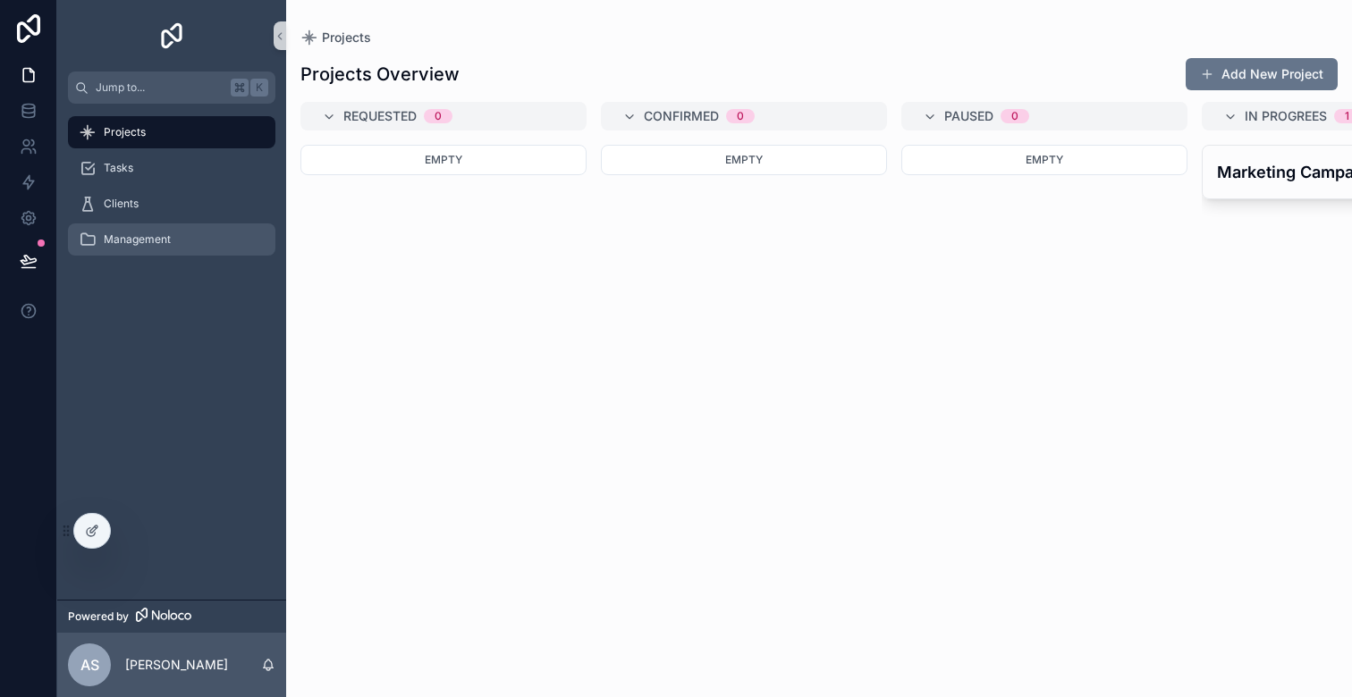
click at [126, 238] on span "Management" at bounding box center [137, 239] width 67 height 14
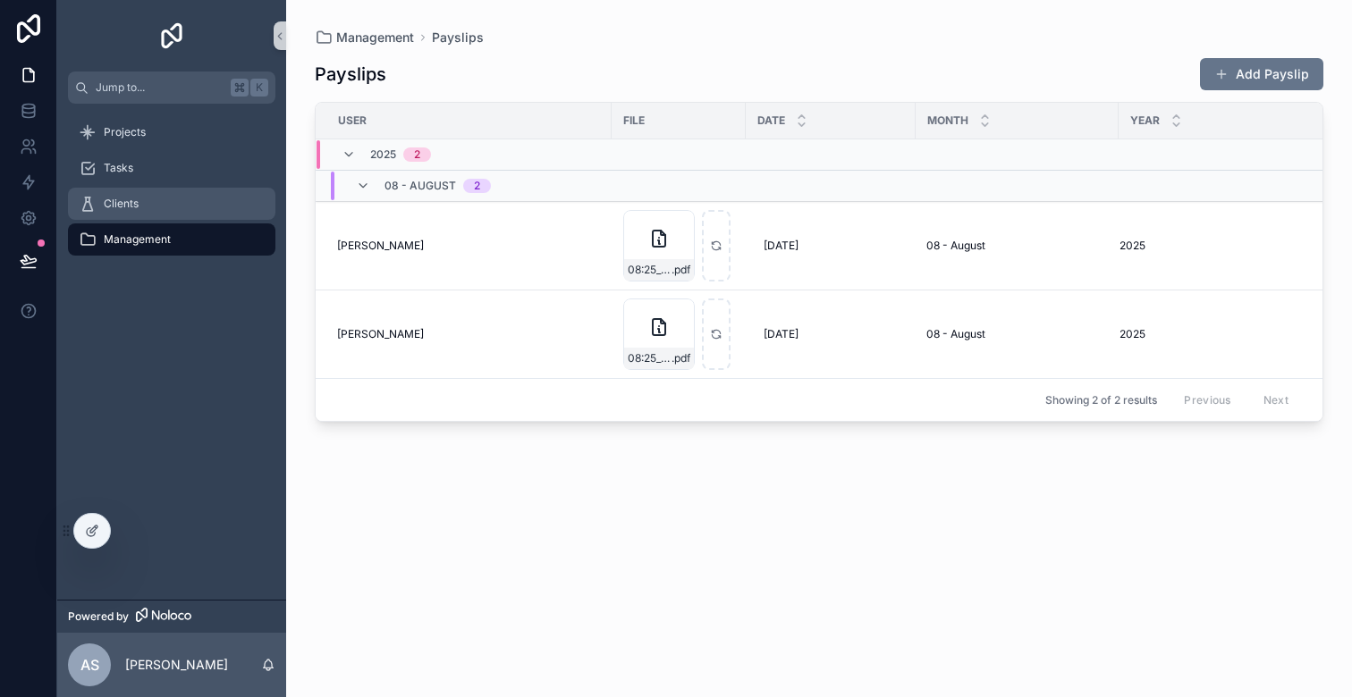
click at [126, 203] on span "Clients" at bounding box center [121, 204] width 35 height 14
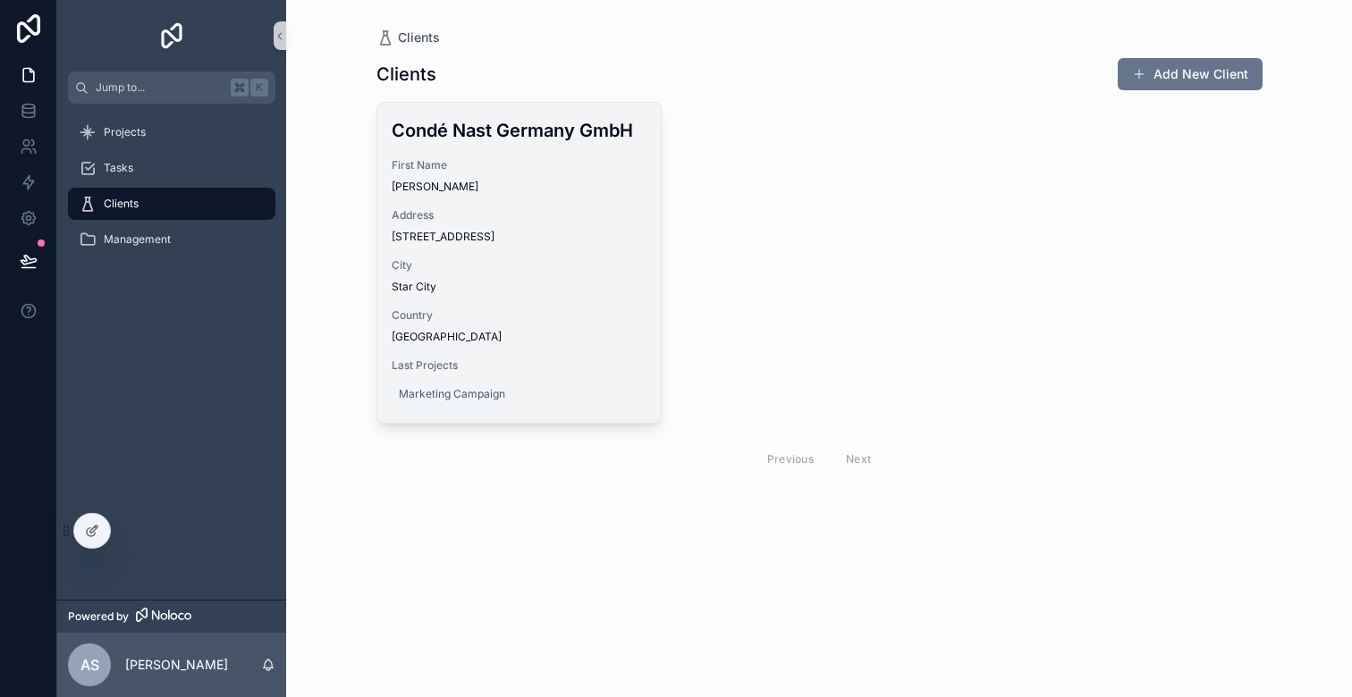
click at [510, 201] on div "Condé Nast Germany GmbH First Name [PERSON_NAME] Address [STREET_ADDRESS][GEOGR…" at bounding box center [519, 263] width 284 height 320
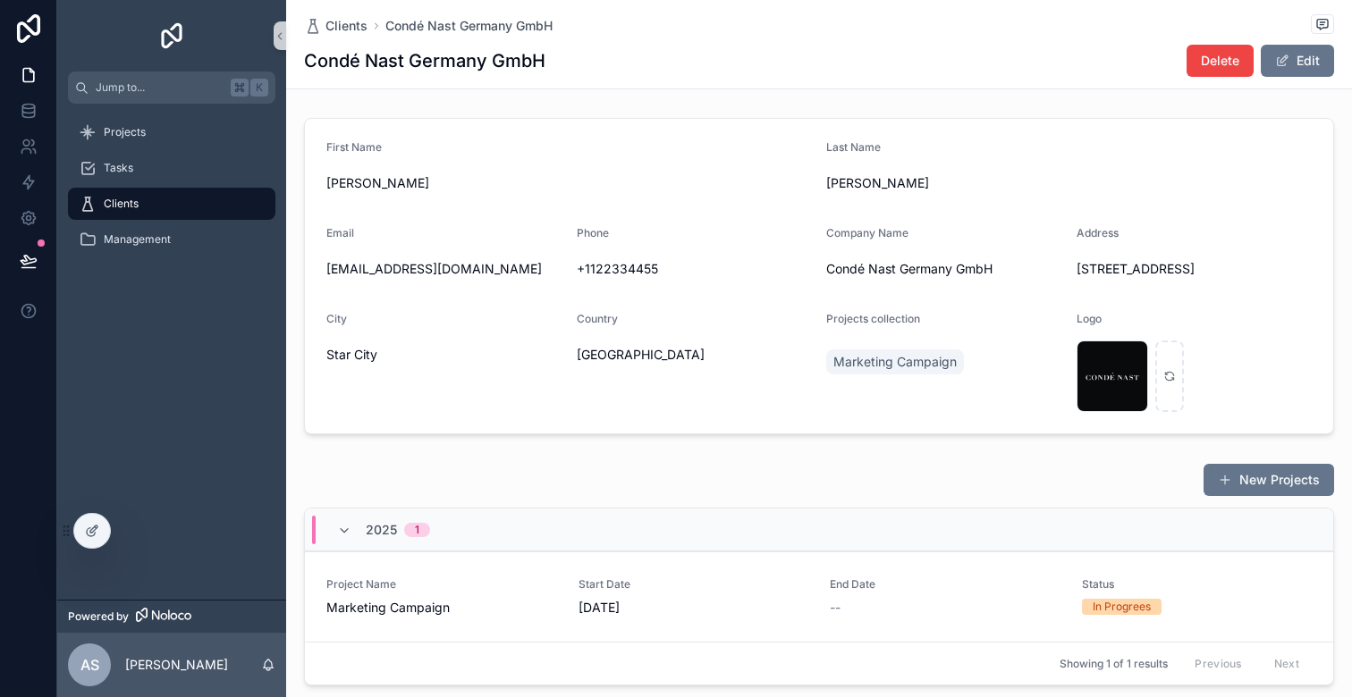
click at [1124, 267] on span "[STREET_ADDRESS]" at bounding box center [1195, 269] width 236 height 18
click at [1304, 60] on button "Edit" at bounding box center [1297, 61] width 73 height 32
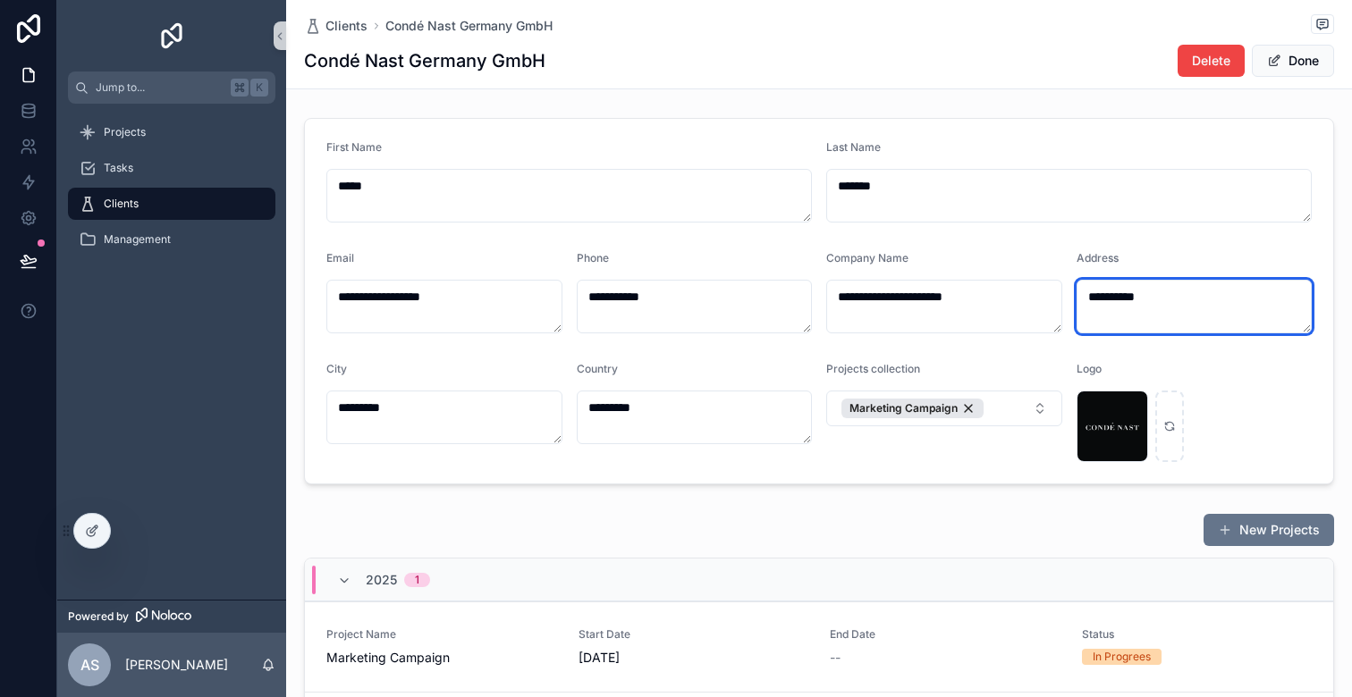
click at [1096, 299] on textarea "**********" at bounding box center [1195, 307] width 236 height 54
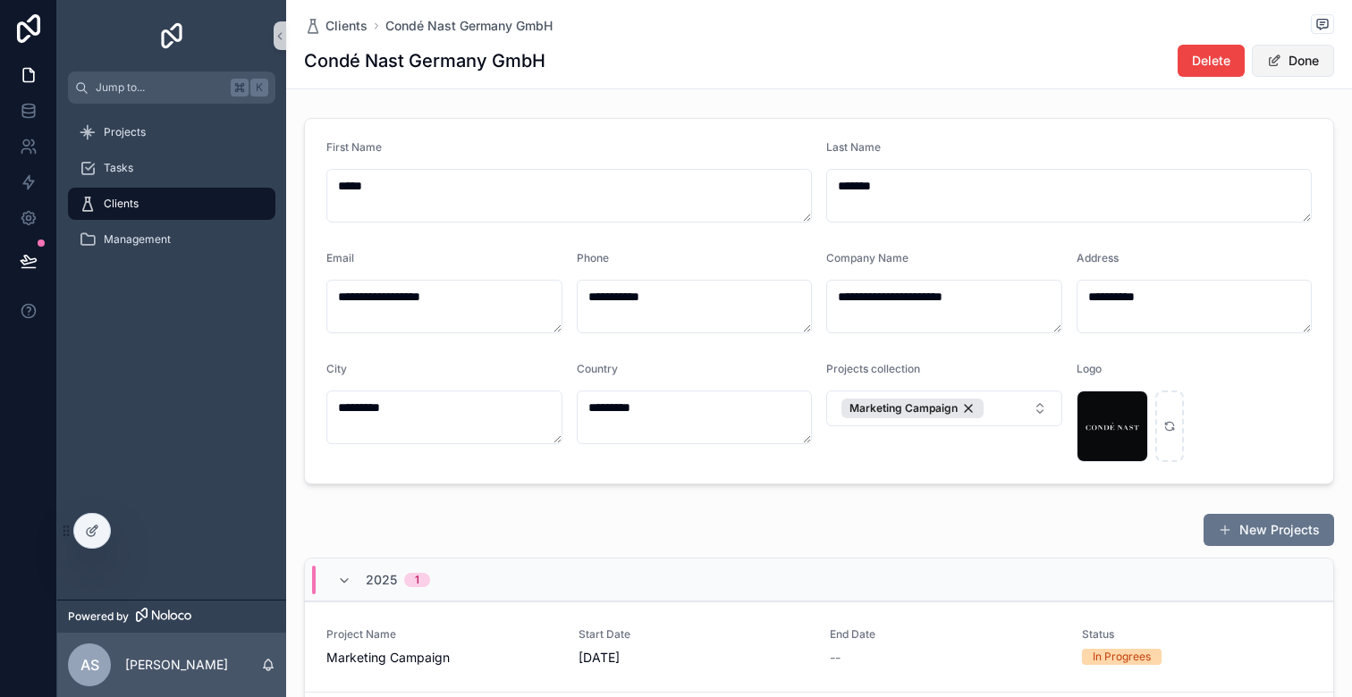
click at [1289, 66] on button "Done" at bounding box center [1293, 61] width 82 height 32
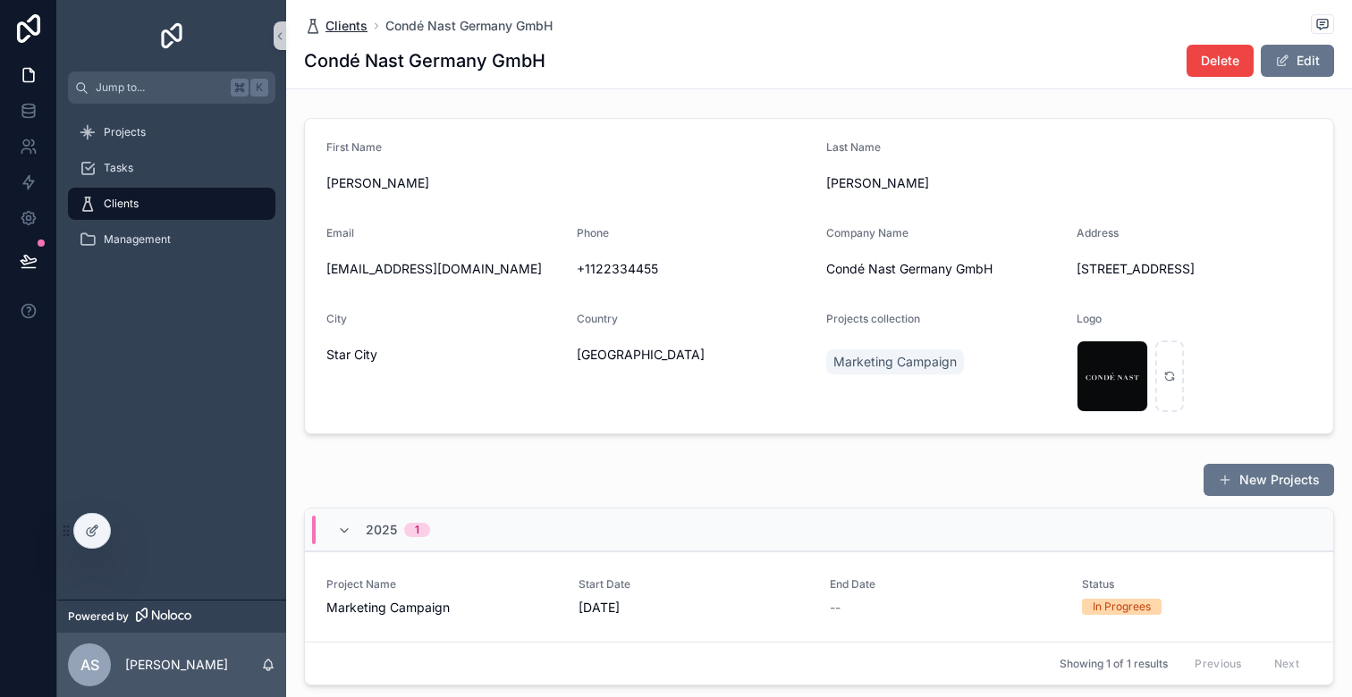
click at [343, 21] on span "Clients" at bounding box center [346, 26] width 42 height 18
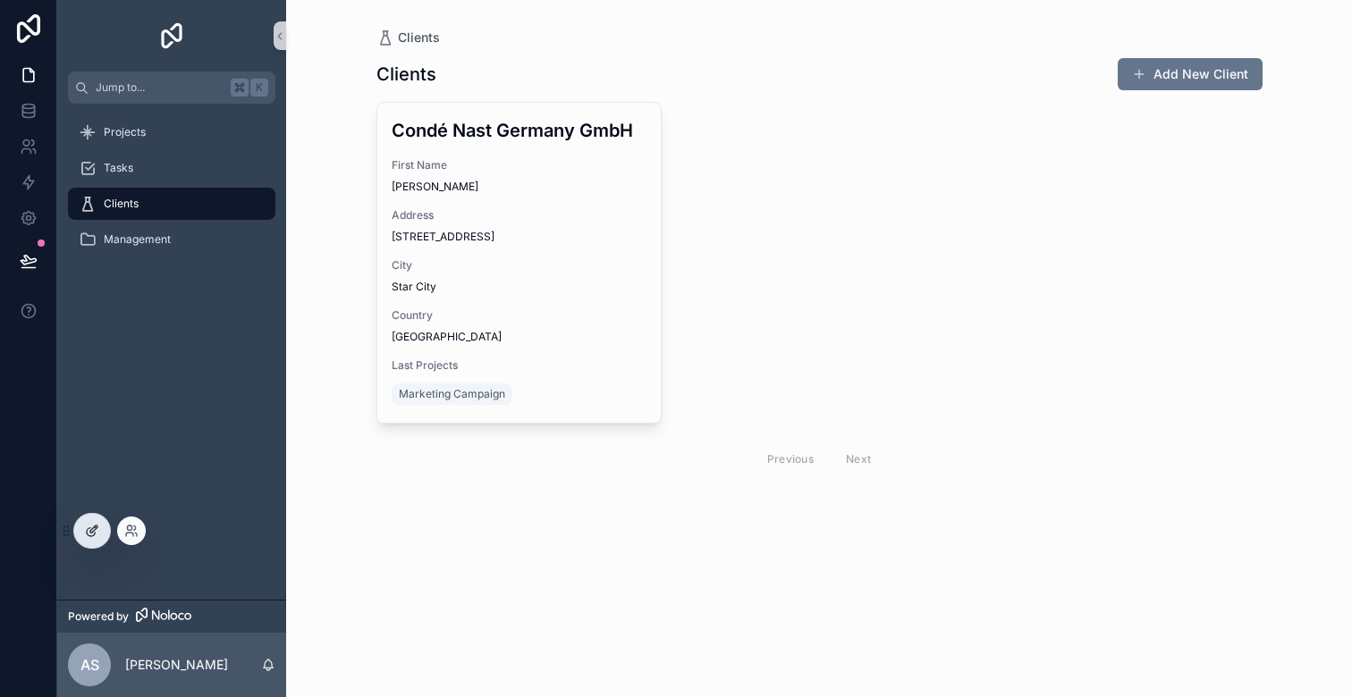
click at [80, 526] on div at bounding box center [92, 531] width 36 height 34
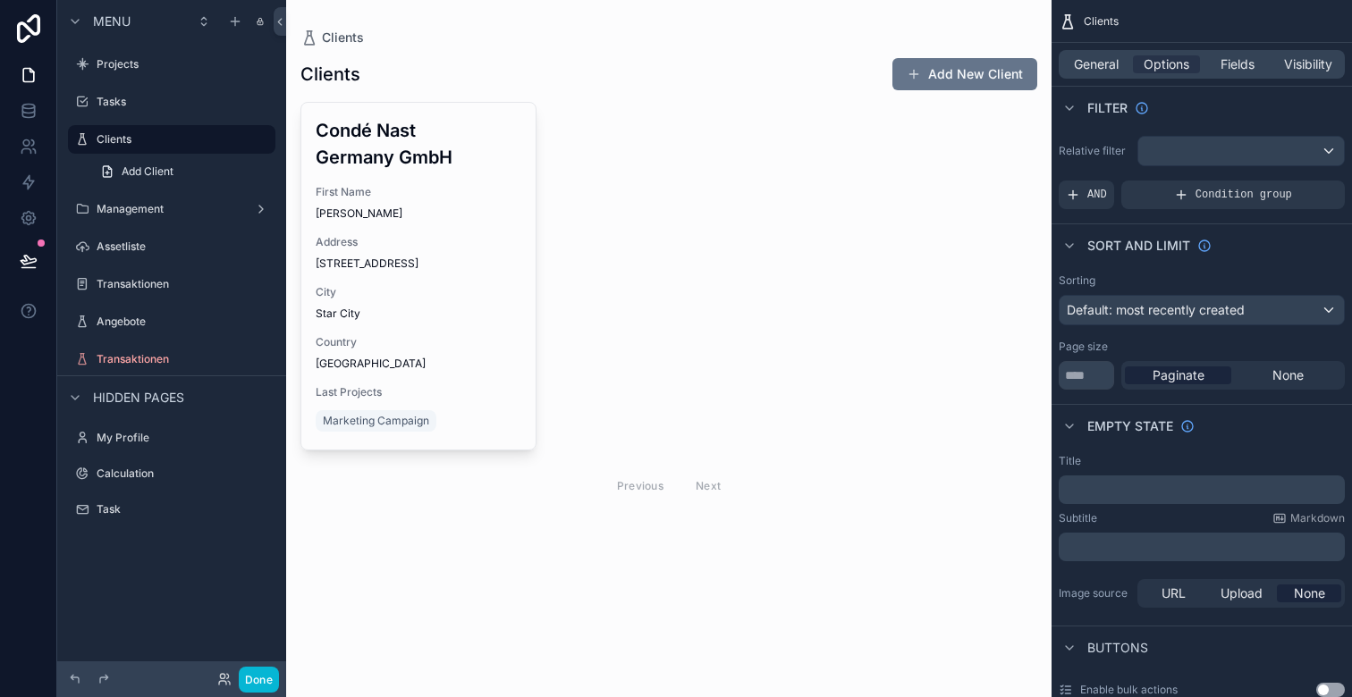
click at [444, 29] on div "scrollable content" at bounding box center [668, 282] width 765 height 564
click at [1105, 79] on div "General Options Fields Visibility" at bounding box center [1202, 64] width 300 height 43
click at [1098, 65] on span "General" at bounding box center [1096, 64] width 45 height 18
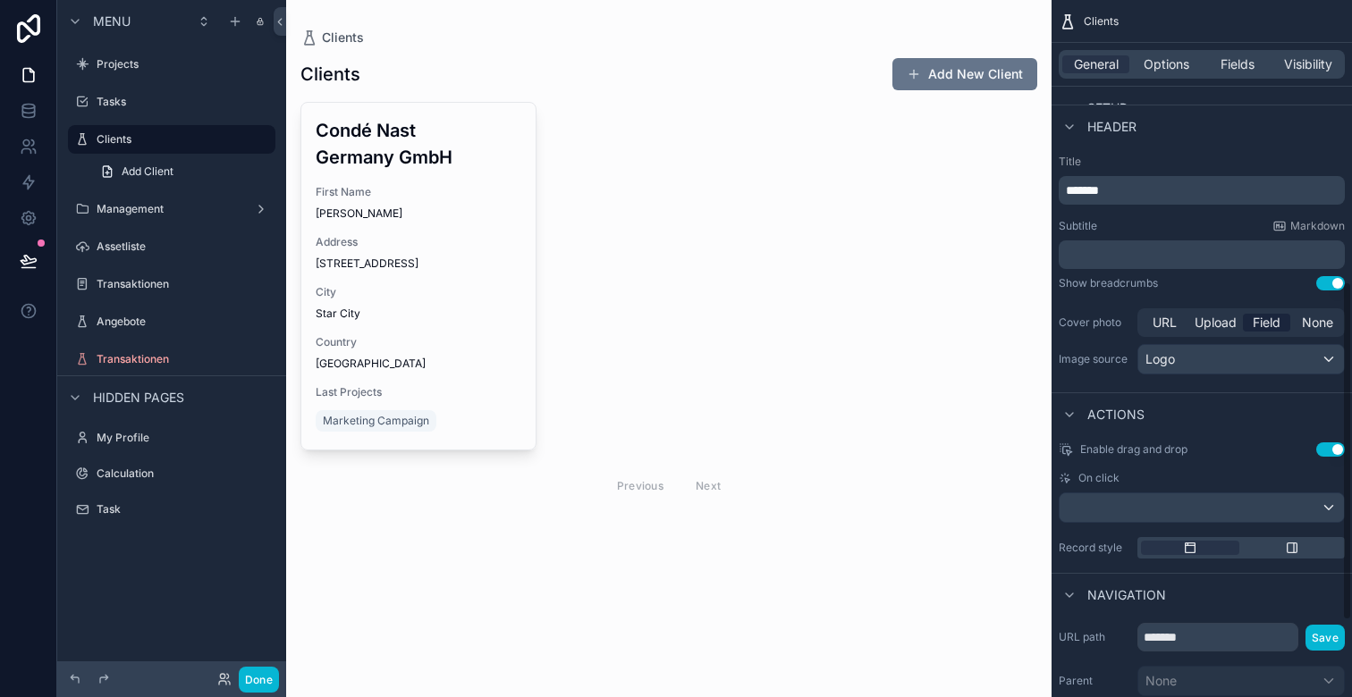
scroll to position [584, 0]
click at [1318, 319] on span "None" at bounding box center [1317, 319] width 31 height 18
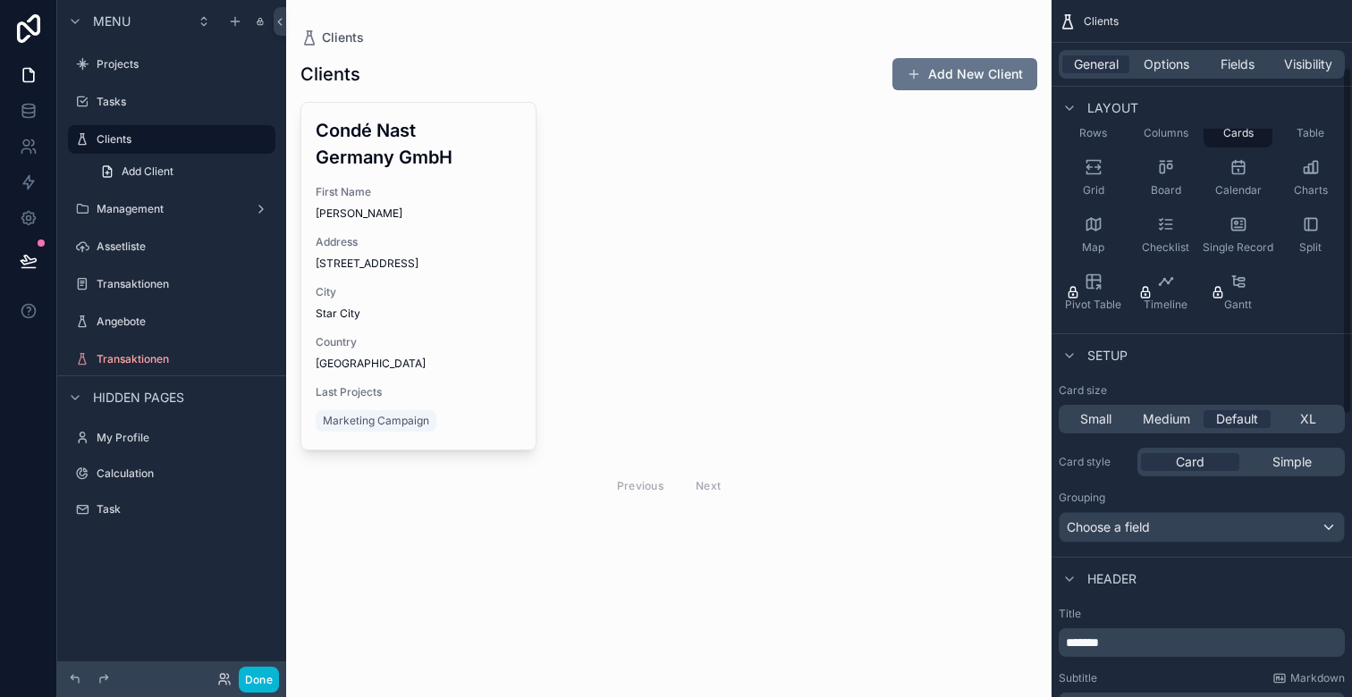
scroll to position [115, 0]
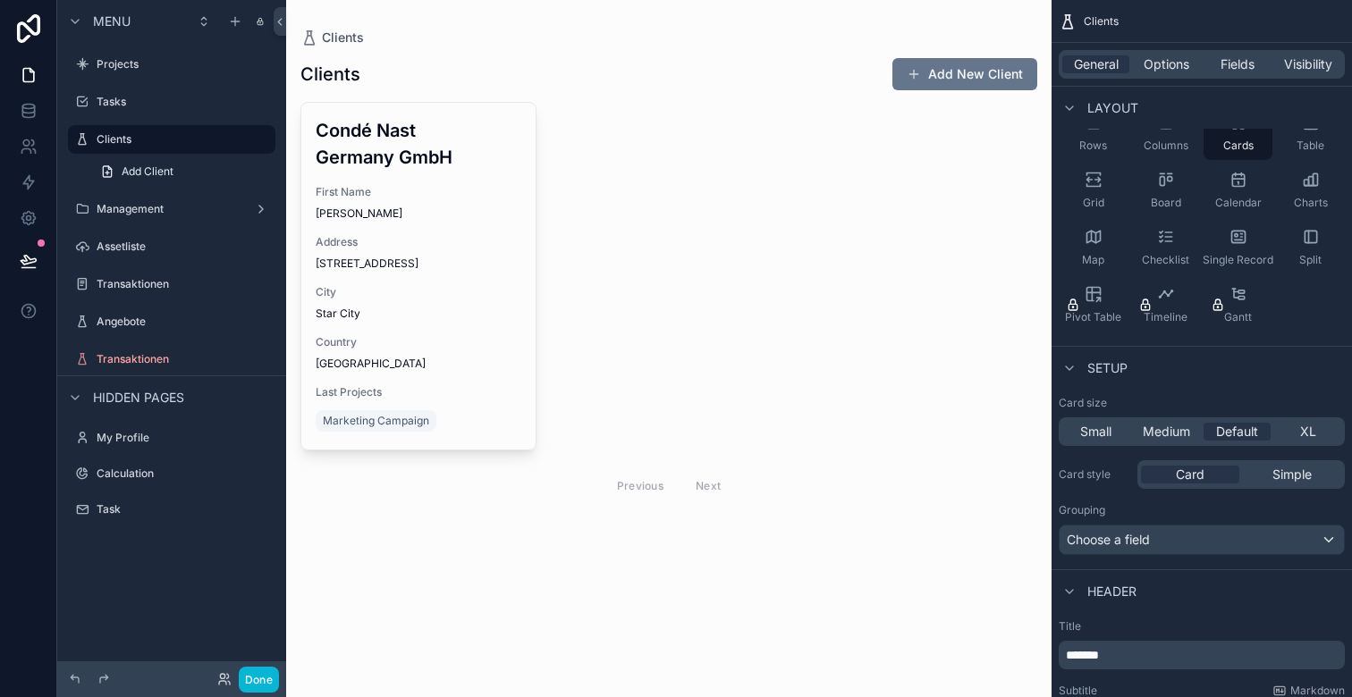
click at [1104, 442] on div "Small Medium Default XL" at bounding box center [1202, 432] width 286 height 29
click at [1100, 438] on span "Small" at bounding box center [1095, 432] width 31 height 18
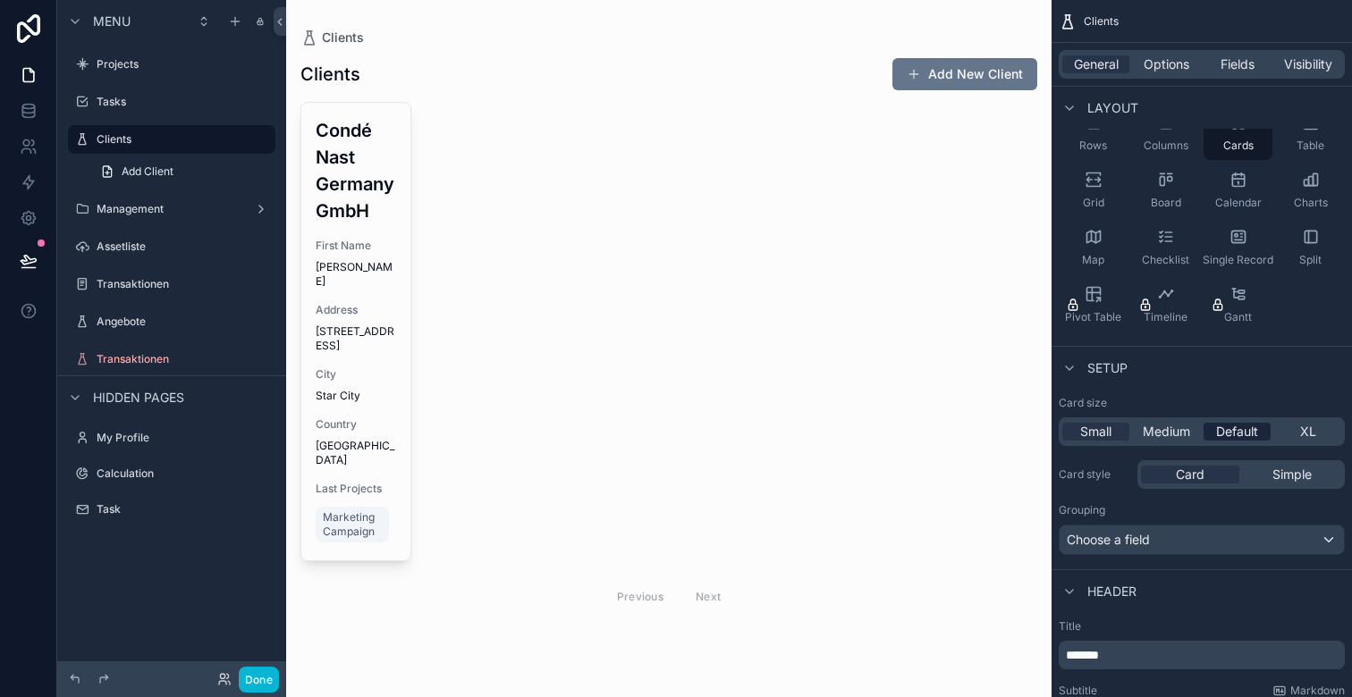
click at [1249, 428] on span "Default" at bounding box center [1237, 432] width 42 height 18
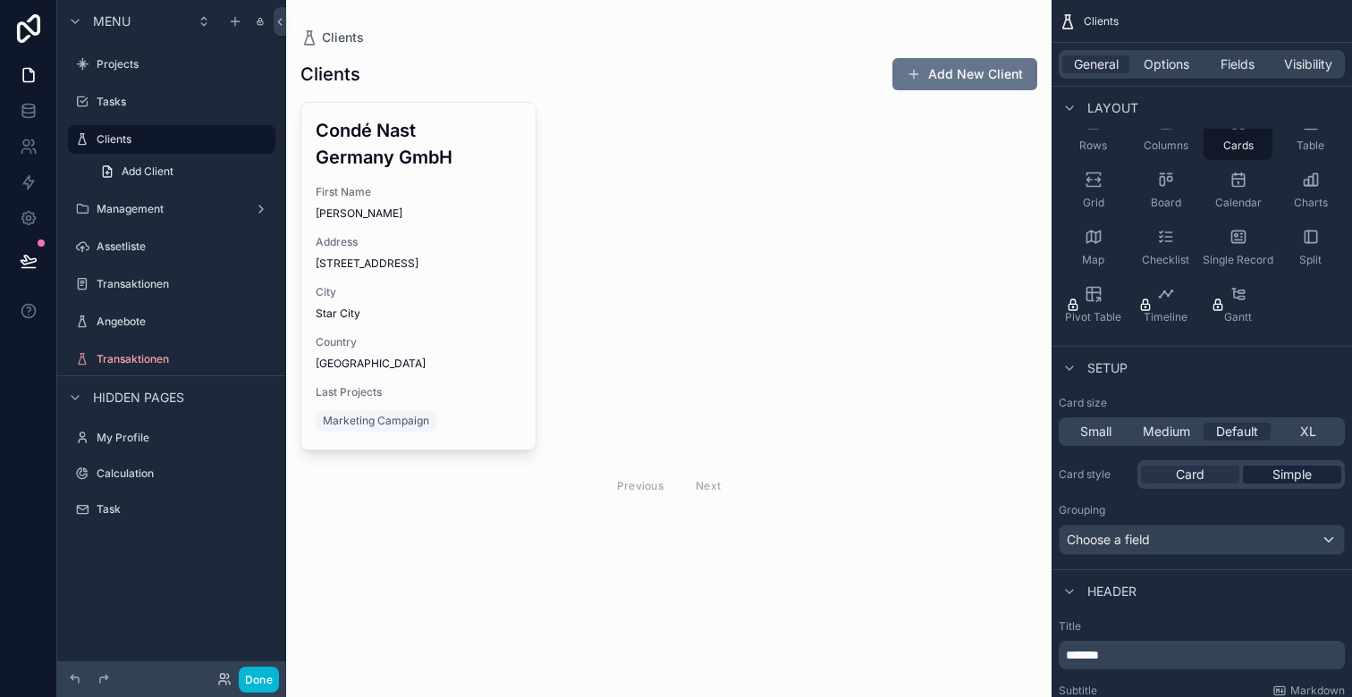
click at [1283, 470] on span "Simple" at bounding box center [1291, 475] width 39 height 18
click at [1165, 477] on div "Card" at bounding box center [1190, 475] width 98 height 18
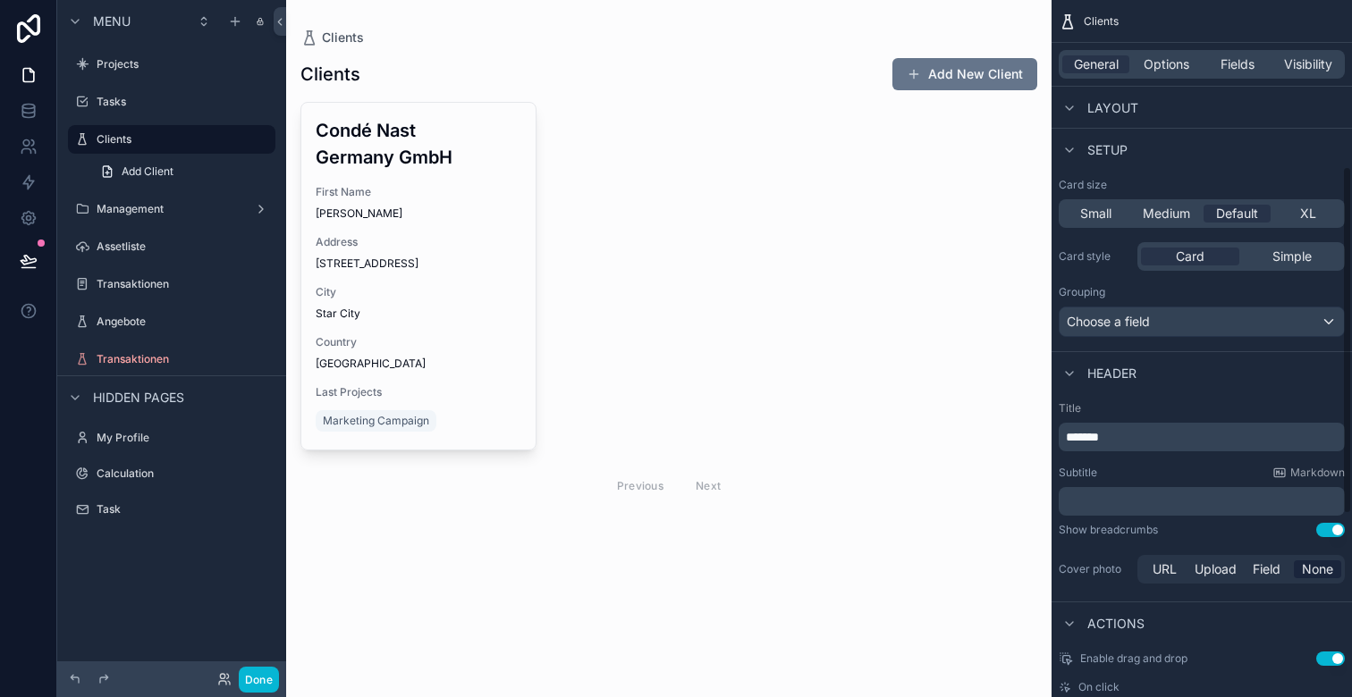
scroll to position [376, 0]
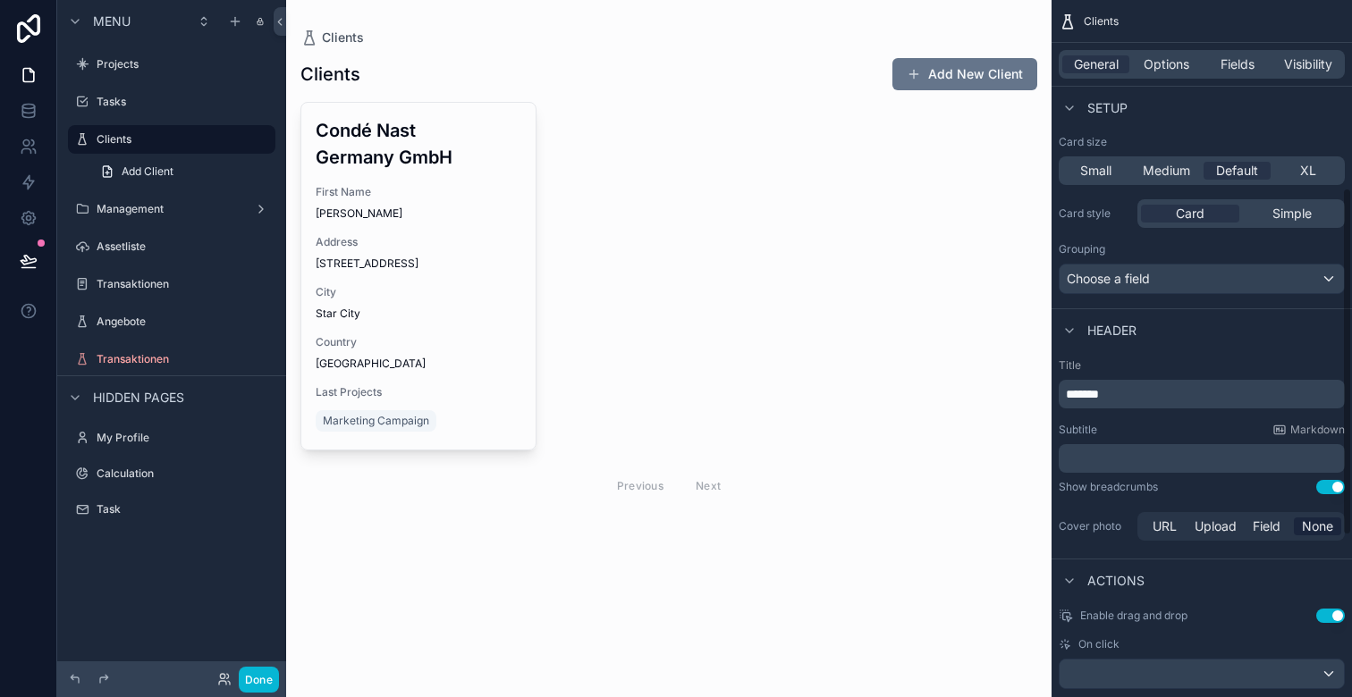
click at [1327, 486] on button "Use setting" at bounding box center [1330, 487] width 29 height 14
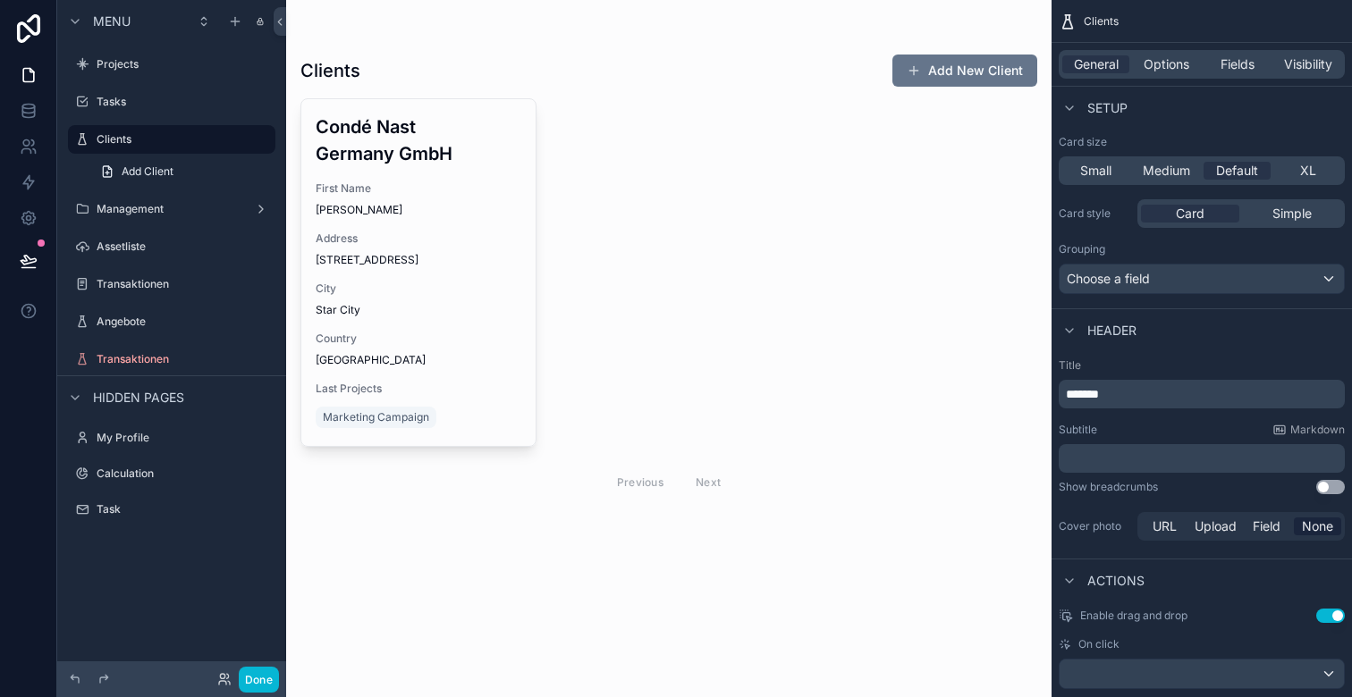
click at [1327, 486] on button "Use setting" at bounding box center [1330, 487] width 29 height 14
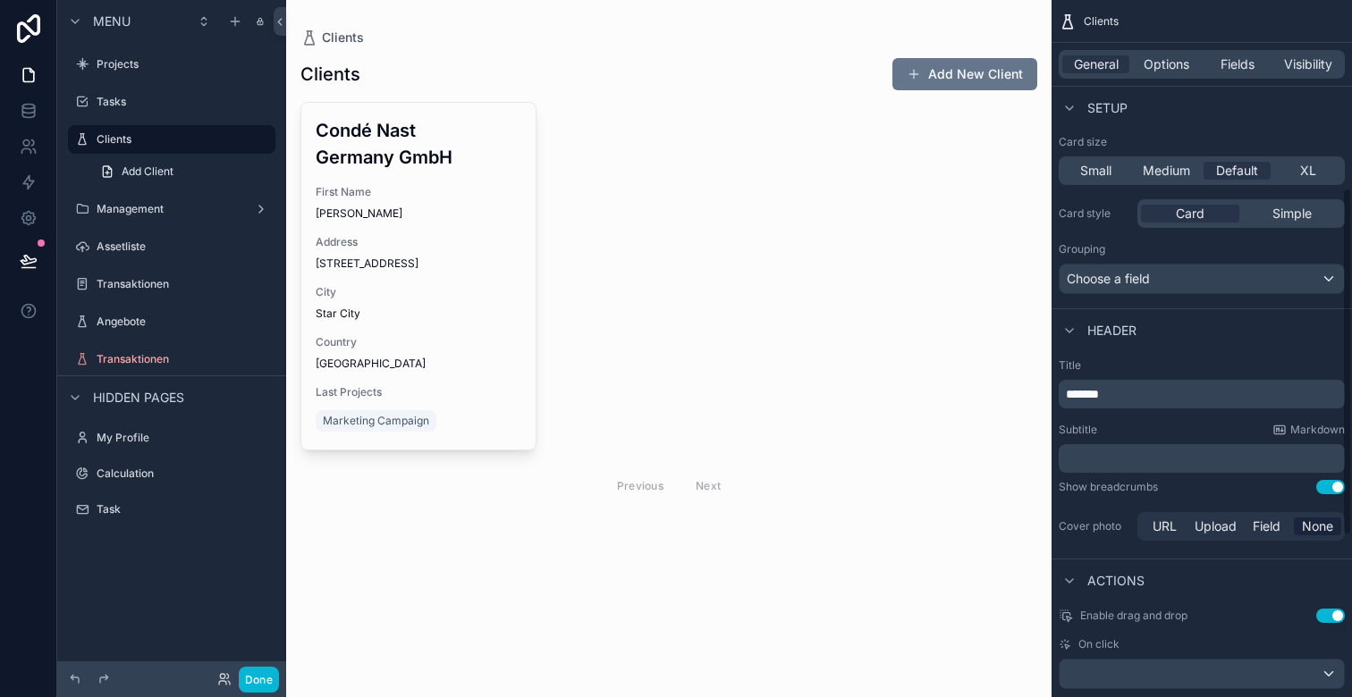
click at [1331, 487] on button "Use setting" at bounding box center [1330, 487] width 29 height 14
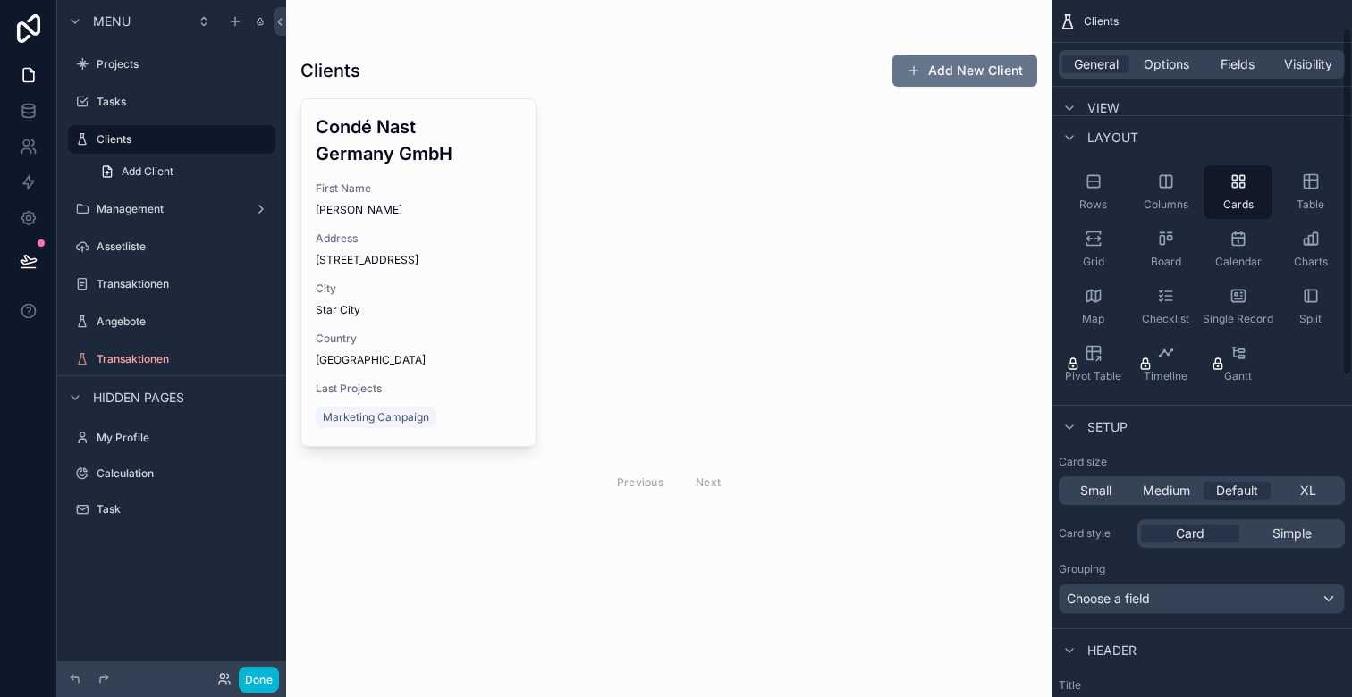
scroll to position [68, 0]
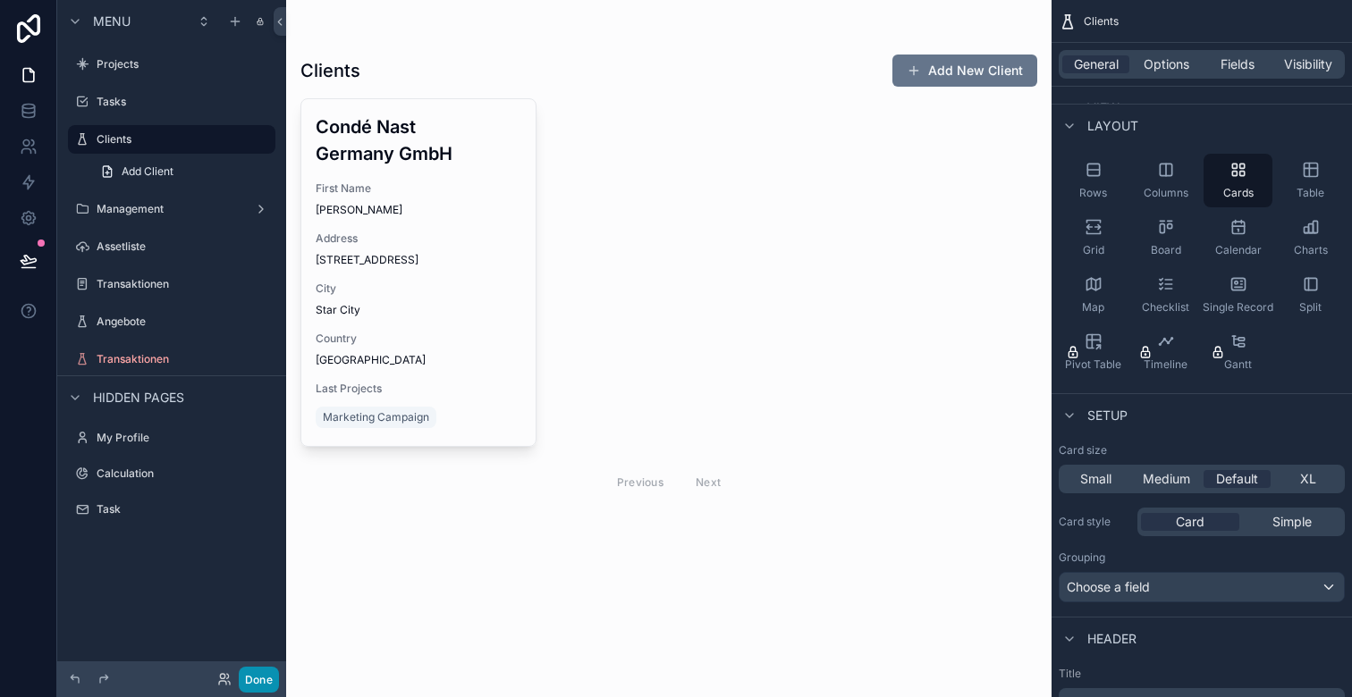
click at [261, 677] on button "Done" at bounding box center [259, 680] width 40 height 26
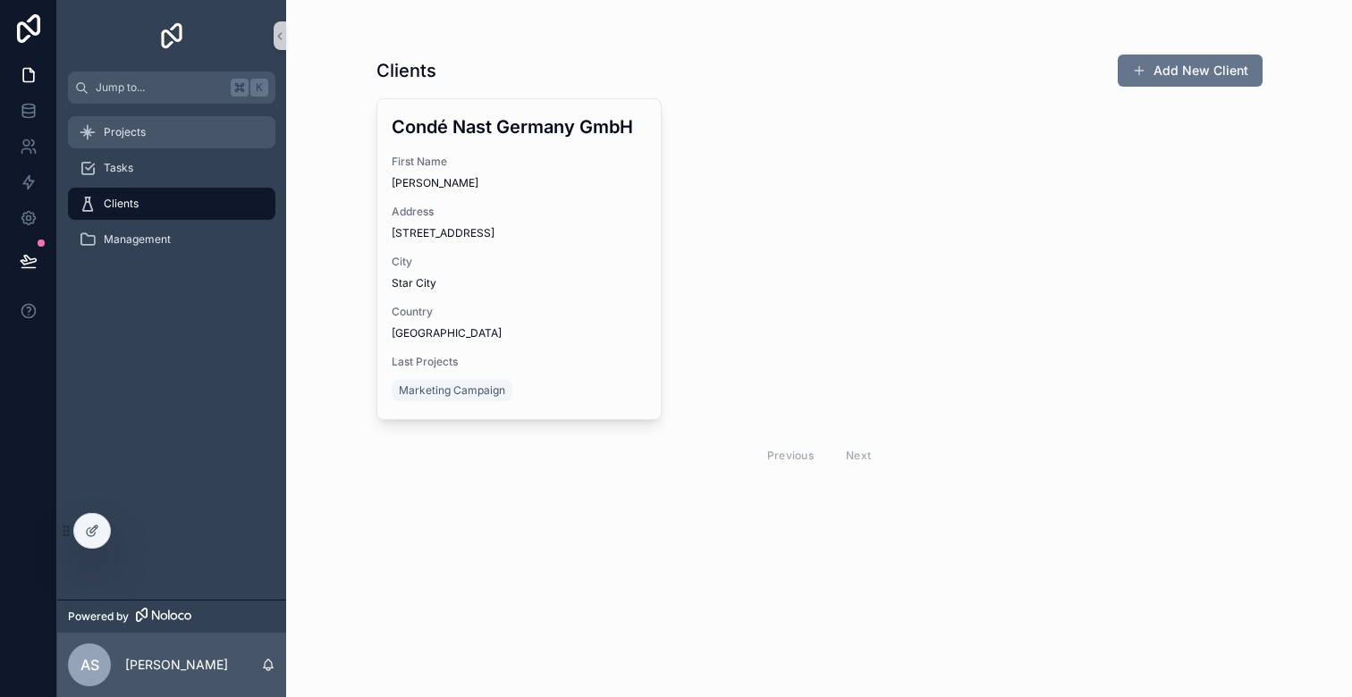
click at [181, 126] on div "Projects" at bounding box center [172, 132] width 186 height 29
